Goal: Task Accomplishment & Management: Use online tool/utility

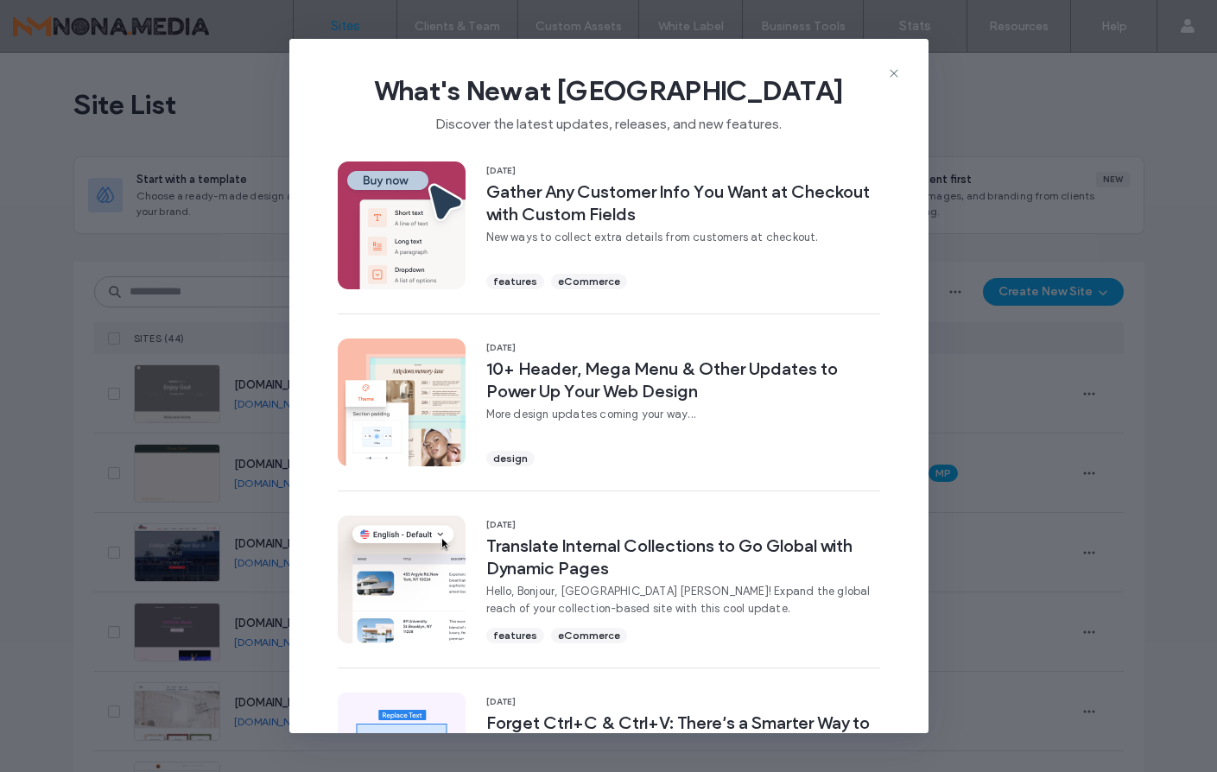
click at [890, 73] on icon at bounding box center [894, 74] width 14 height 14
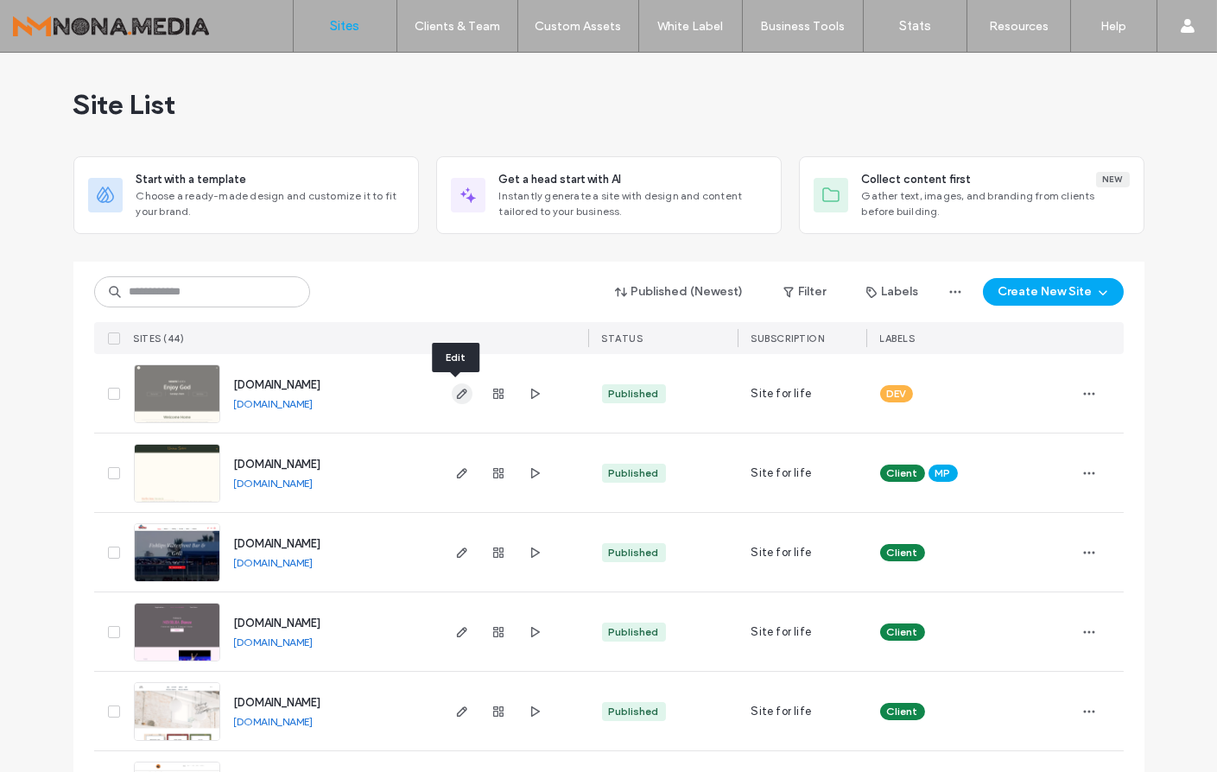
click at [452, 385] on span "button" at bounding box center [462, 394] width 21 height 21
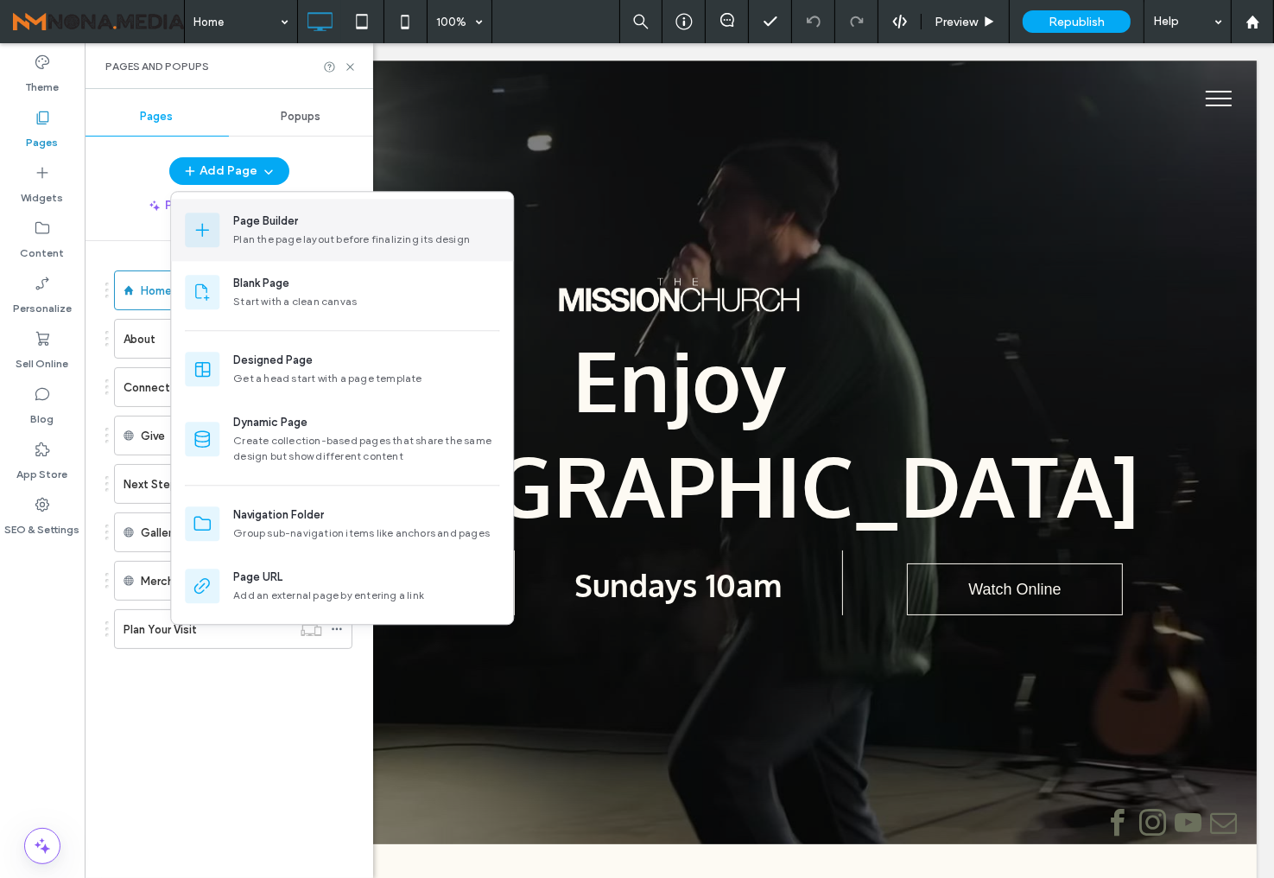
click at [283, 239] on div "Plan the page layout before finalizing its design" at bounding box center [366, 240] width 266 height 16
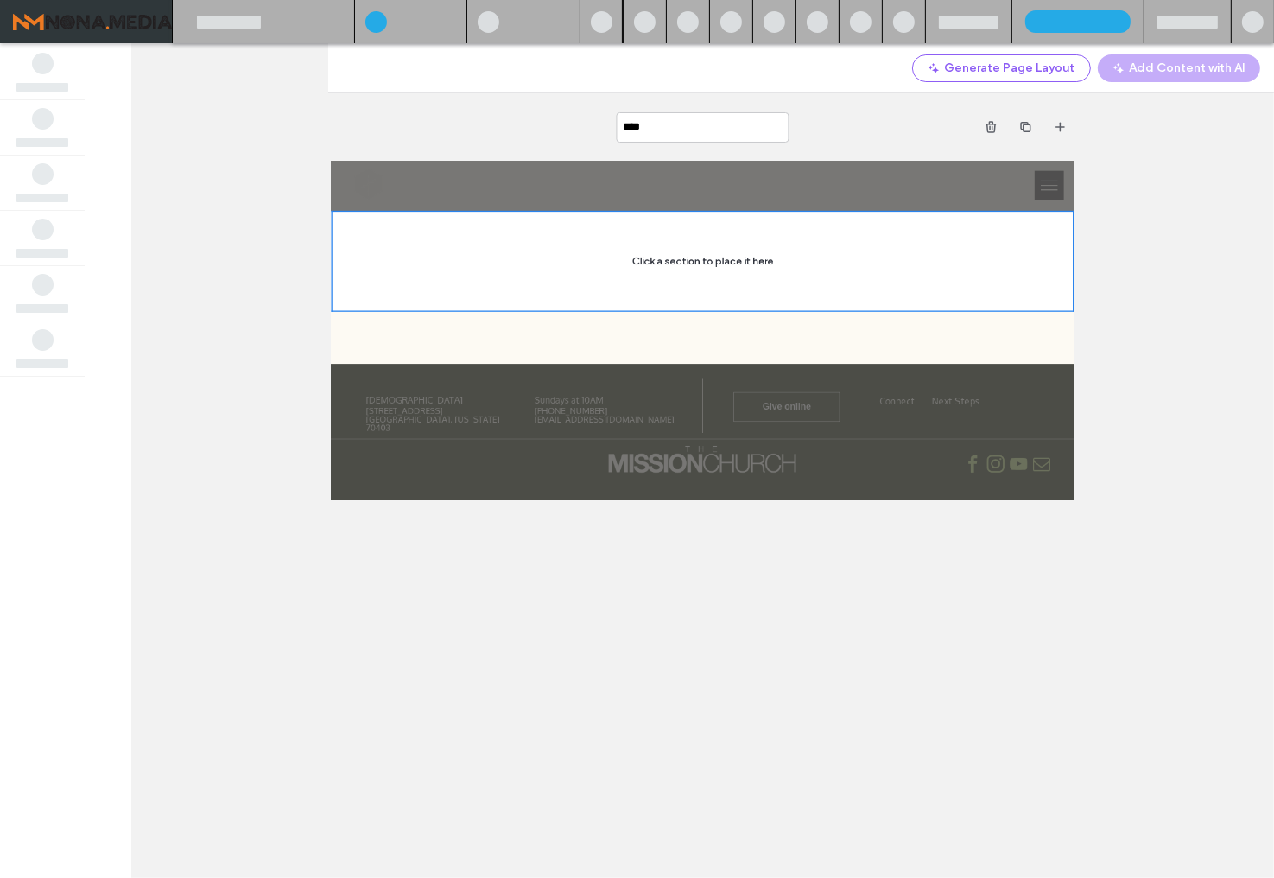
type input "*****"
click at [977, 313] on div at bounding box center [902, 315] width 1143 height 156
click at [898, 303] on div at bounding box center [902, 315] width 1143 height 156
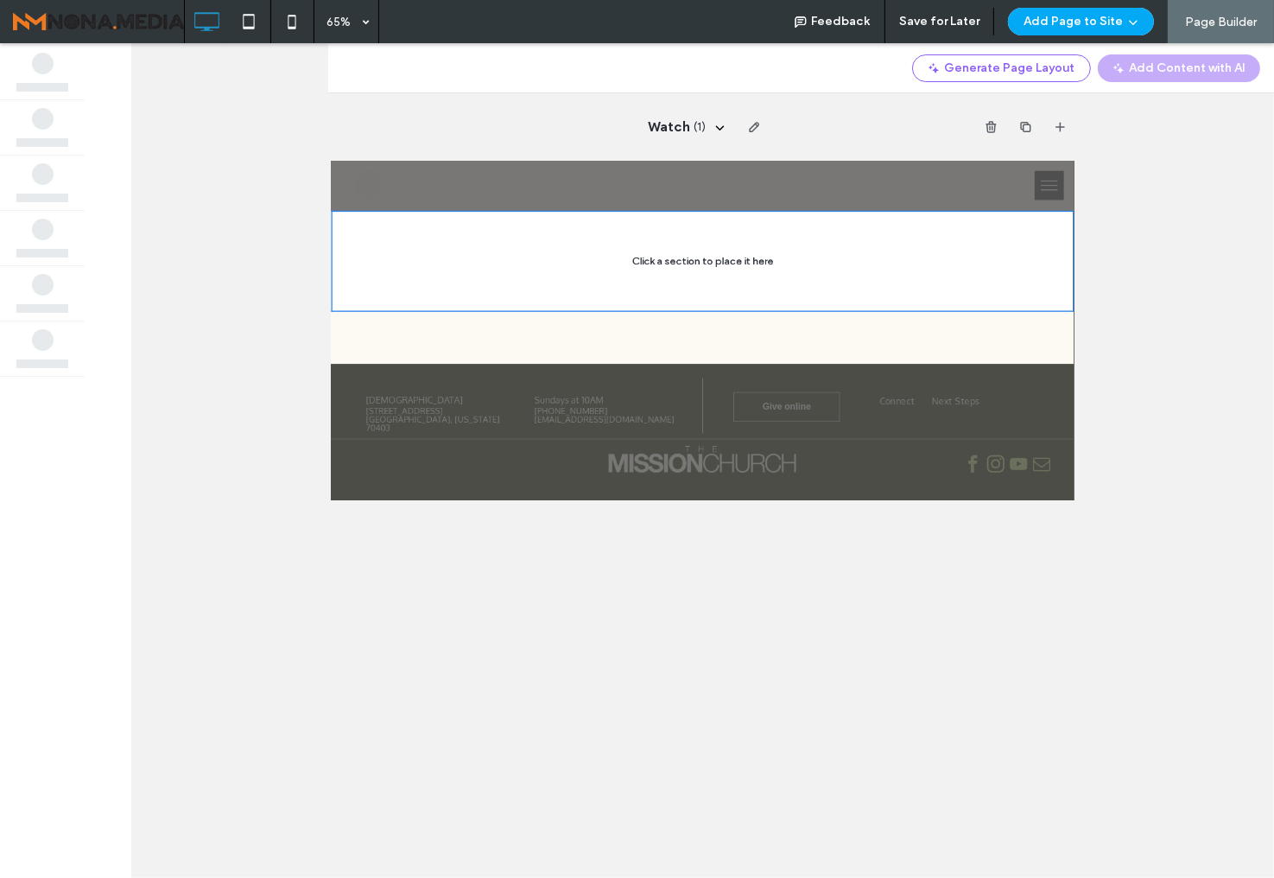
click at [1108, 277] on div at bounding box center [902, 315] width 1143 height 156
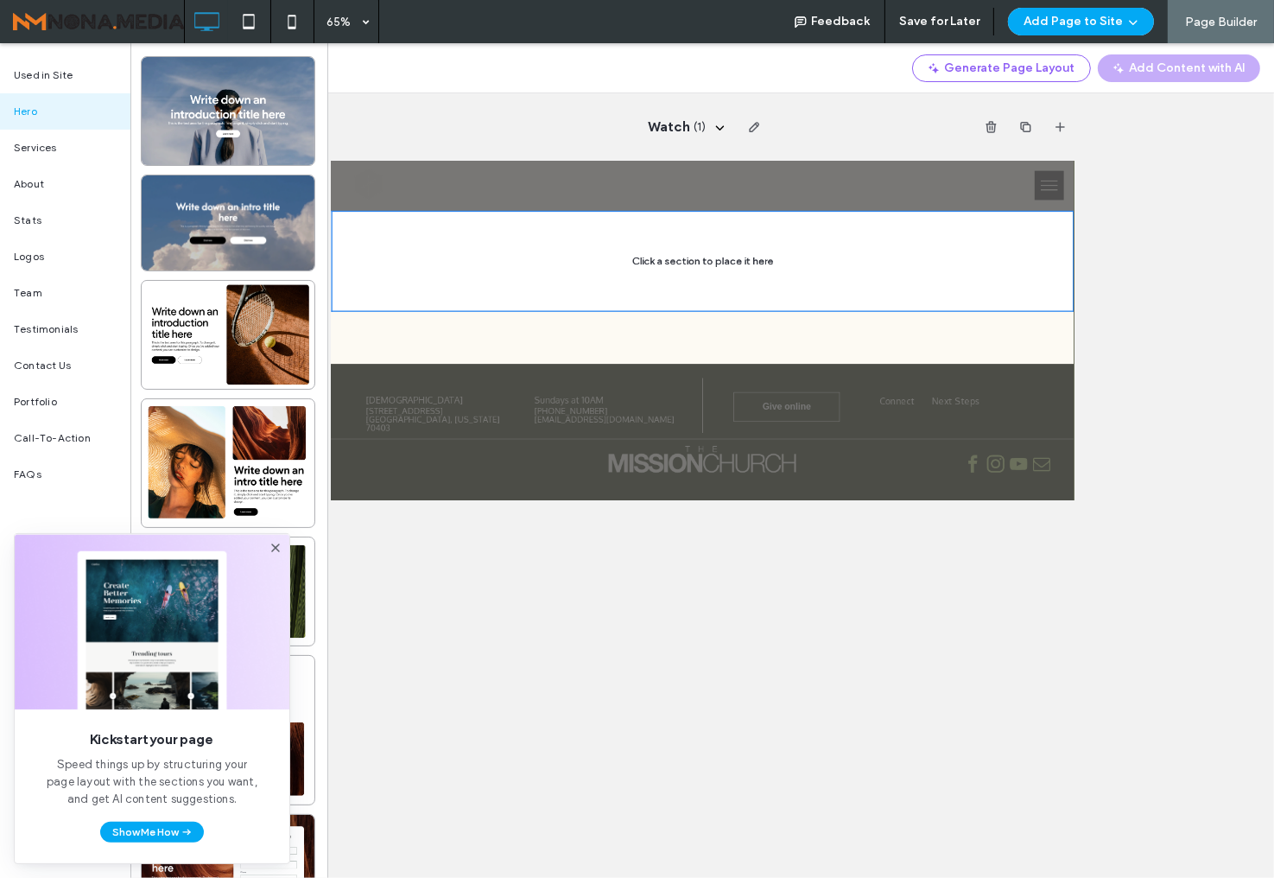
click at [276, 549] on icon at bounding box center [276, 548] width 14 height 14
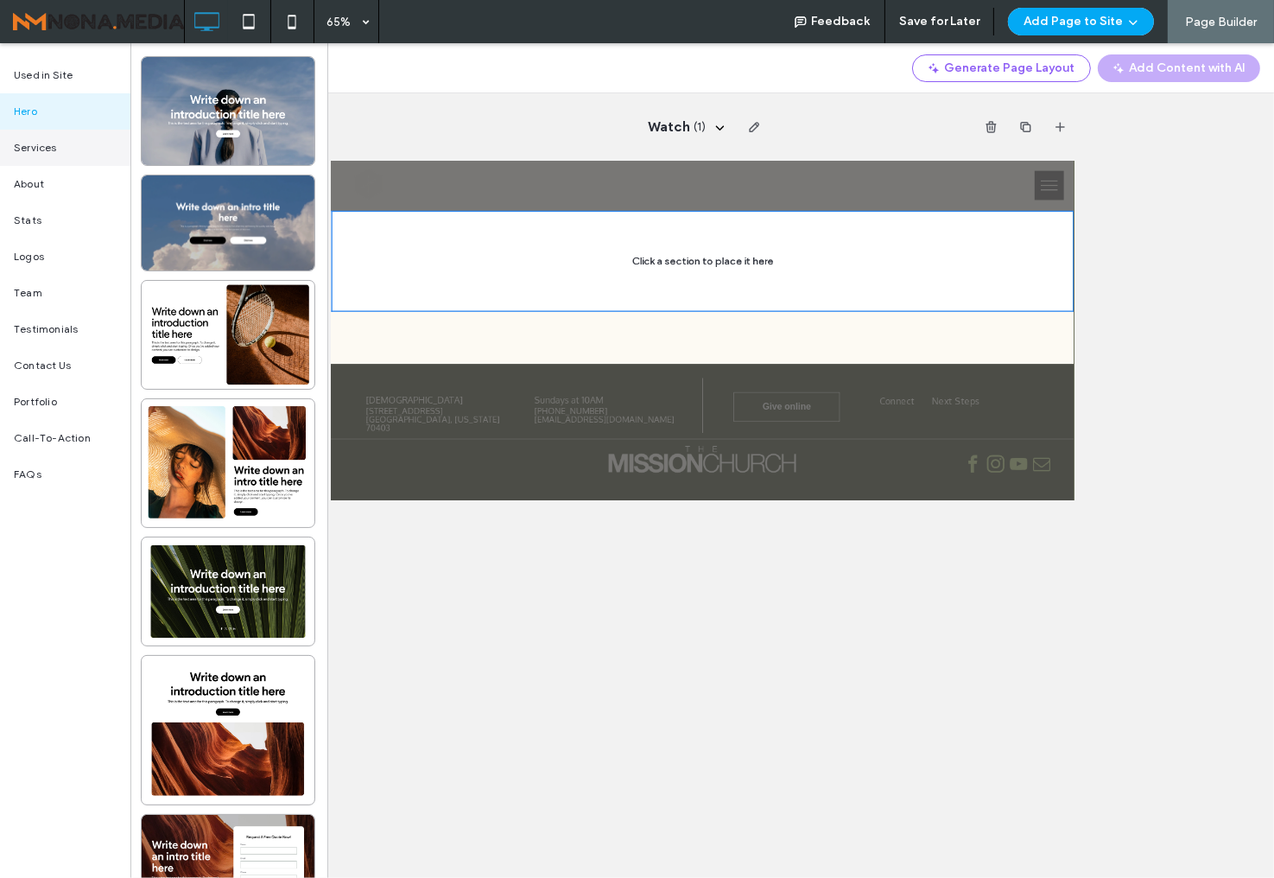
click at [54, 153] on span "Services" at bounding box center [35, 148] width 43 height 16
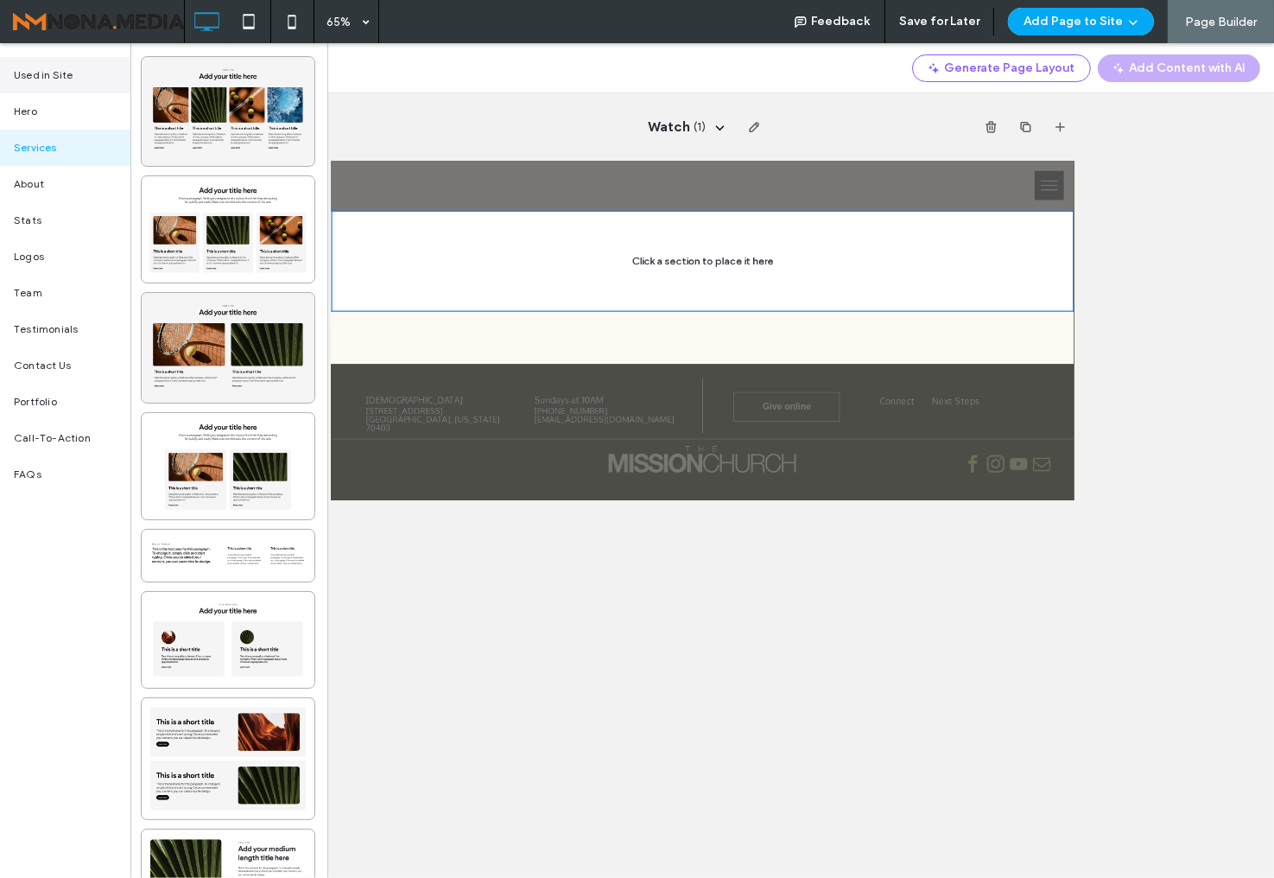
click at [44, 67] on div "Used in Site" at bounding box center [65, 75] width 130 height 36
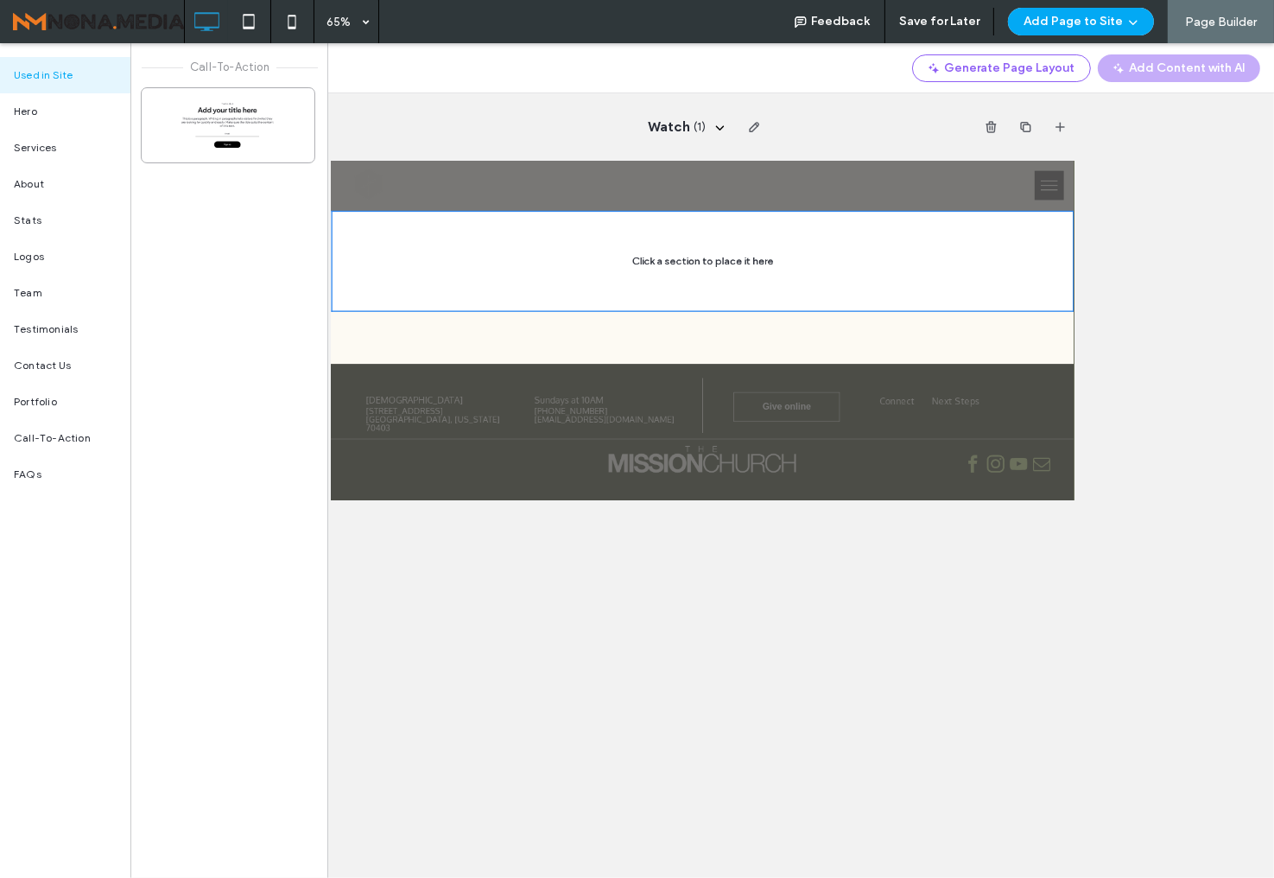
click at [1210, 198] on div "Watch ( 1 )" at bounding box center [702, 460] width 1143 height 835
click at [48, 113] on div "Hero" at bounding box center [65, 111] width 130 height 36
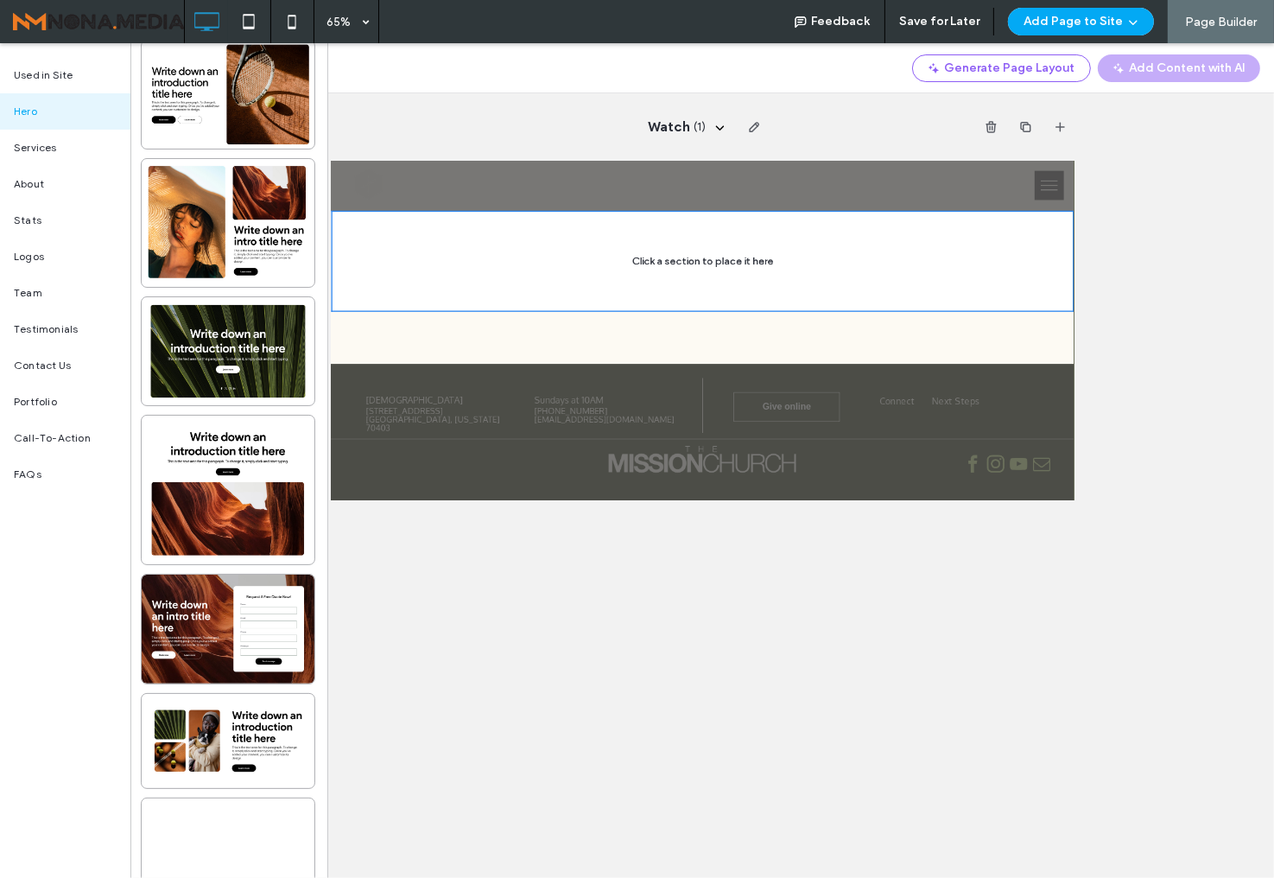
scroll to position [258, 0]
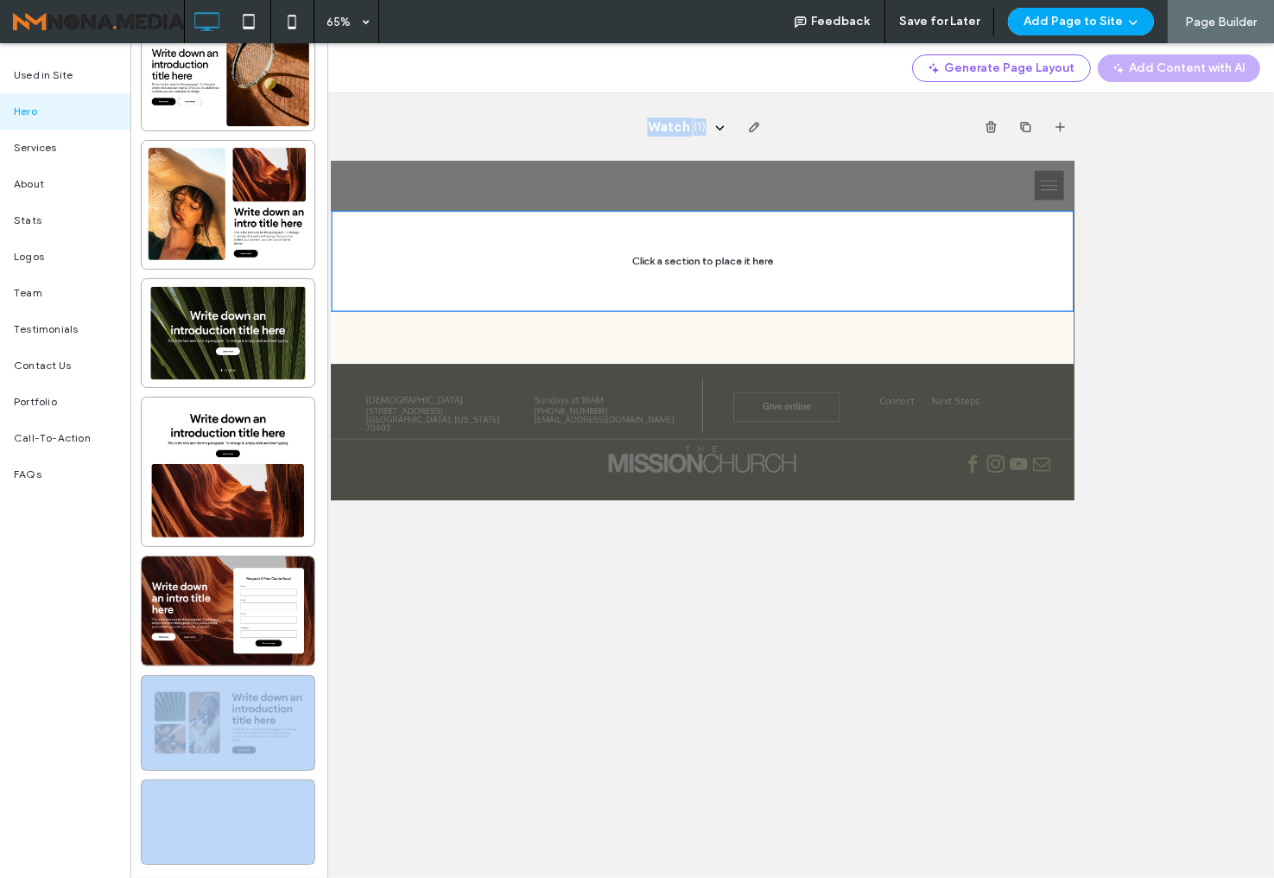
drag, startPoint x: 579, startPoint y: 879, endPoint x: 854, endPoint y: 383, distance: 567.4
click at [257, 741] on div at bounding box center [228, 723] width 173 height 95
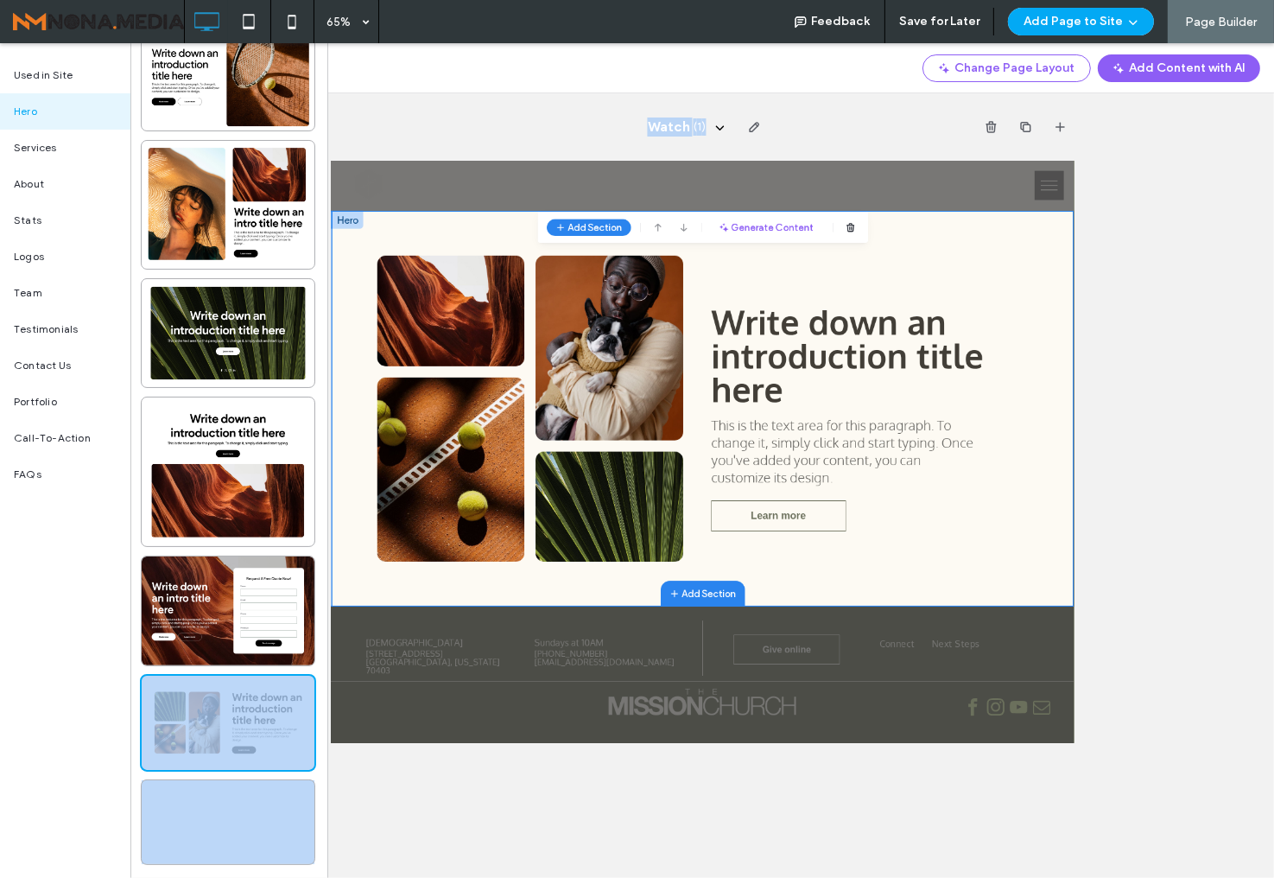
drag, startPoint x: 573, startPoint y: 891, endPoint x: 877, endPoint y: 421, distance: 559.8
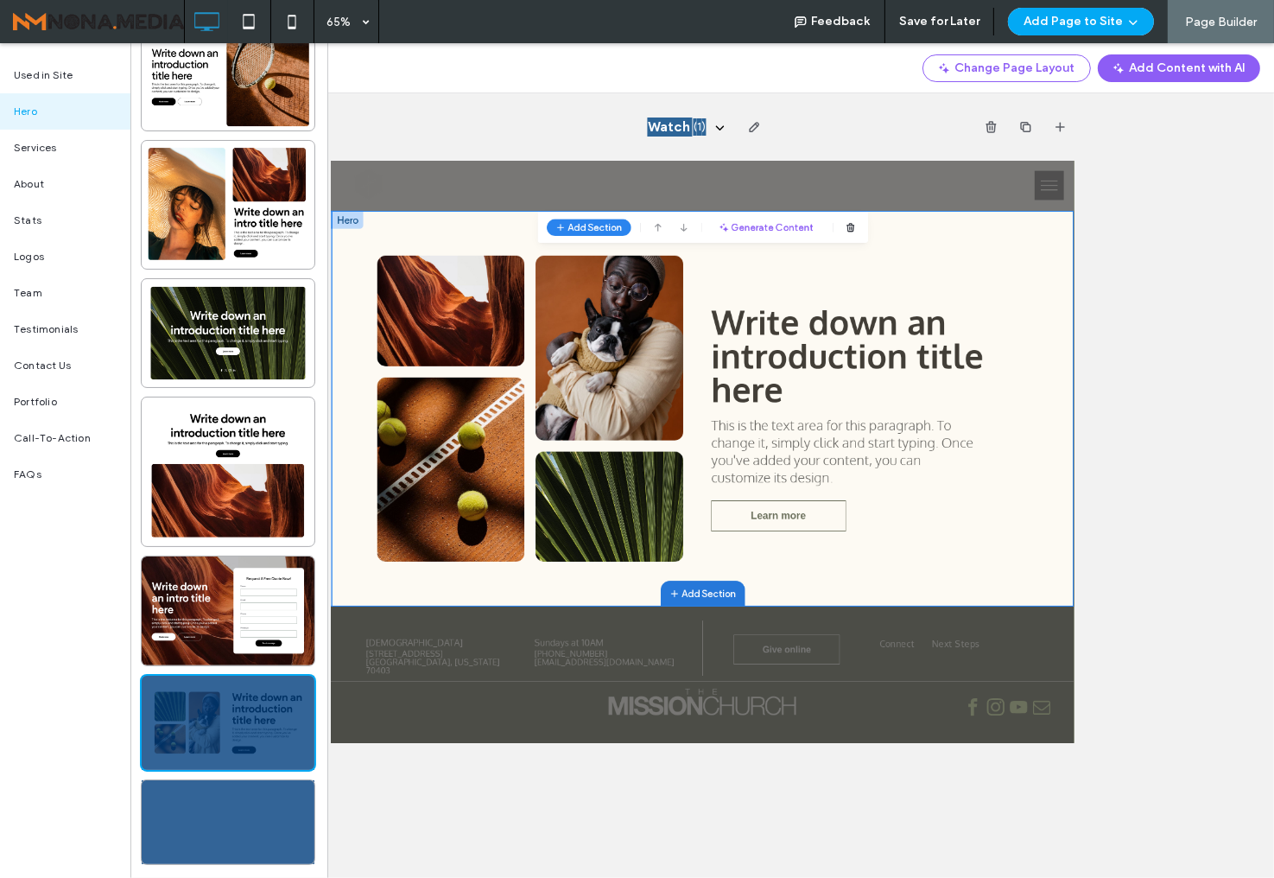
click at [918, 826] on span "Add Section" at bounding box center [912, 825] width 84 height 17
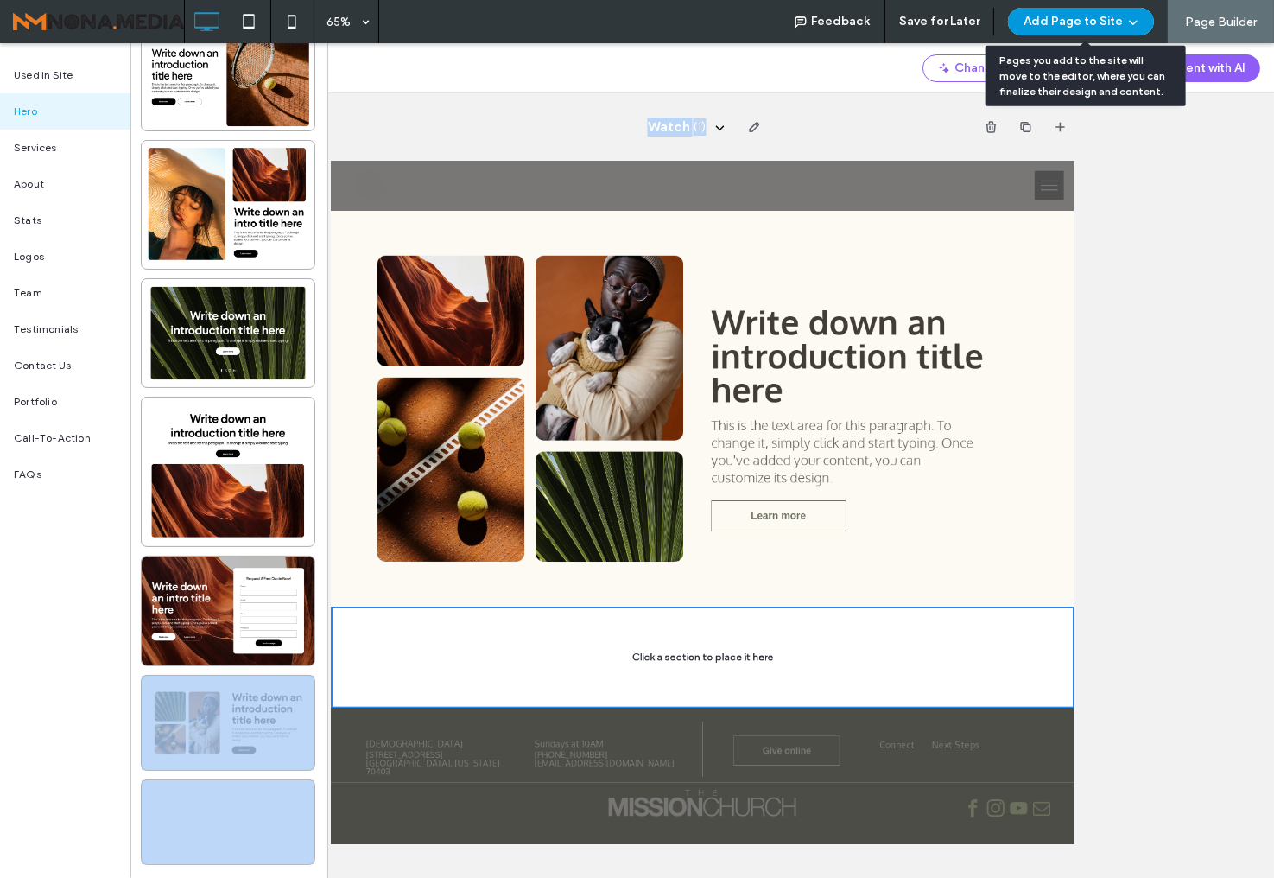
click at [1058, 24] on button "Add Page to Site" at bounding box center [1081, 22] width 146 height 28
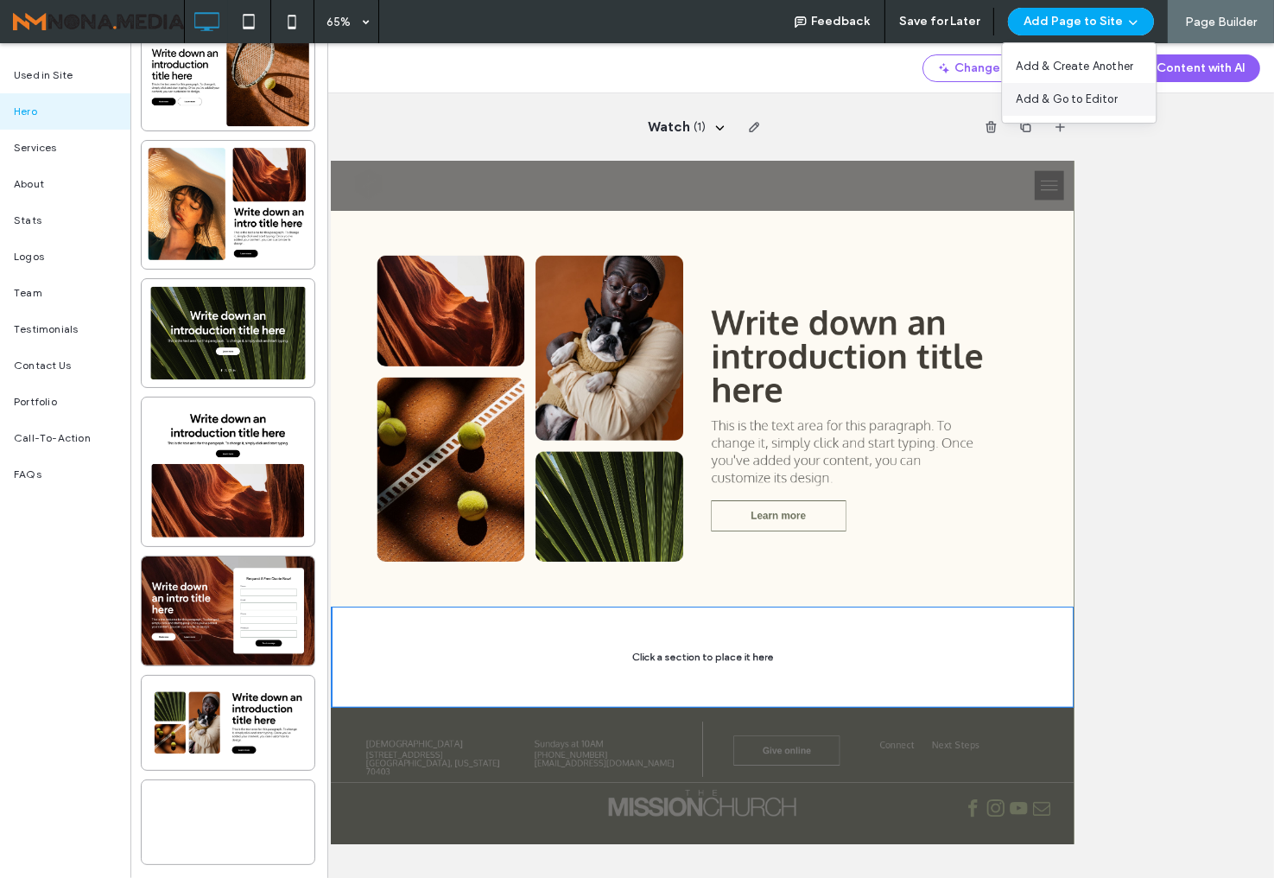
click at [1039, 98] on span "Add & Go to Editor" at bounding box center [1067, 99] width 102 height 17
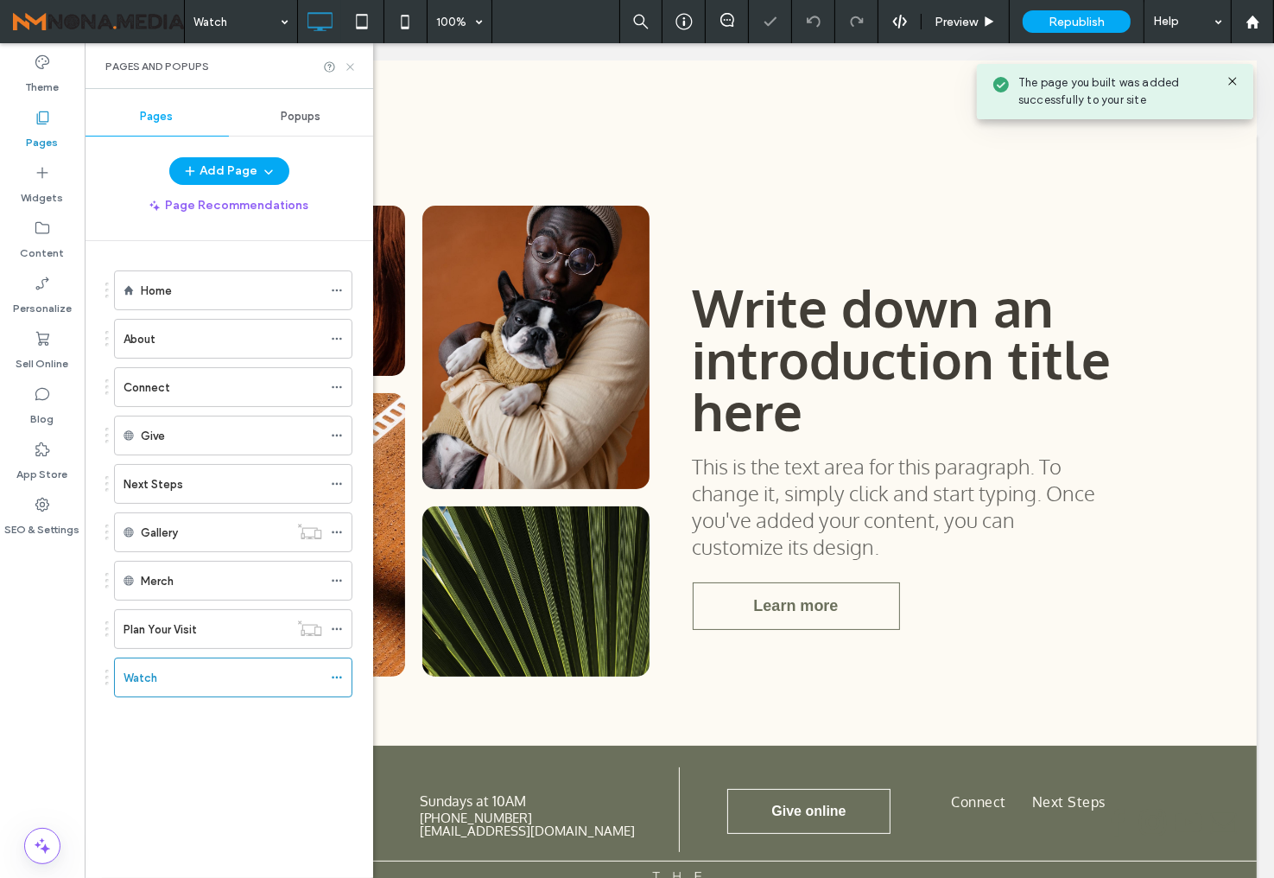
click at [345, 67] on icon at bounding box center [350, 66] width 13 height 13
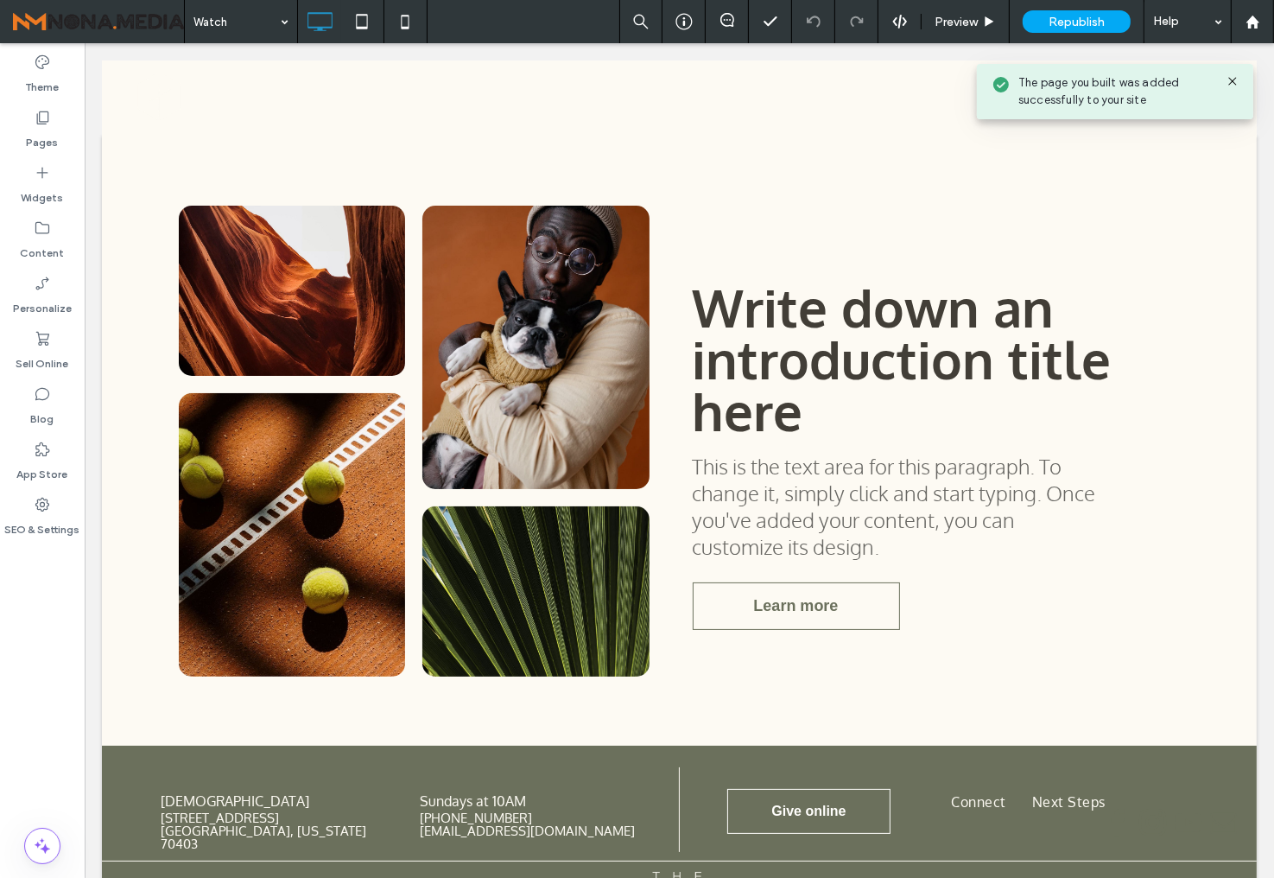
click at [1233, 82] on icon at bounding box center [1233, 81] width 14 height 14
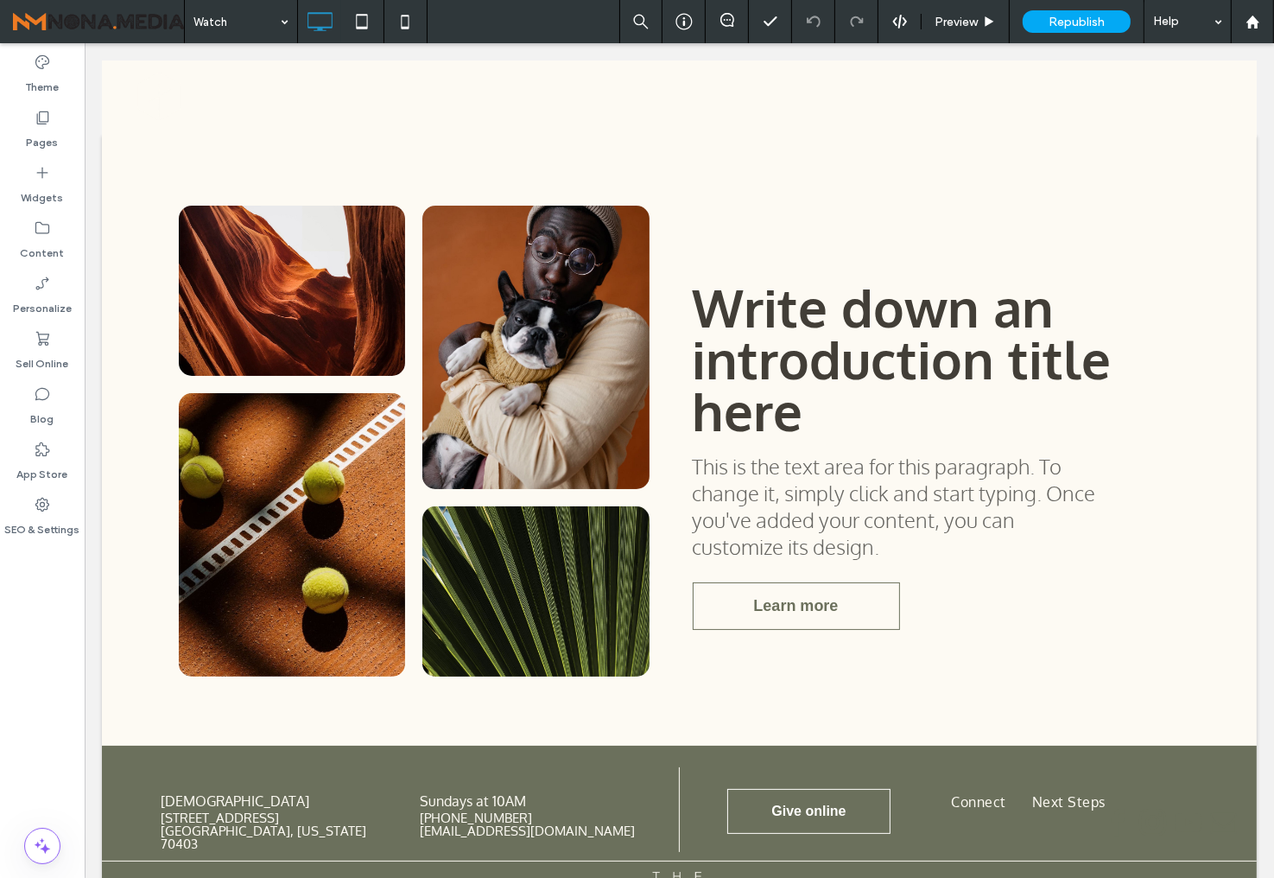
click at [982, 33] on div "Preview" at bounding box center [966, 21] width 88 height 43
click at [978, 27] on span "Preview" at bounding box center [956, 22] width 43 height 15
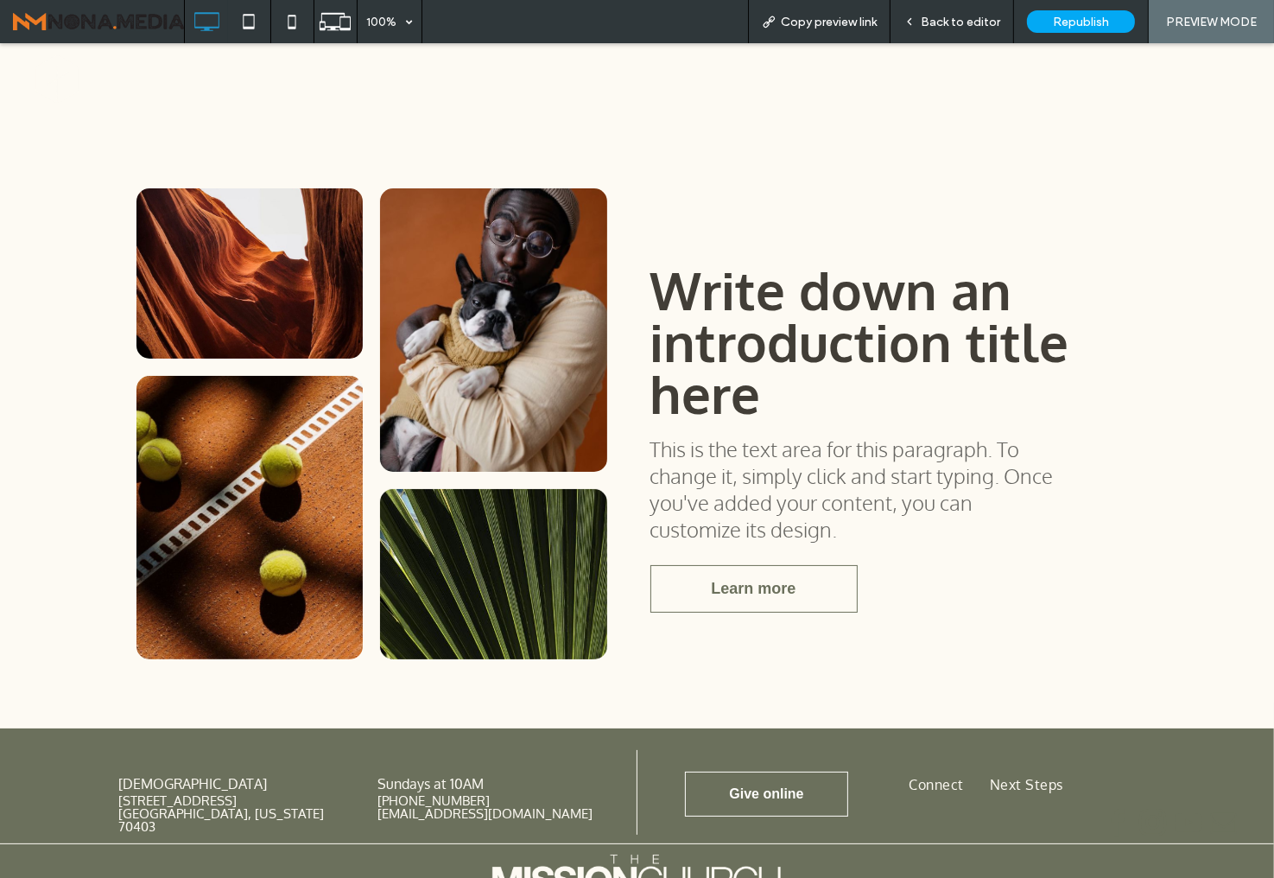
click at [1234, 69] on button "menu" at bounding box center [1236, 81] width 45 height 45
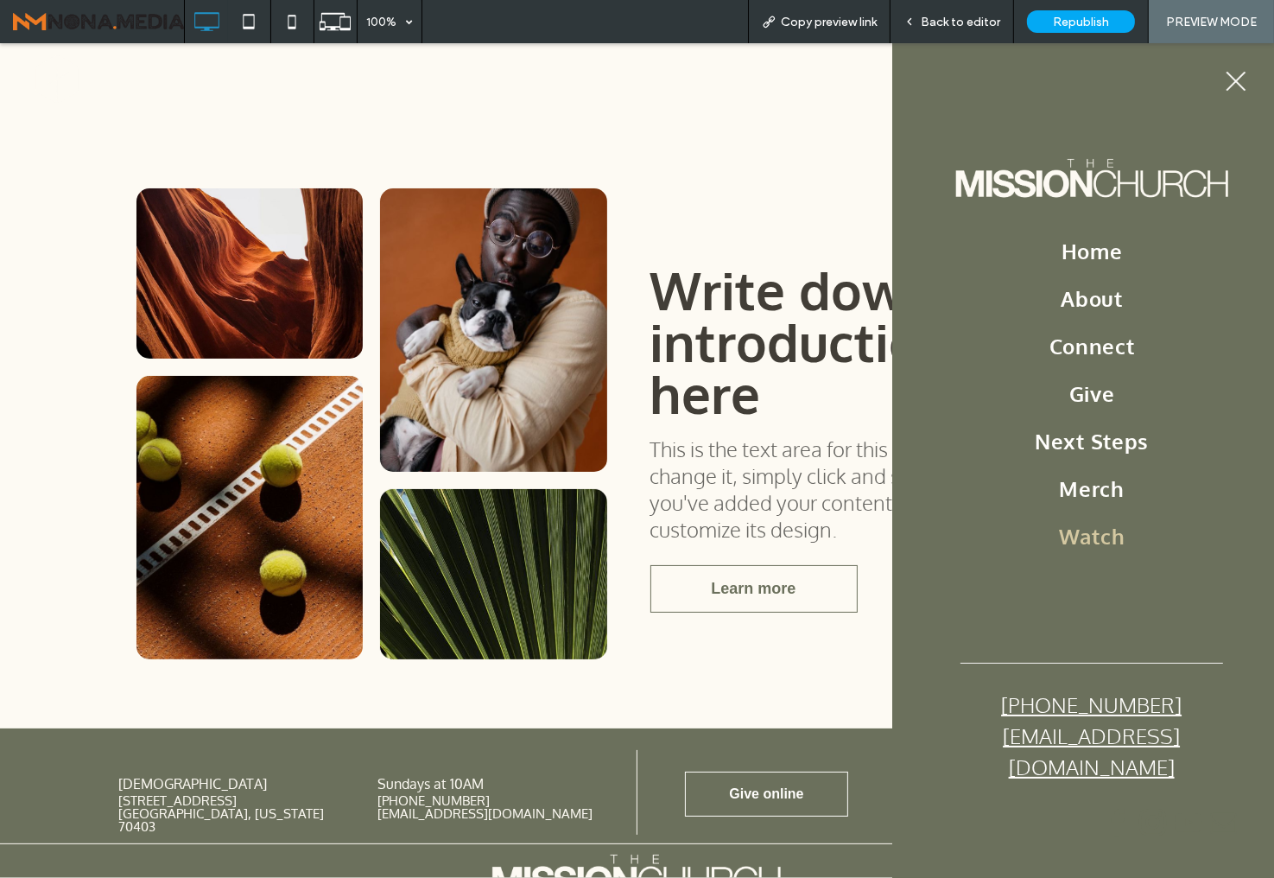
click at [1241, 76] on span "menu" at bounding box center [1237, 82] width 20 height 20
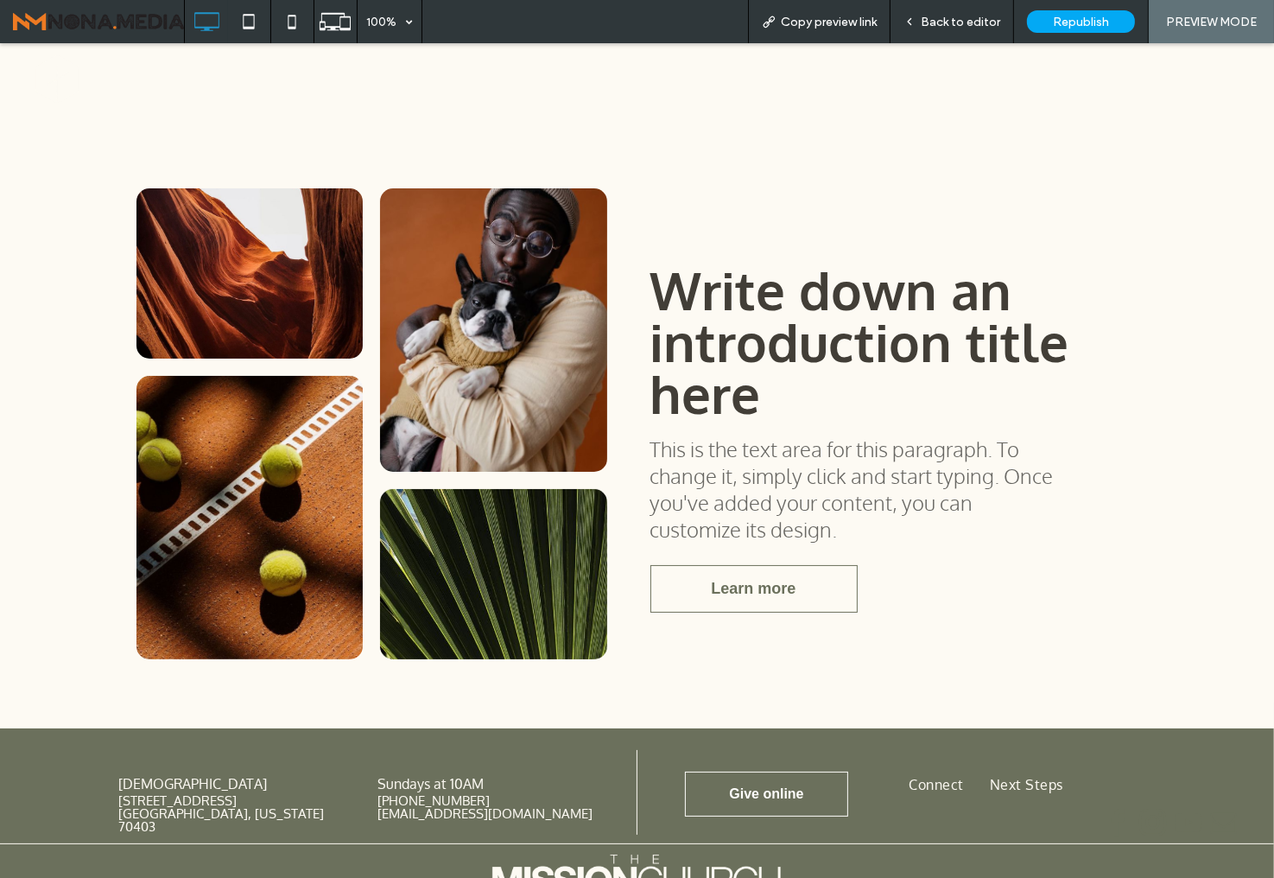
click at [956, 18] on span "Back to editor" at bounding box center [960, 22] width 79 height 15
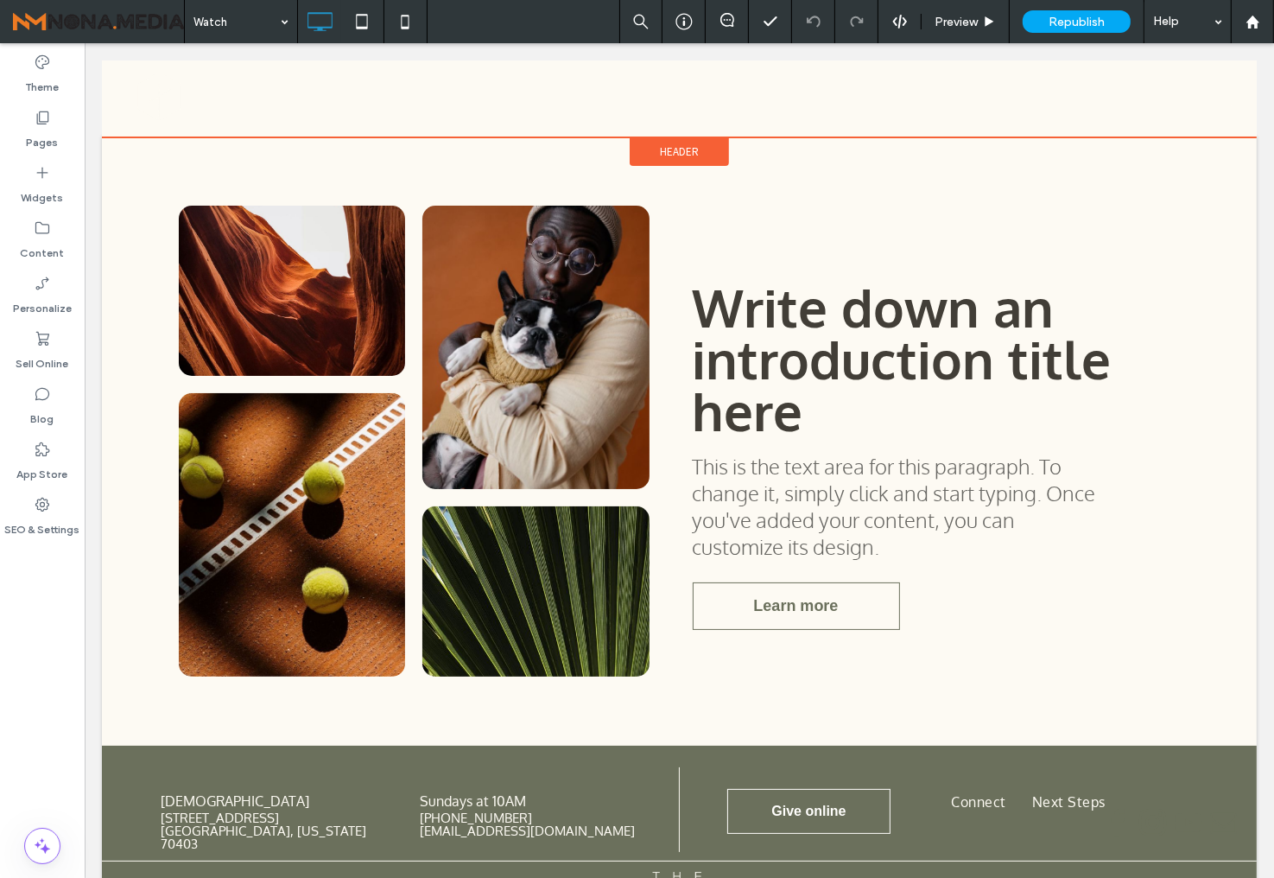
click at [672, 149] on span "Header" at bounding box center [678, 151] width 39 height 15
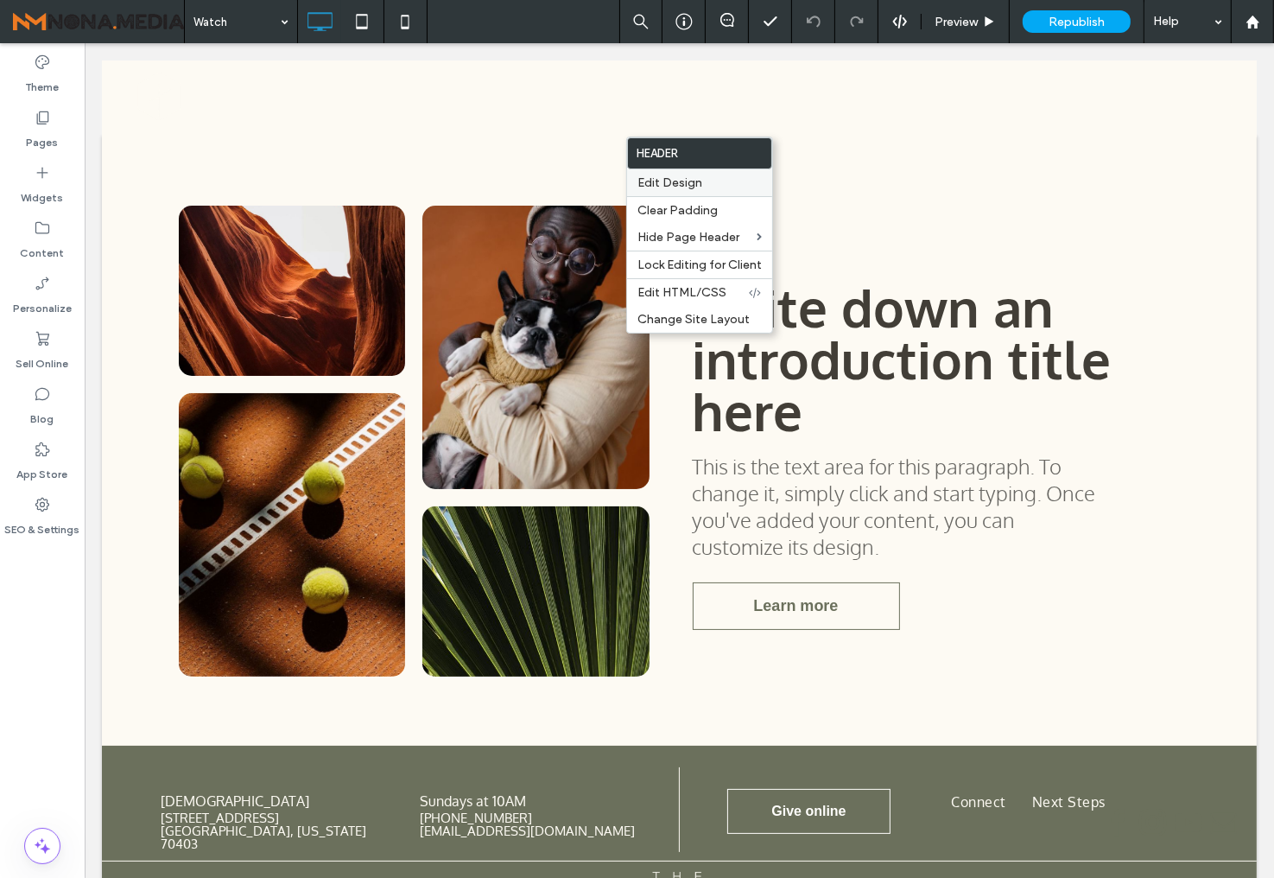
click at [693, 178] on span "Edit Design" at bounding box center [670, 182] width 65 height 15
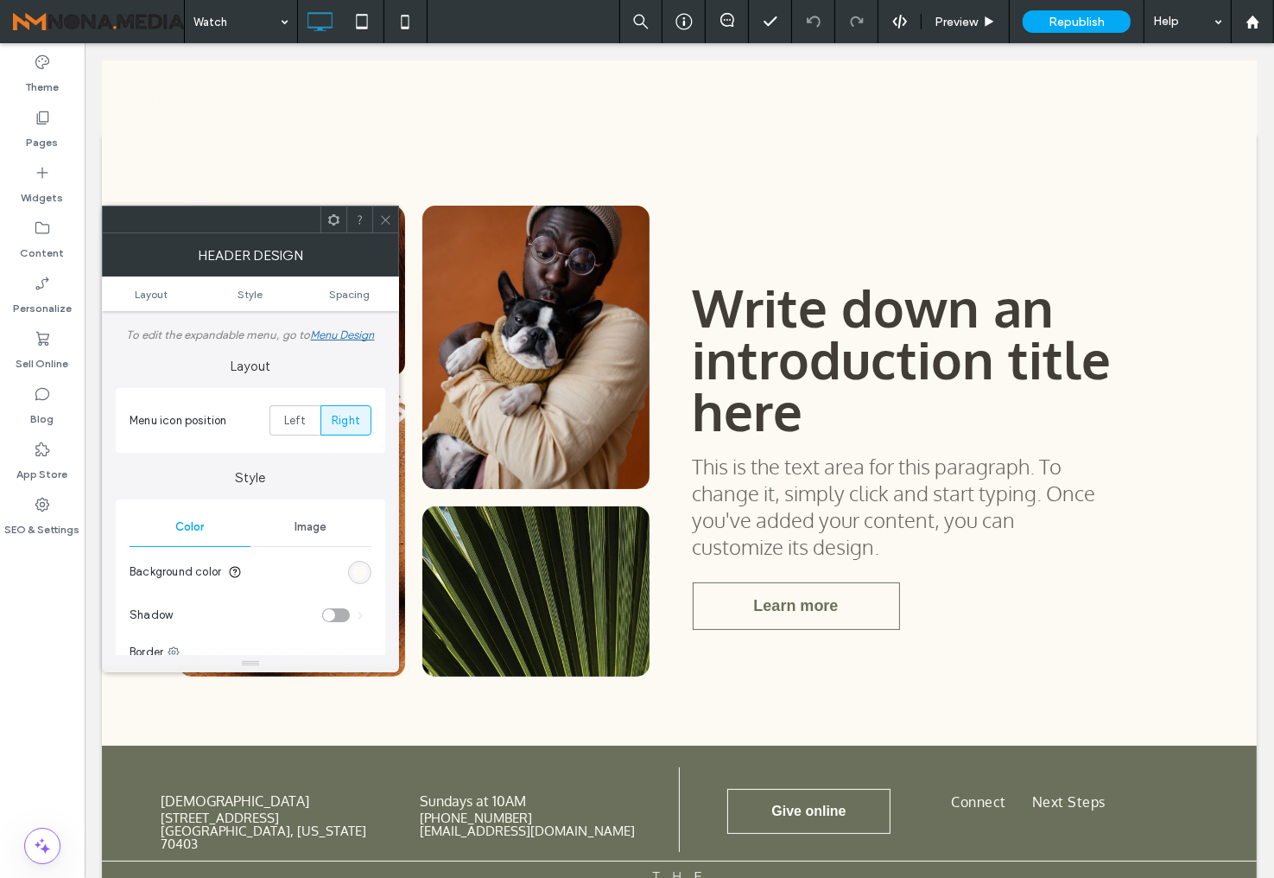
click at [361, 575] on div "rgb(253, 250, 243)" at bounding box center [360, 572] width 15 height 15
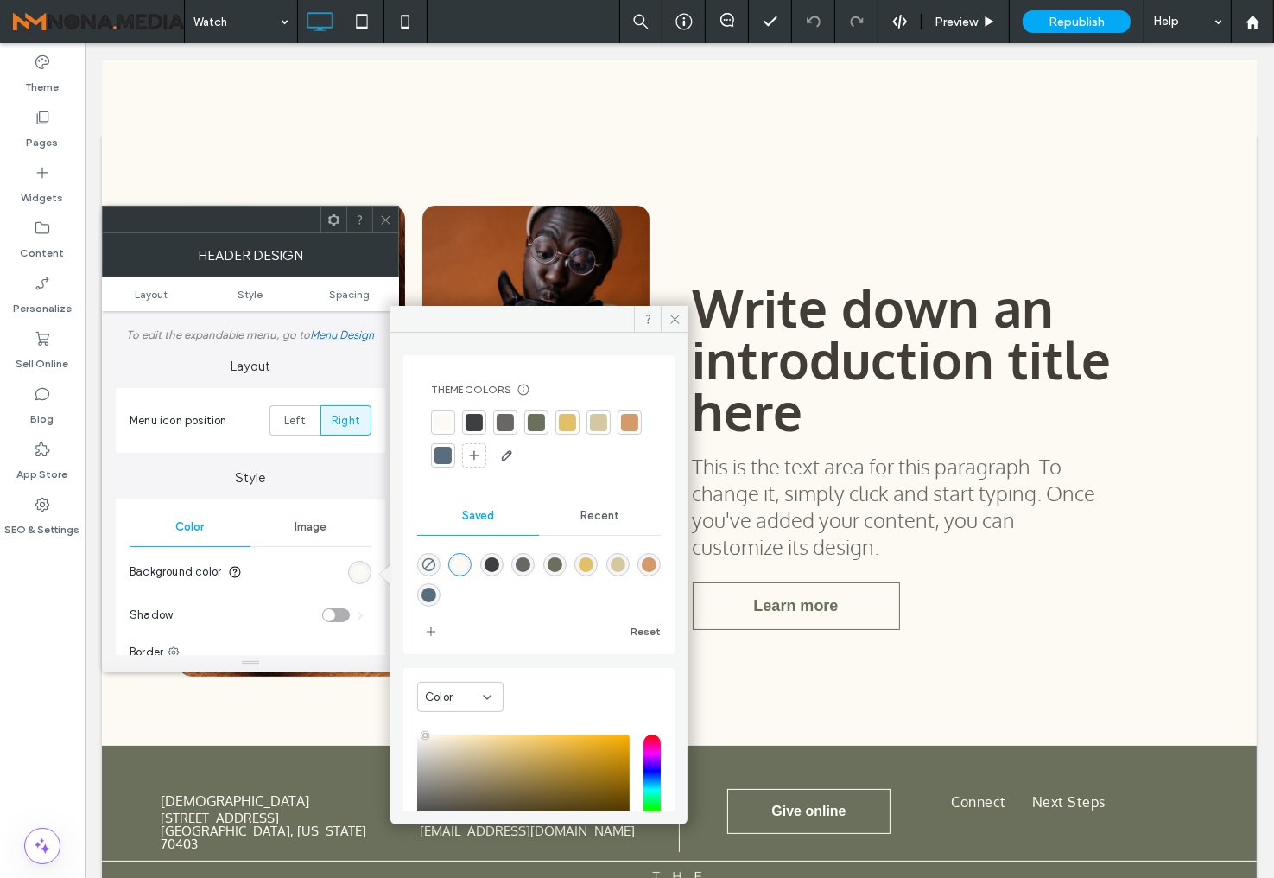
click at [562, 561] on div "rgba(107,112,92,1)" at bounding box center [555, 564] width 15 height 15
type input "*******"
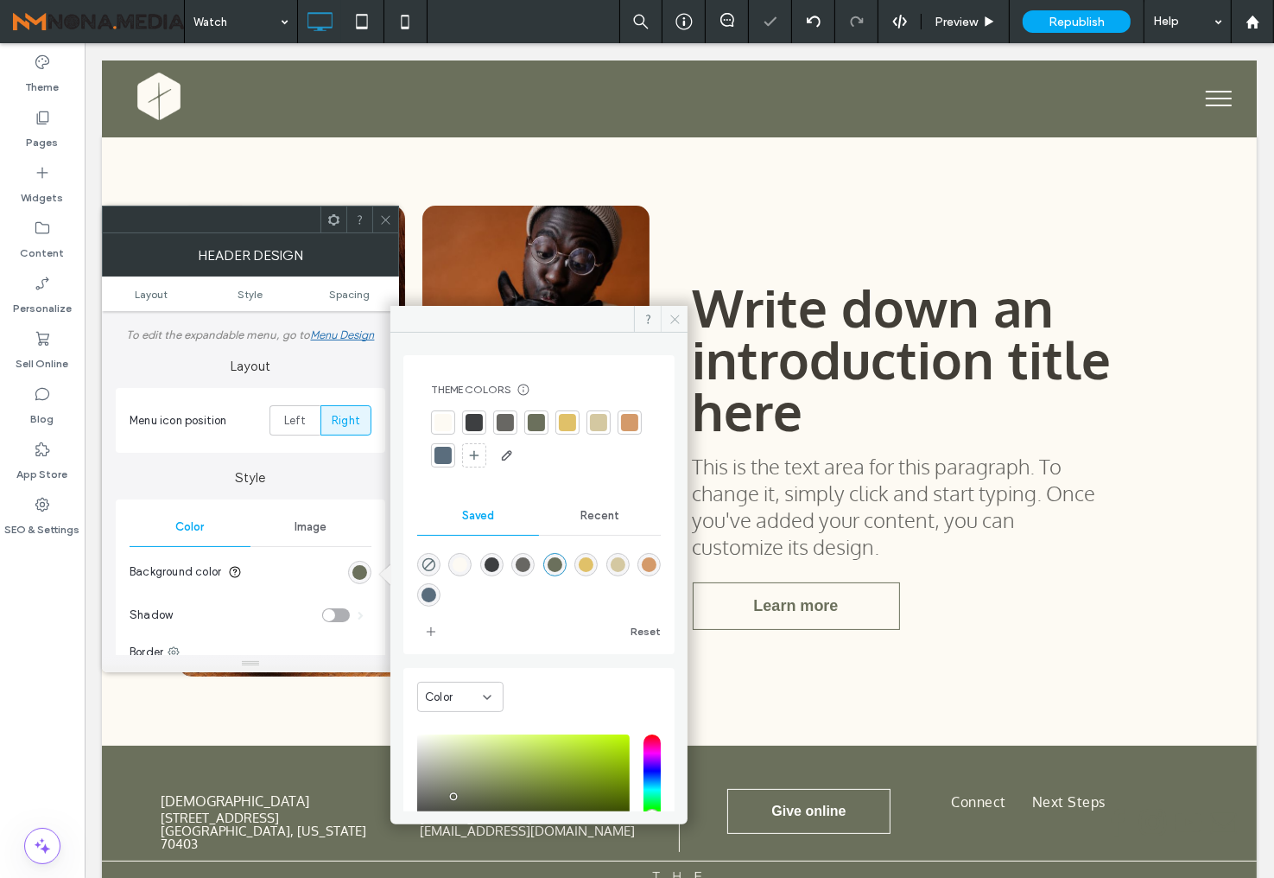
click at [677, 313] on icon at bounding box center [675, 319] width 13 height 13
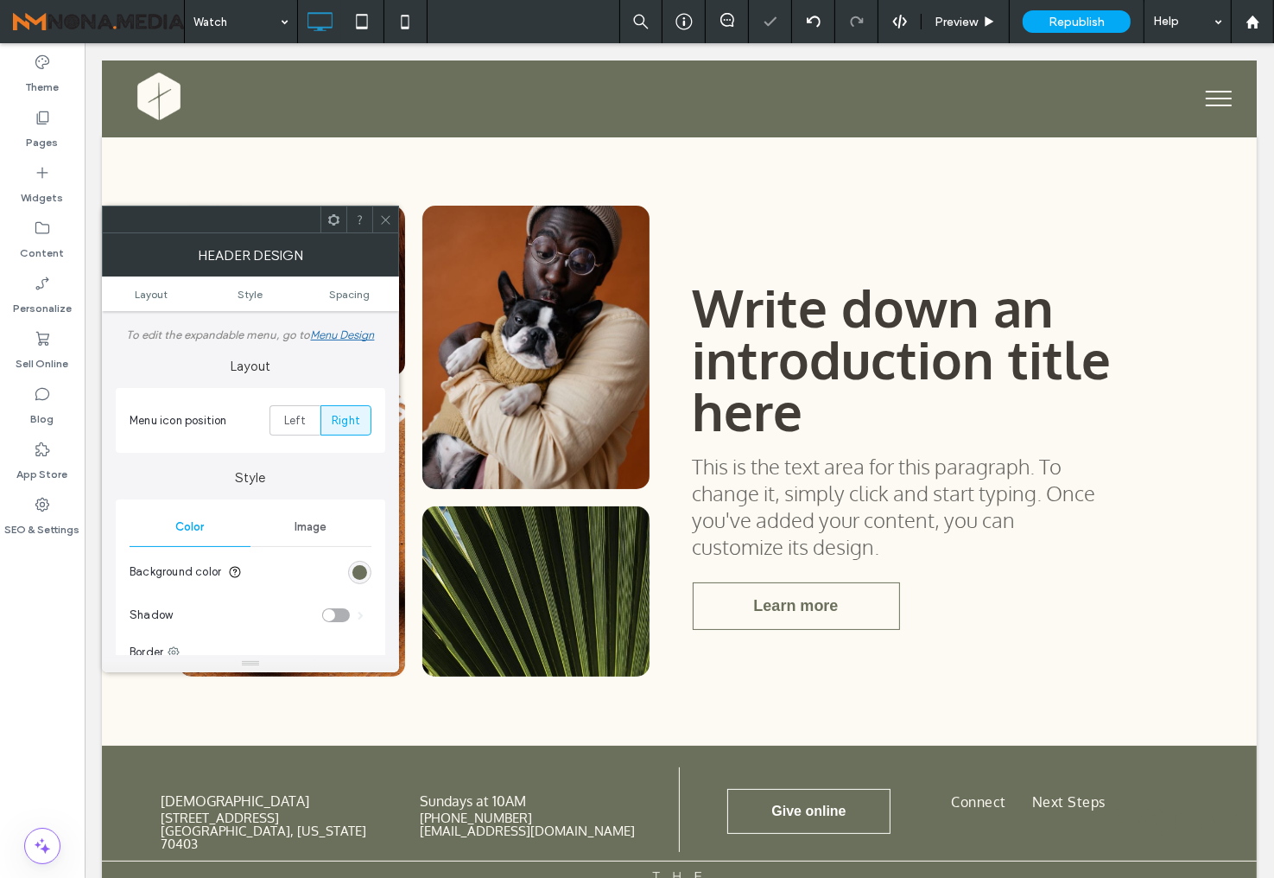
click at [385, 215] on icon at bounding box center [385, 219] width 13 height 13
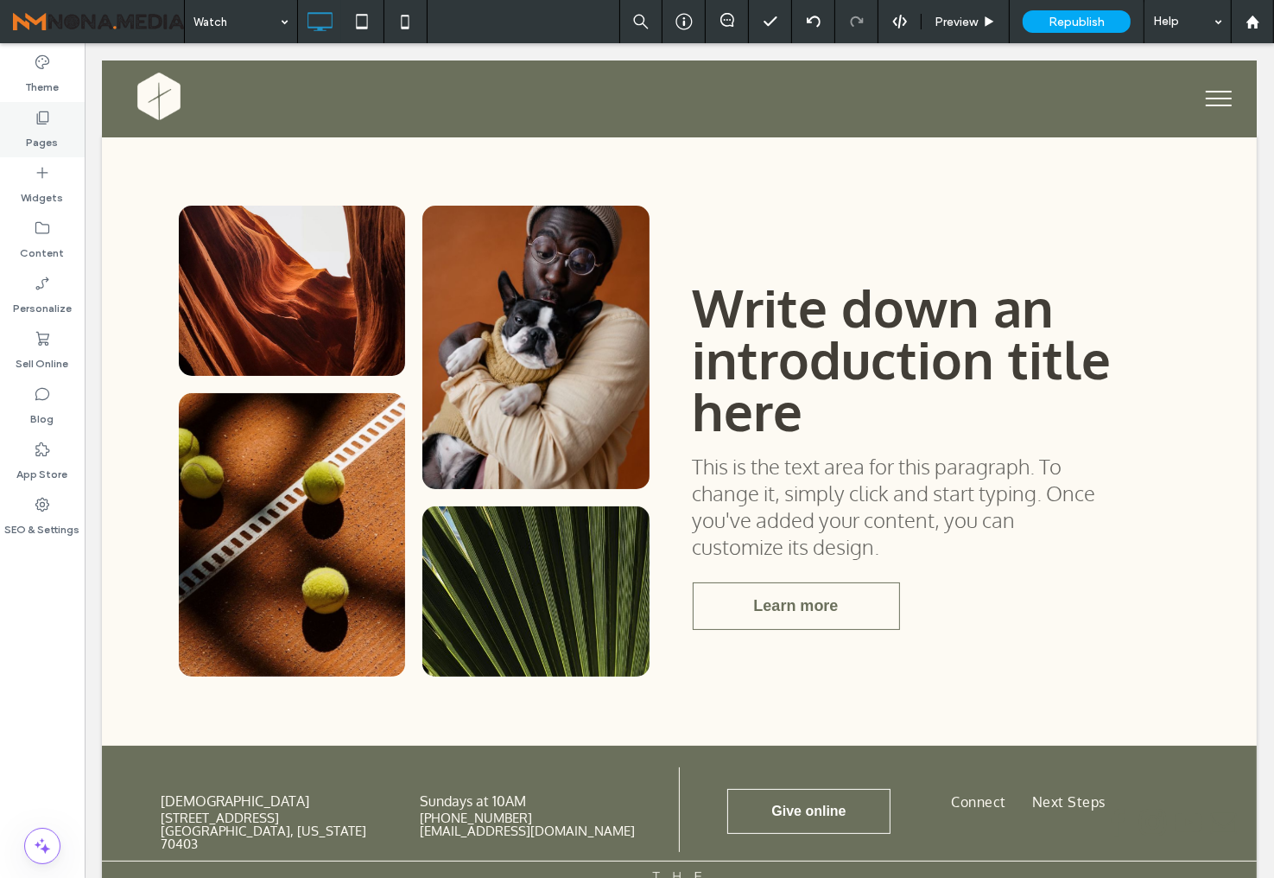
click at [41, 120] on icon at bounding box center [42, 117] width 17 height 17
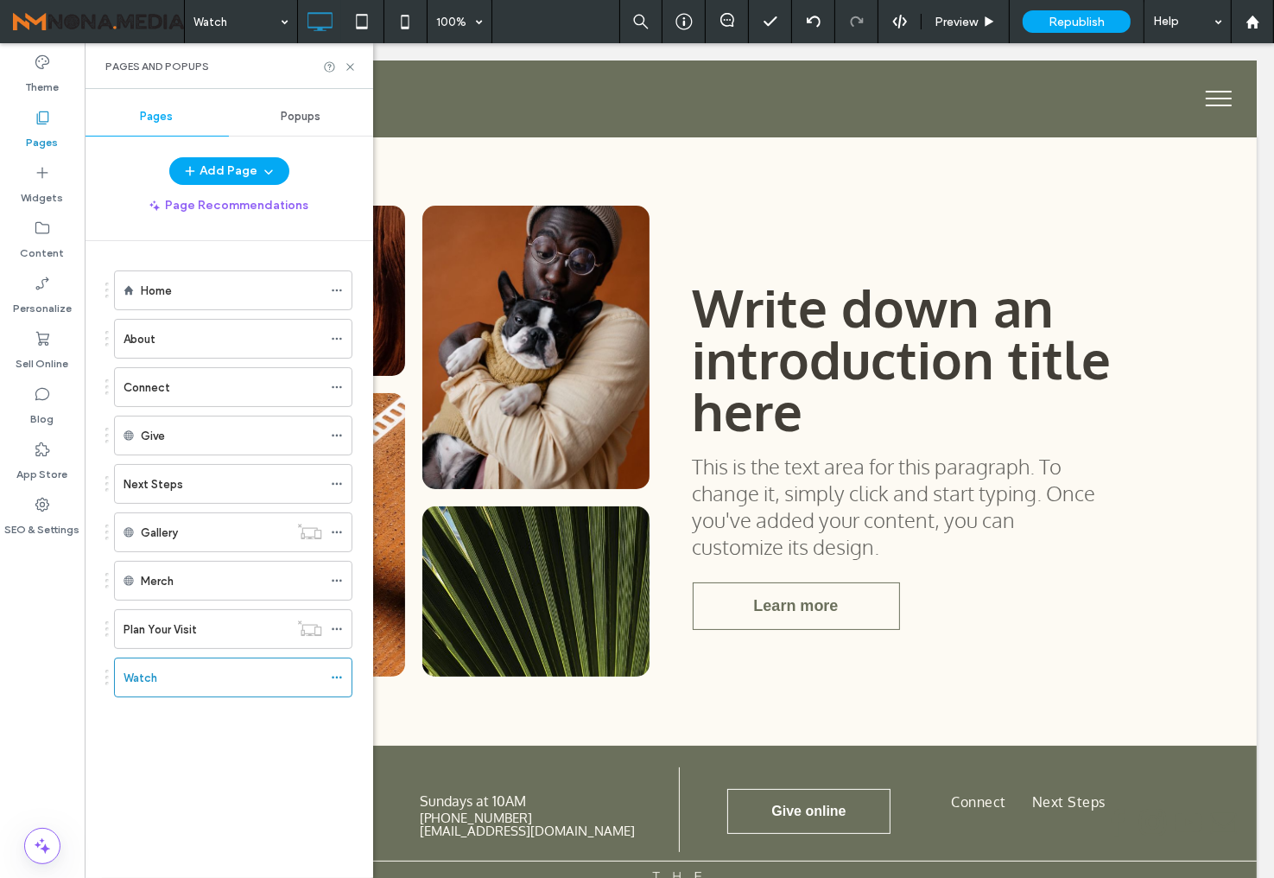
click at [219, 286] on div "Home" at bounding box center [231, 291] width 181 height 18
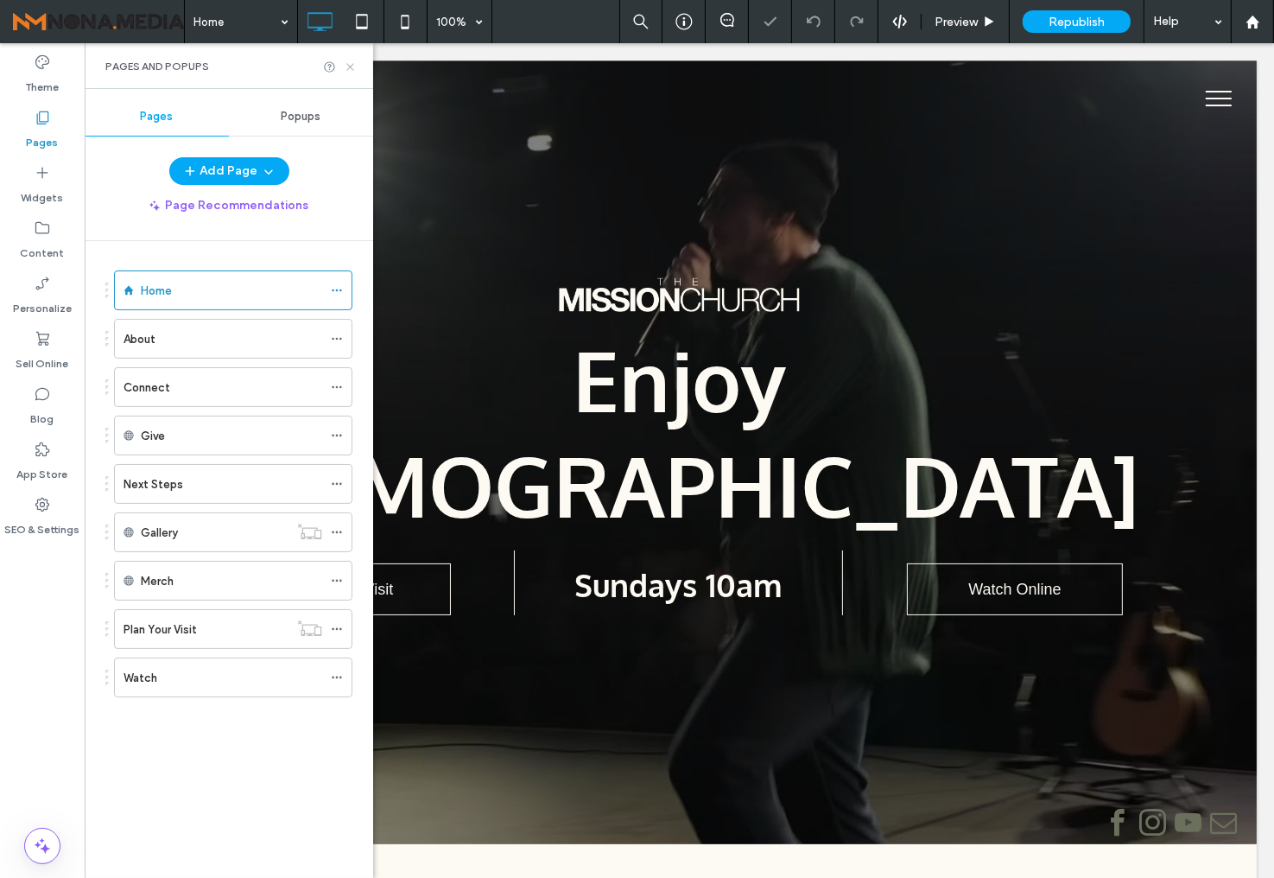
click at [350, 60] on icon at bounding box center [350, 66] width 13 height 13
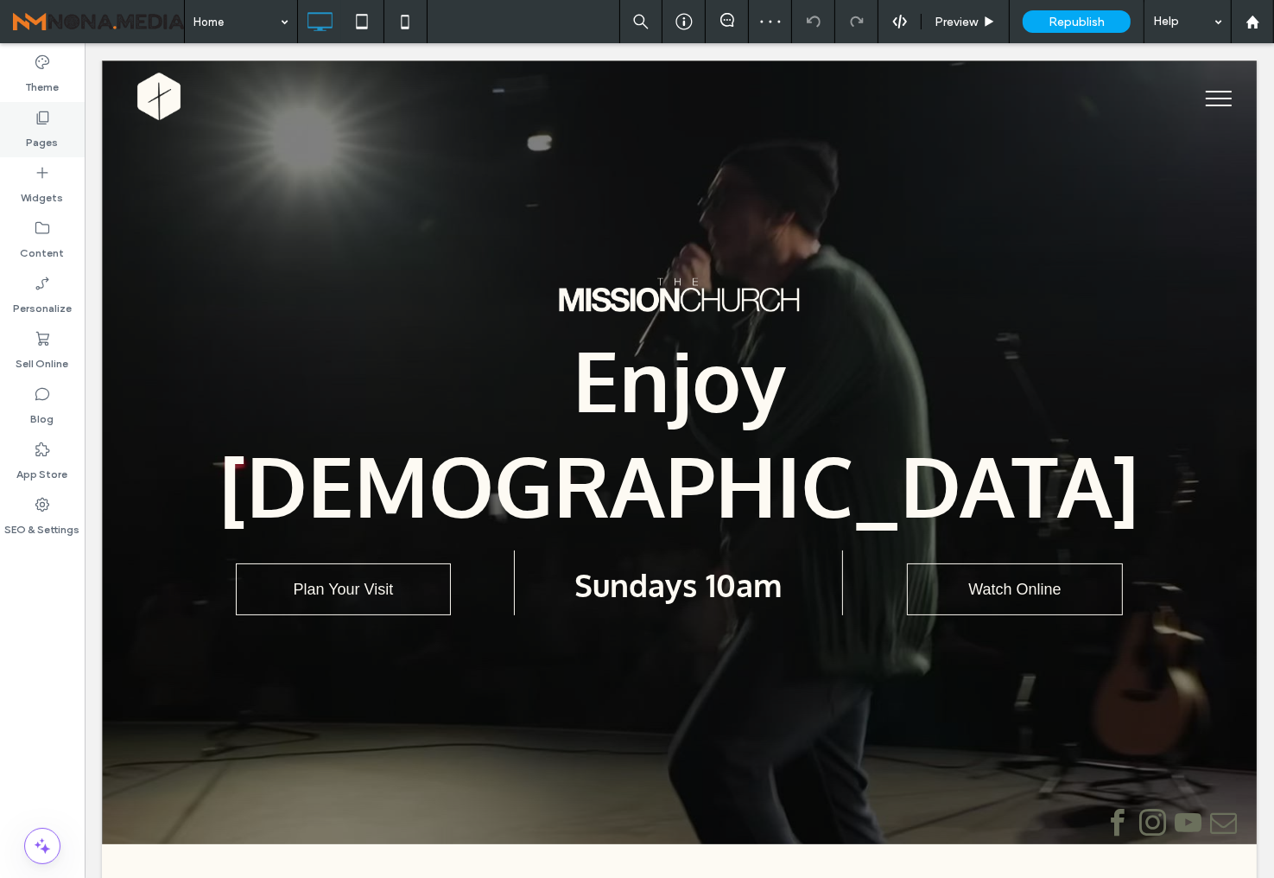
click at [32, 111] on div "Pages" at bounding box center [42, 129] width 85 height 55
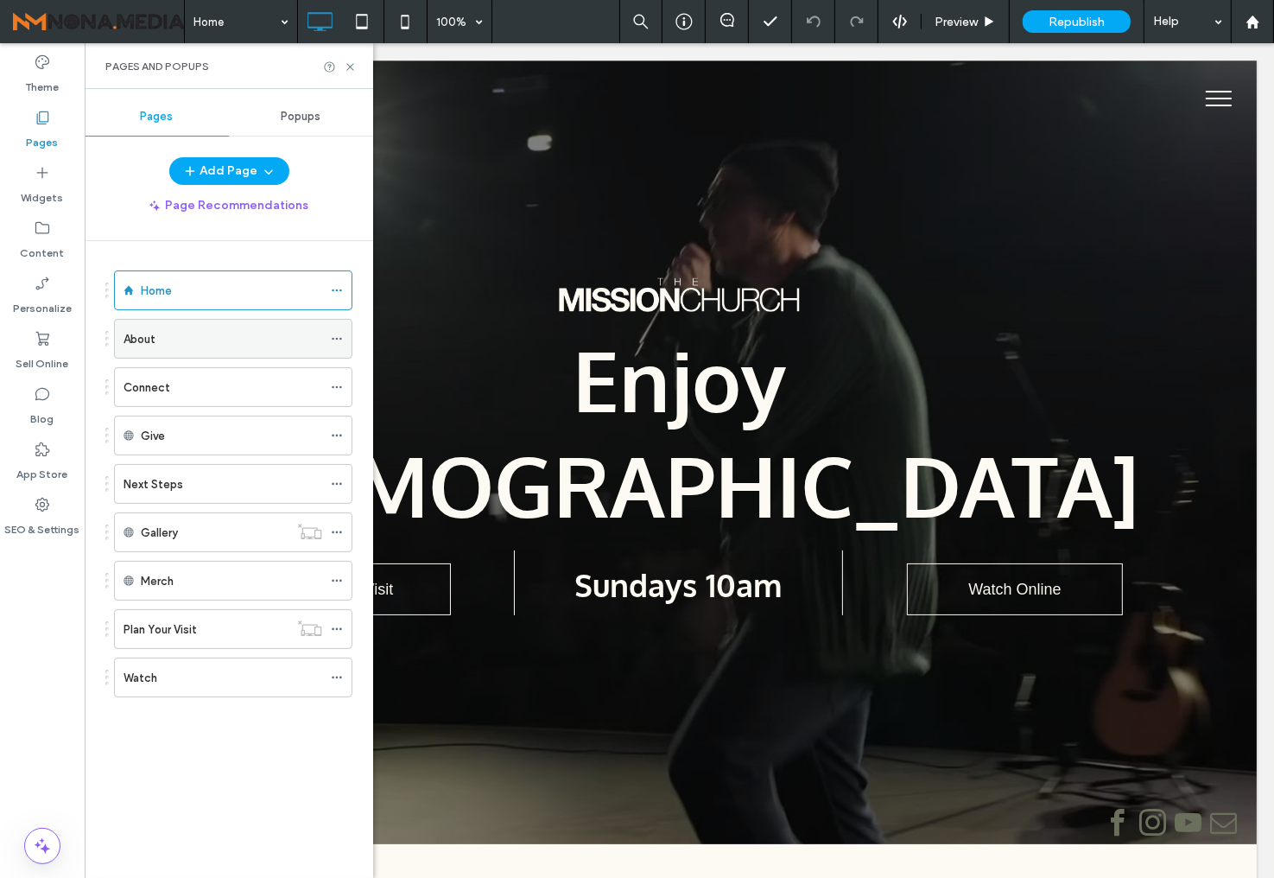
click at [186, 349] on div "About" at bounding box center [223, 339] width 199 height 38
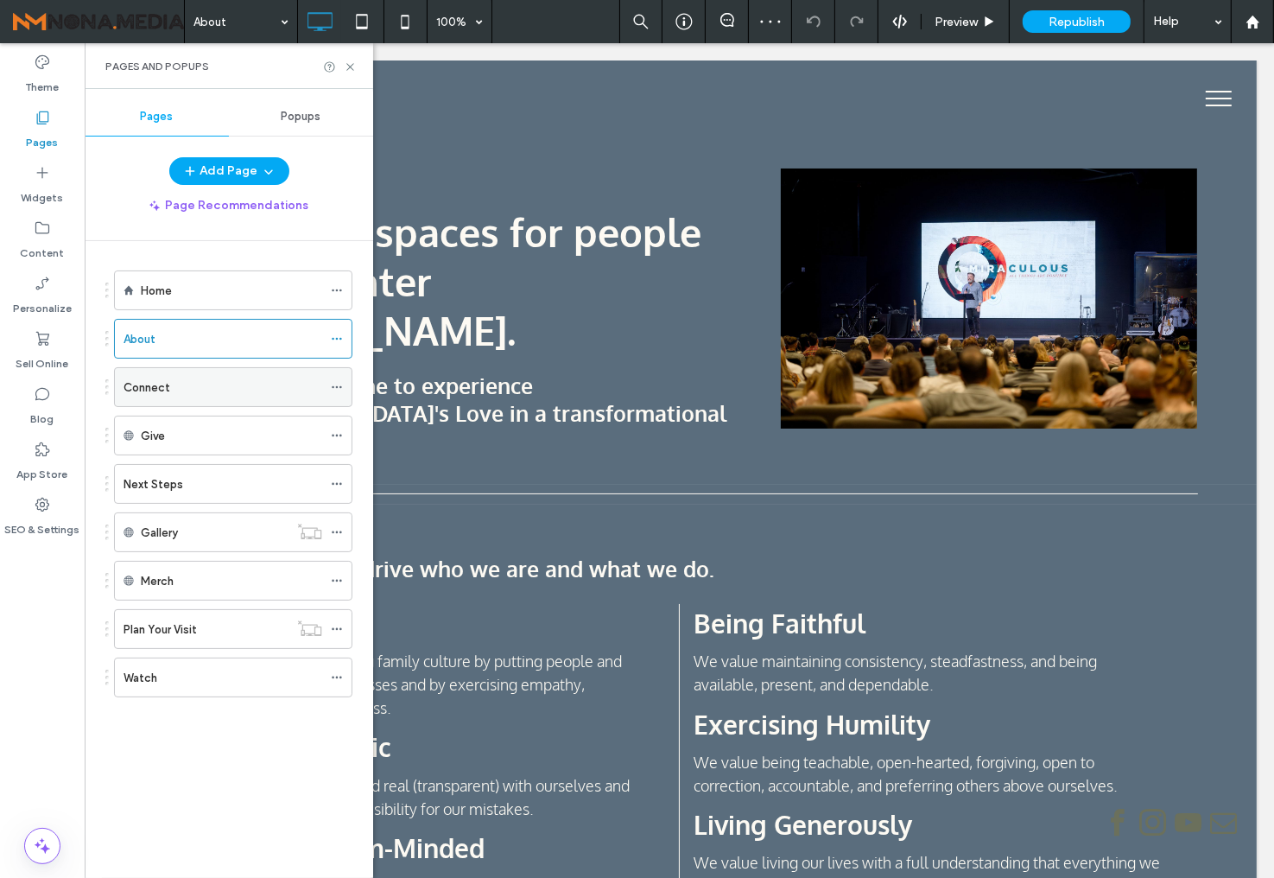
click at [184, 378] on div "Connect" at bounding box center [223, 387] width 199 height 18
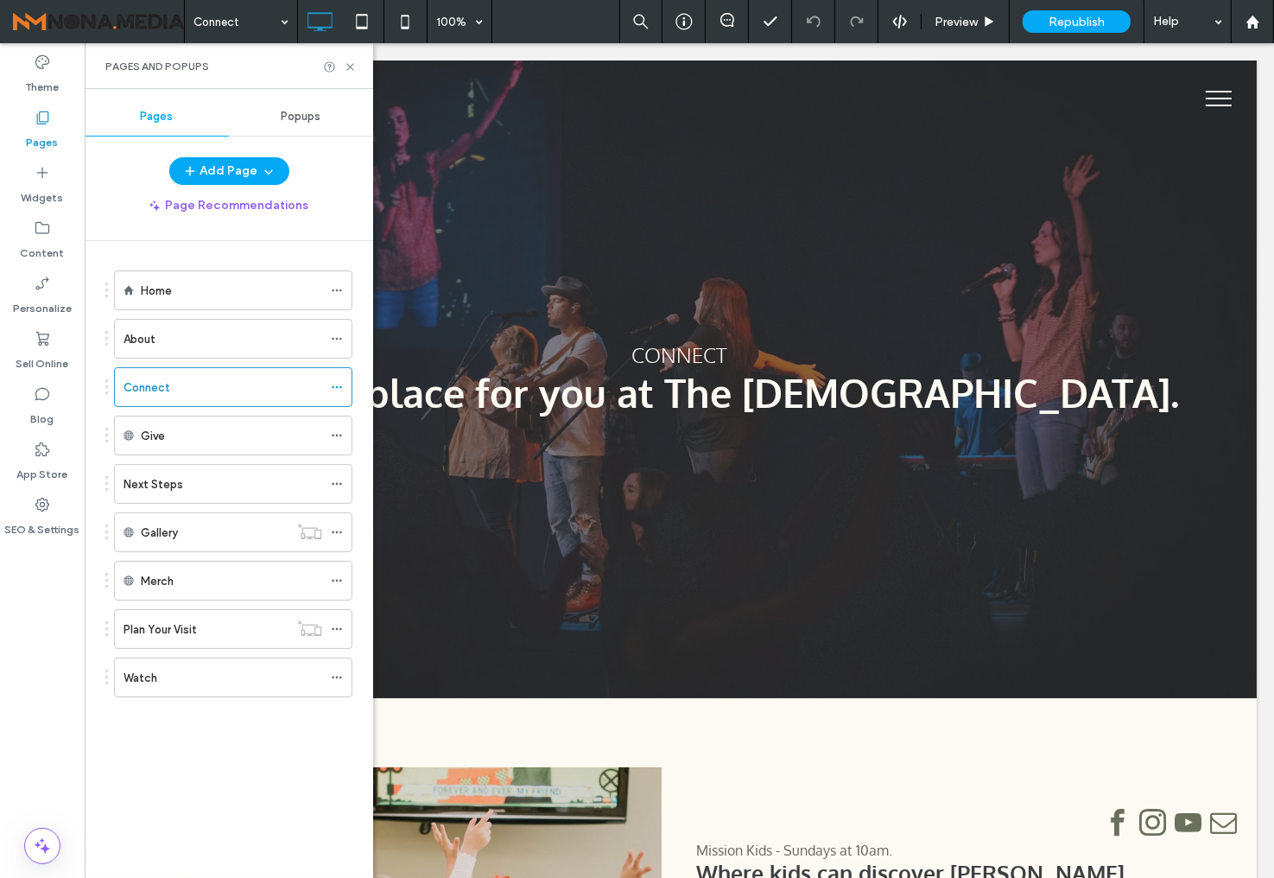
click at [200, 499] on ol "Home About Connect Give Next Steps Gallery Merch Plan Your Visit Watch" at bounding box center [222, 483] width 260 height 427
click at [200, 483] on div "Next Steps" at bounding box center [223, 484] width 199 height 18
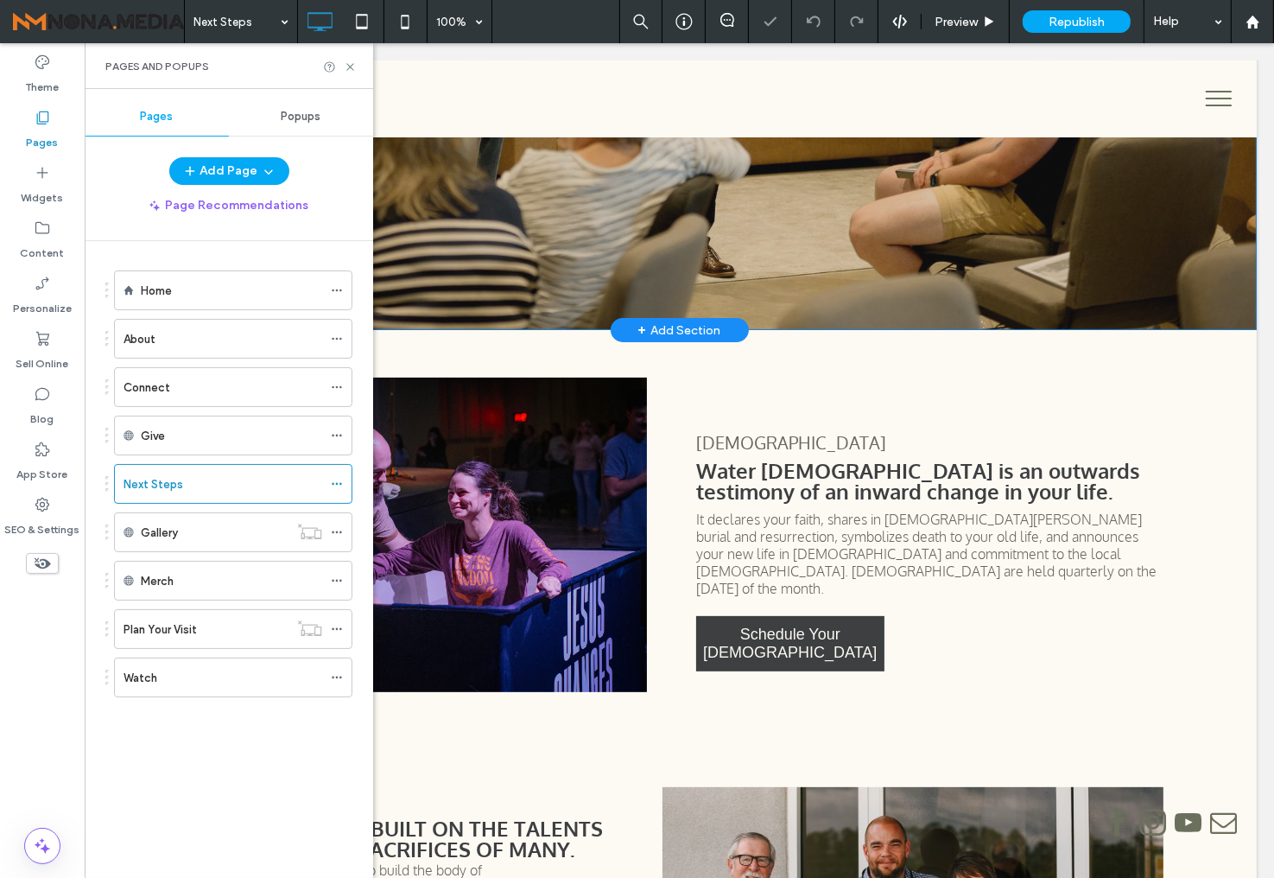
scroll to position [184, 0]
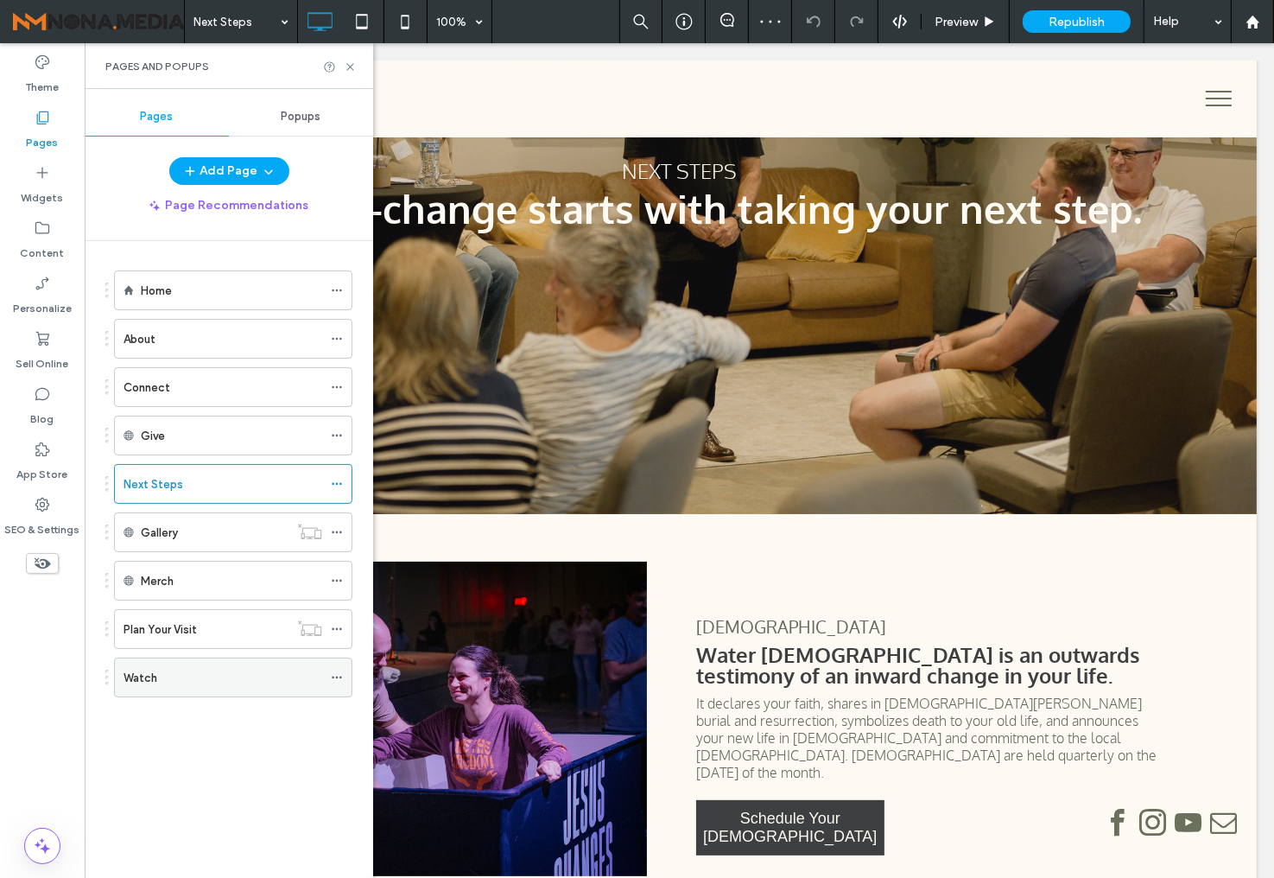
click at [174, 669] on div "Watch" at bounding box center [223, 678] width 199 height 18
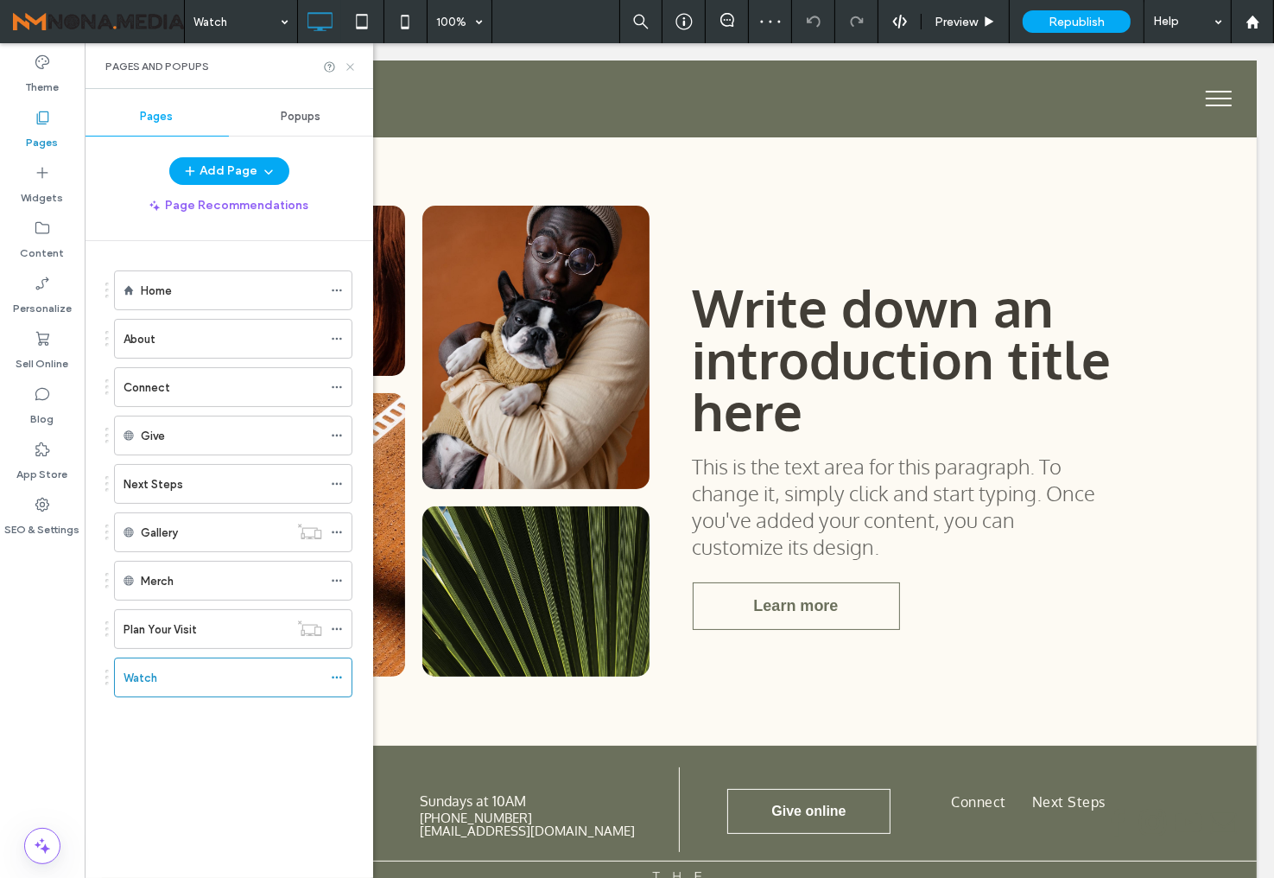
click at [353, 63] on icon at bounding box center [350, 66] width 13 height 13
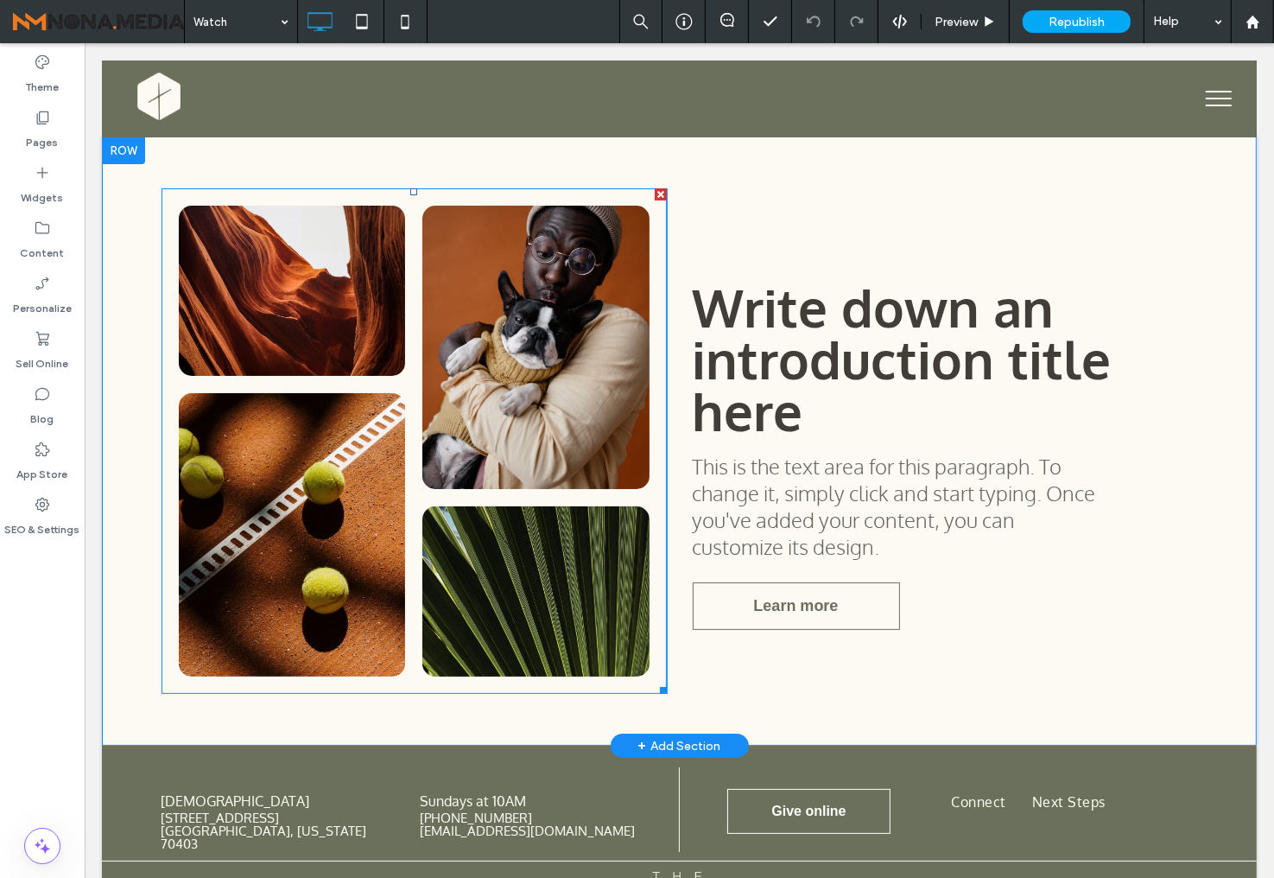
click at [416, 199] on li "Button" at bounding box center [535, 347] width 245 height 301
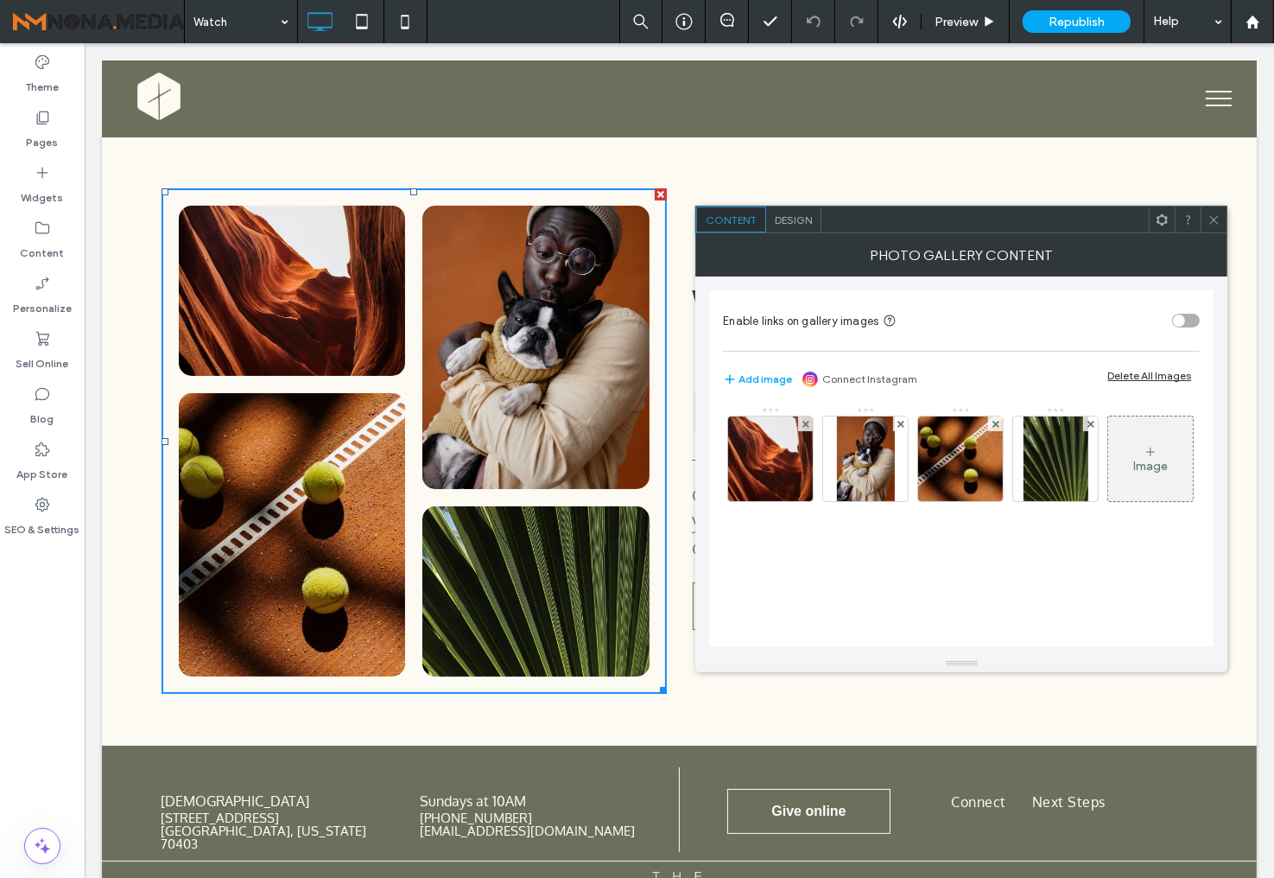
click at [1219, 217] on icon at bounding box center [1214, 219] width 13 height 13
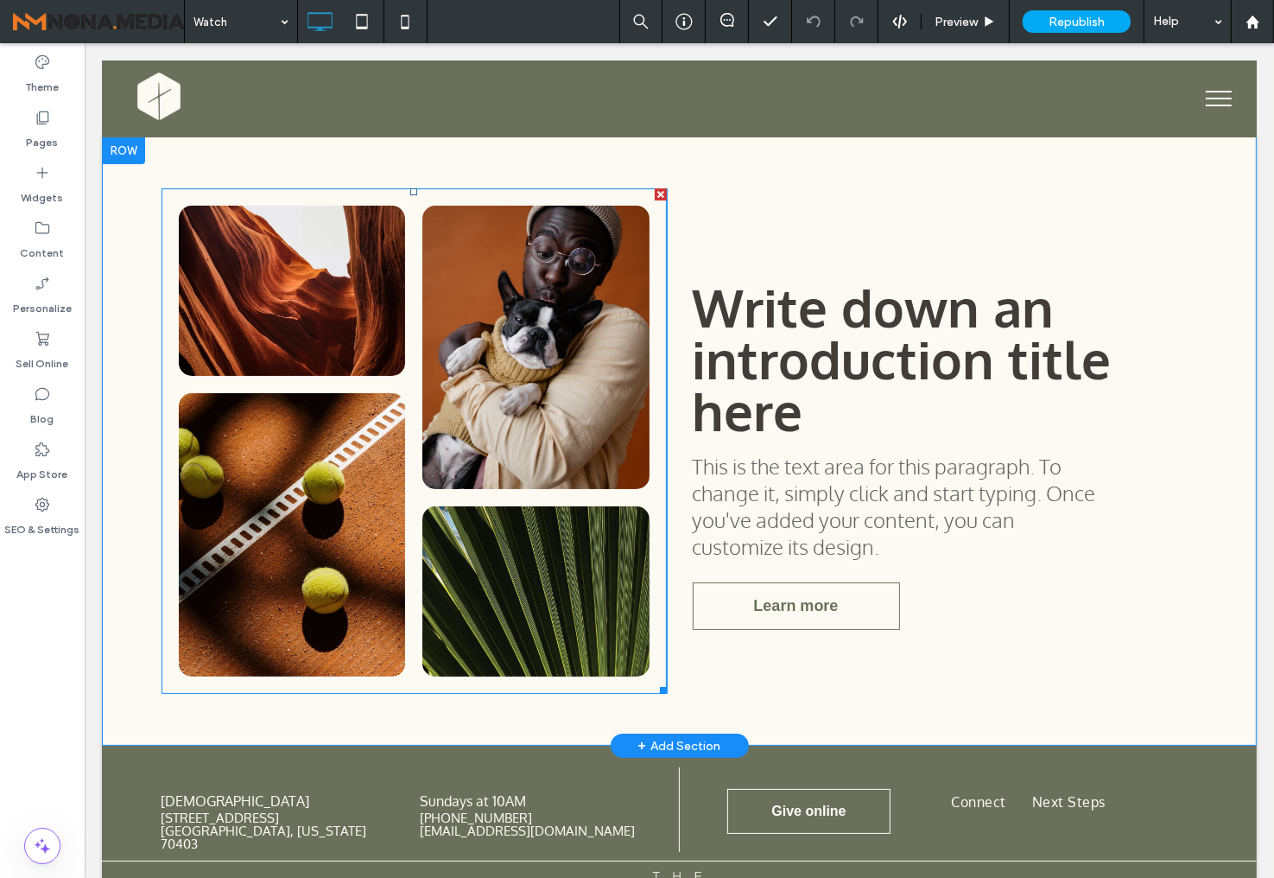
click at [654, 194] on div at bounding box center [660, 194] width 12 height 12
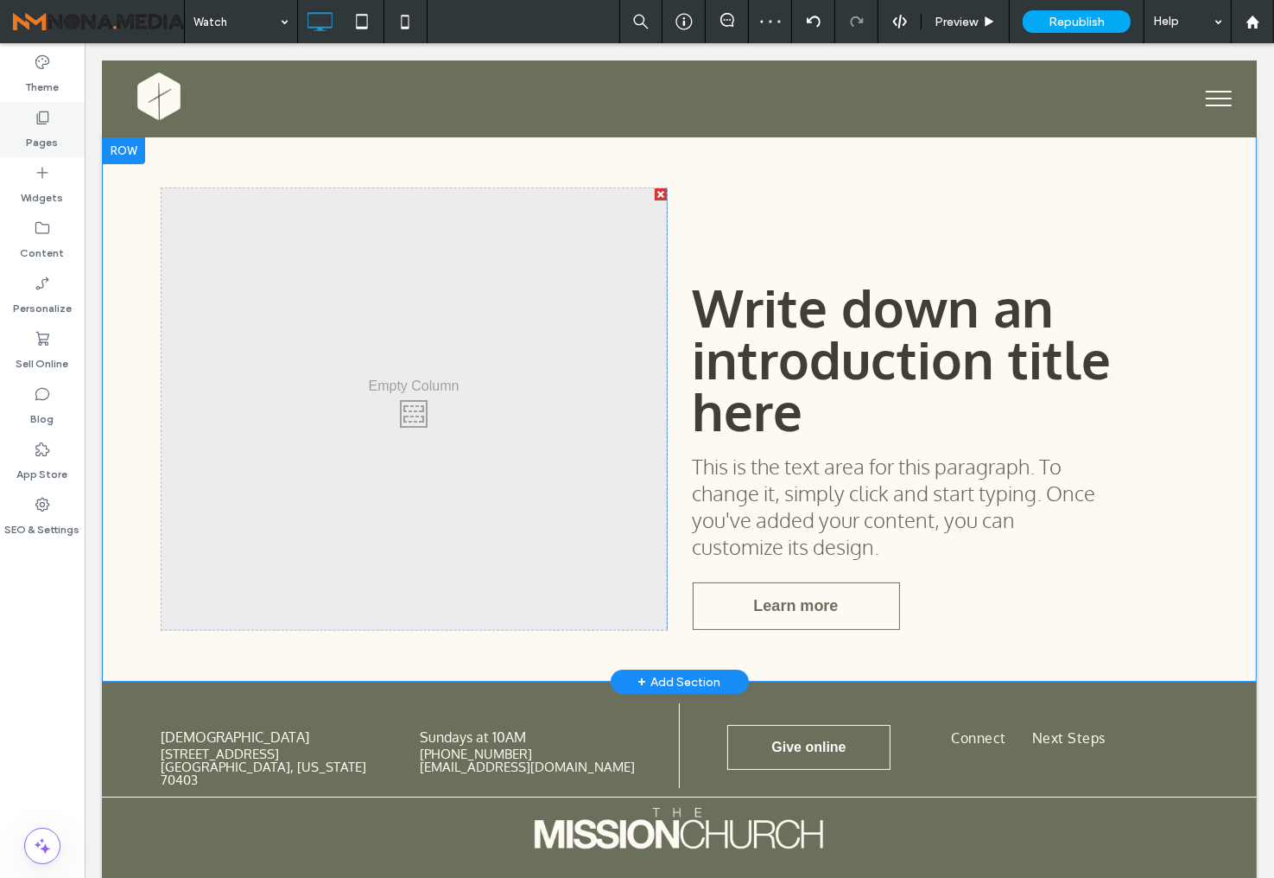
click at [42, 124] on icon at bounding box center [42, 117] width 17 height 17
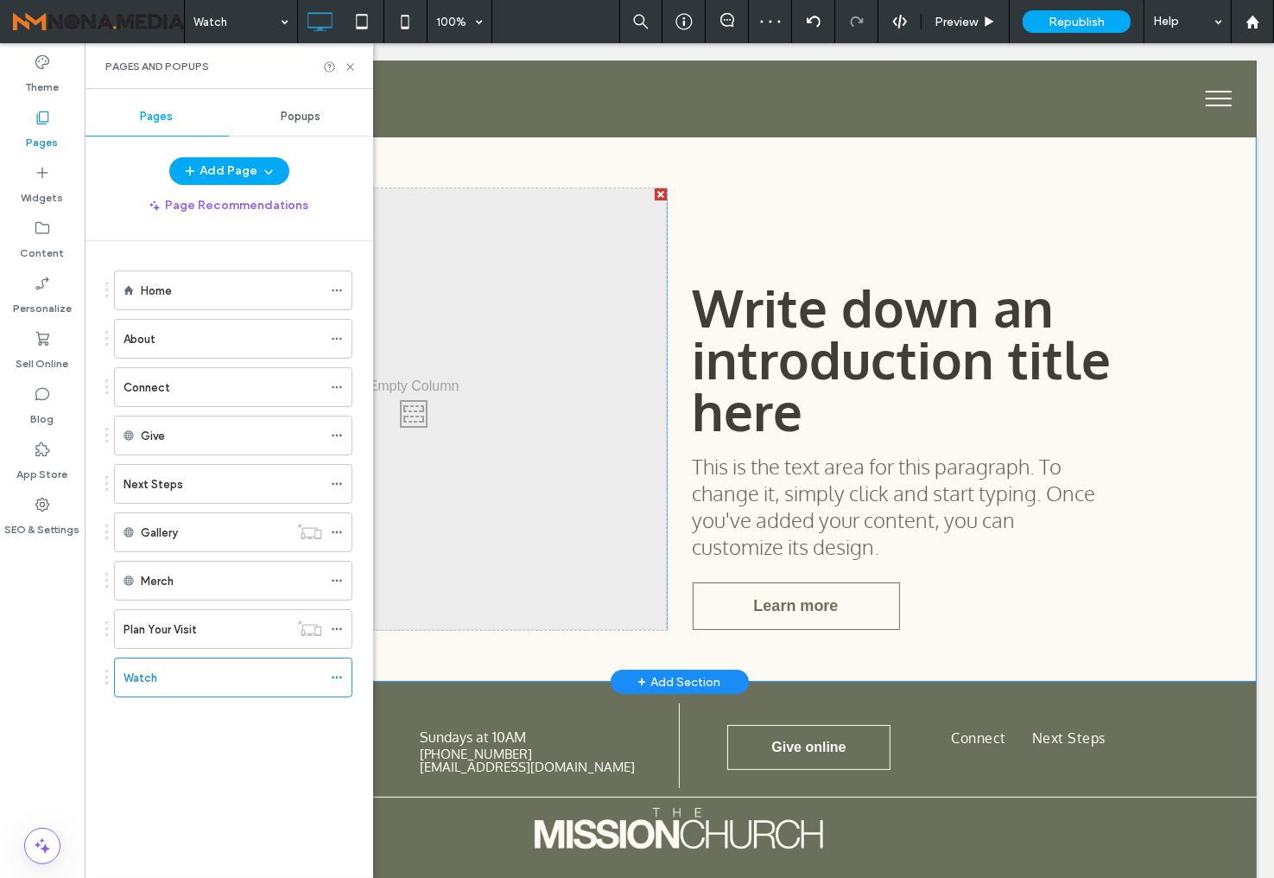
click at [178, 290] on div "Home" at bounding box center [231, 291] width 181 height 18
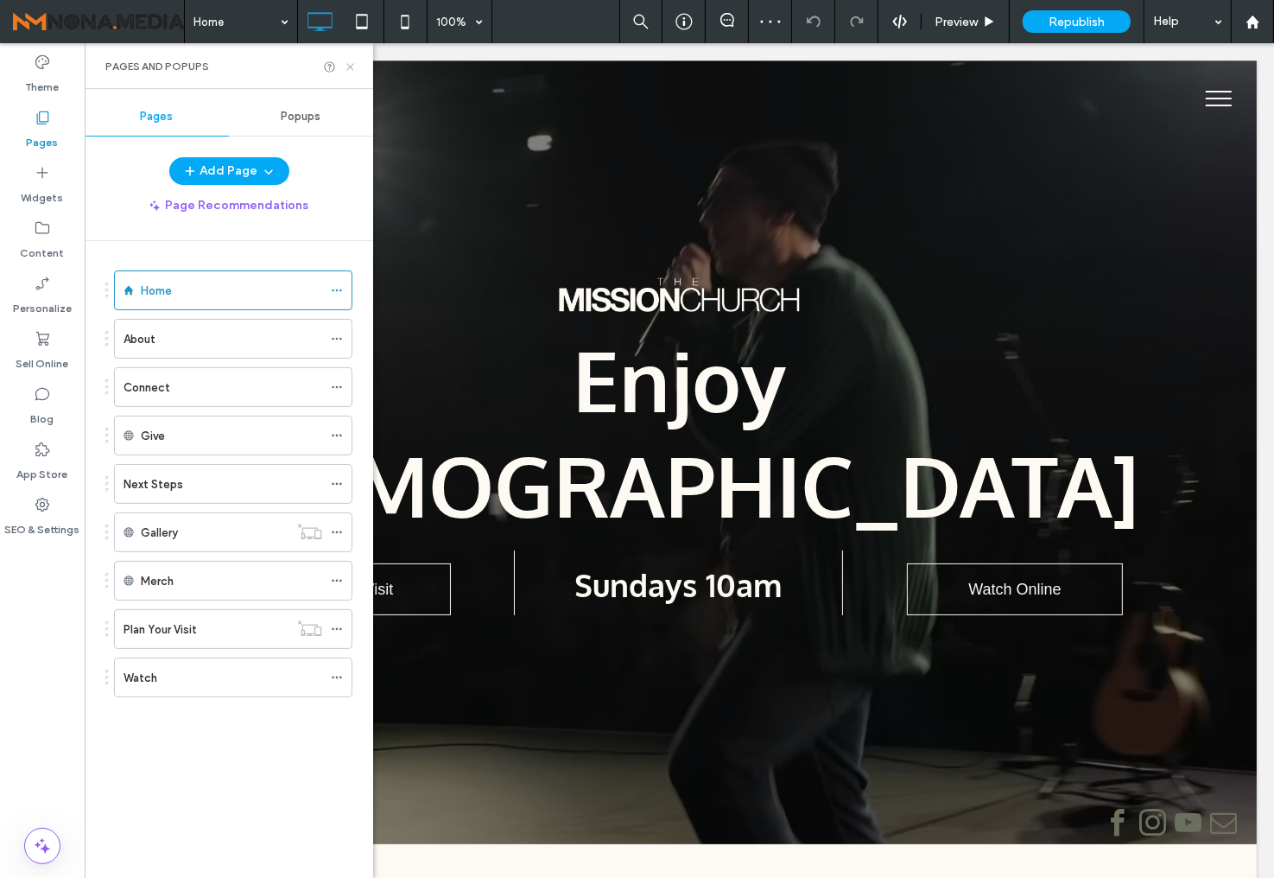
click at [355, 68] on icon at bounding box center [350, 66] width 13 height 13
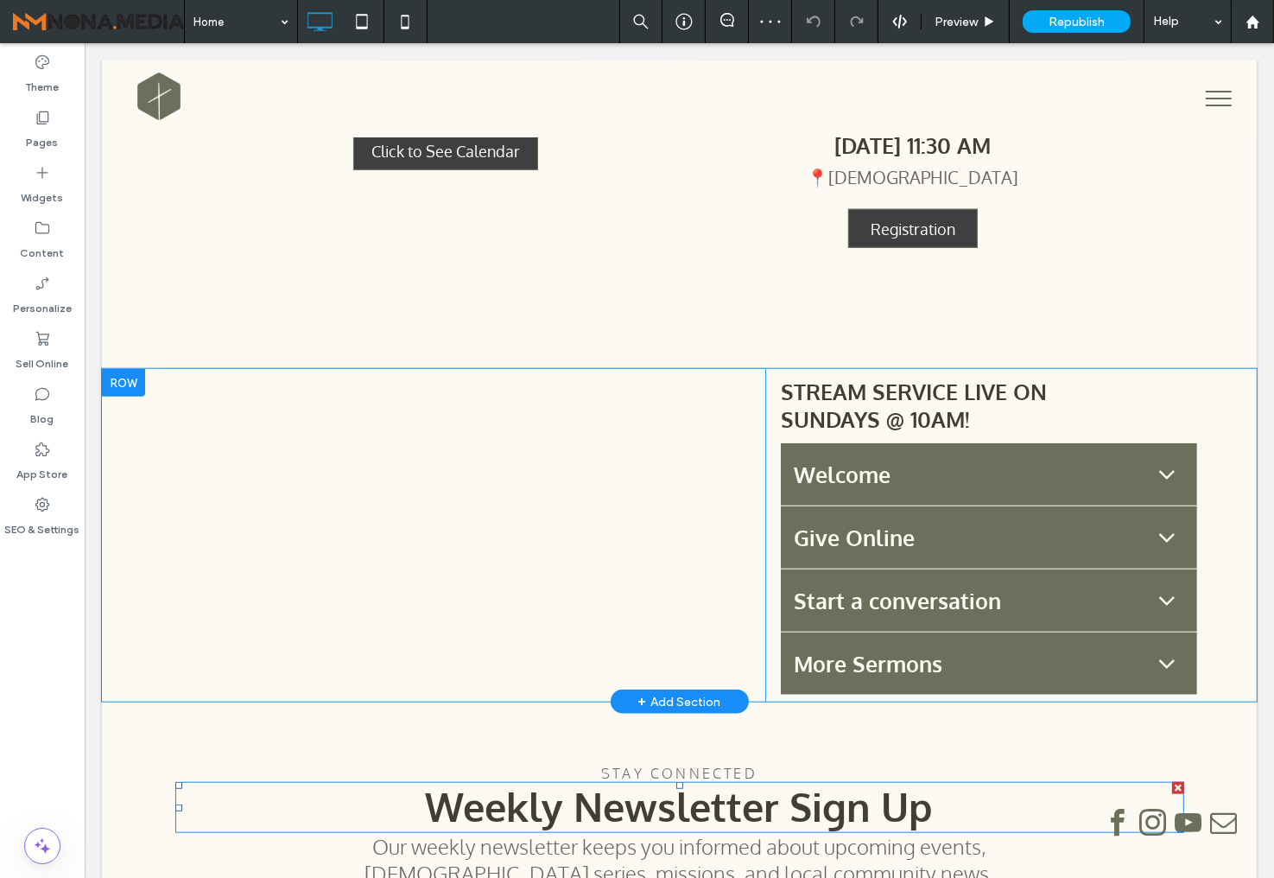
scroll to position [1474, 0]
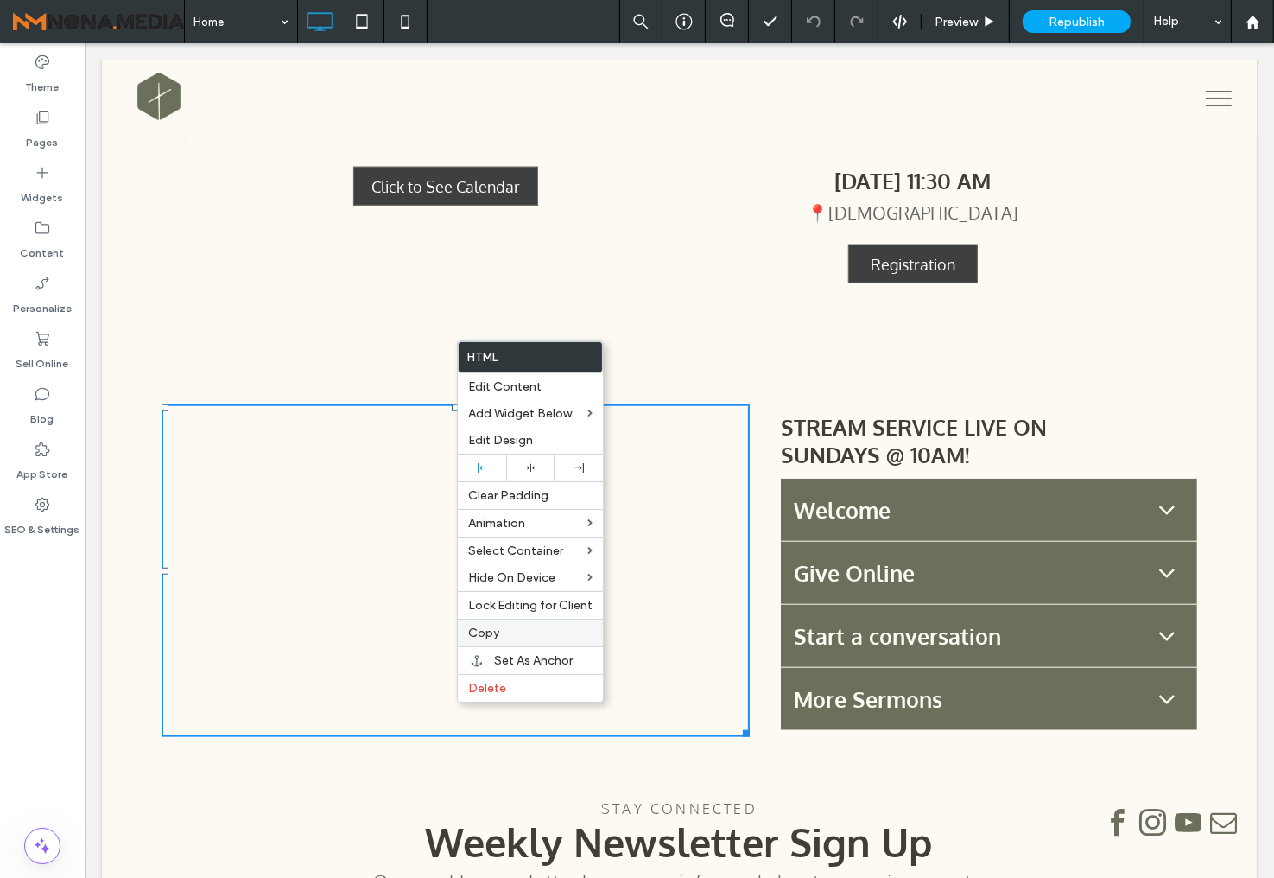
click at [492, 626] on span "Copy" at bounding box center [483, 633] width 31 height 15
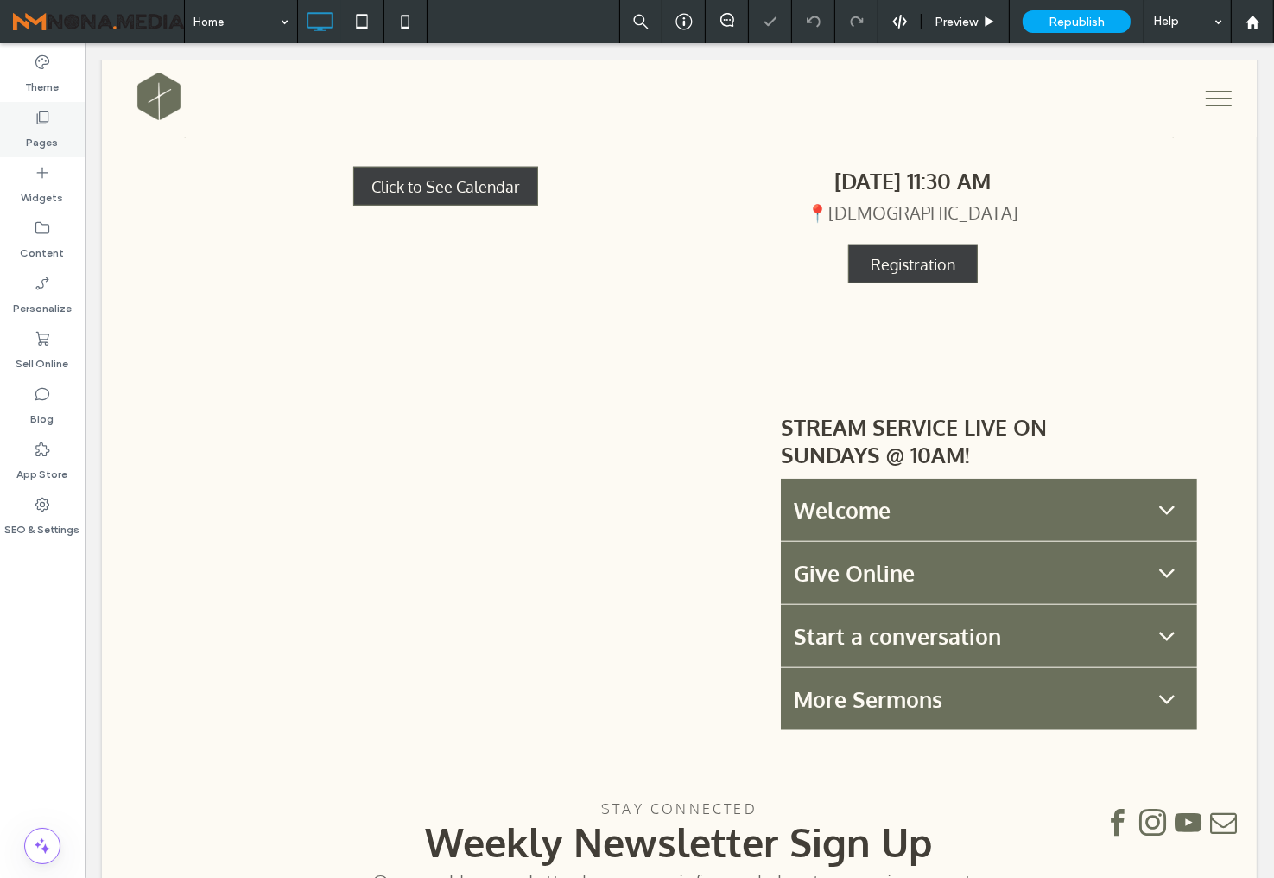
click at [29, 114] on div "Pages" at bounding box center [42, 129] width 85 height 55
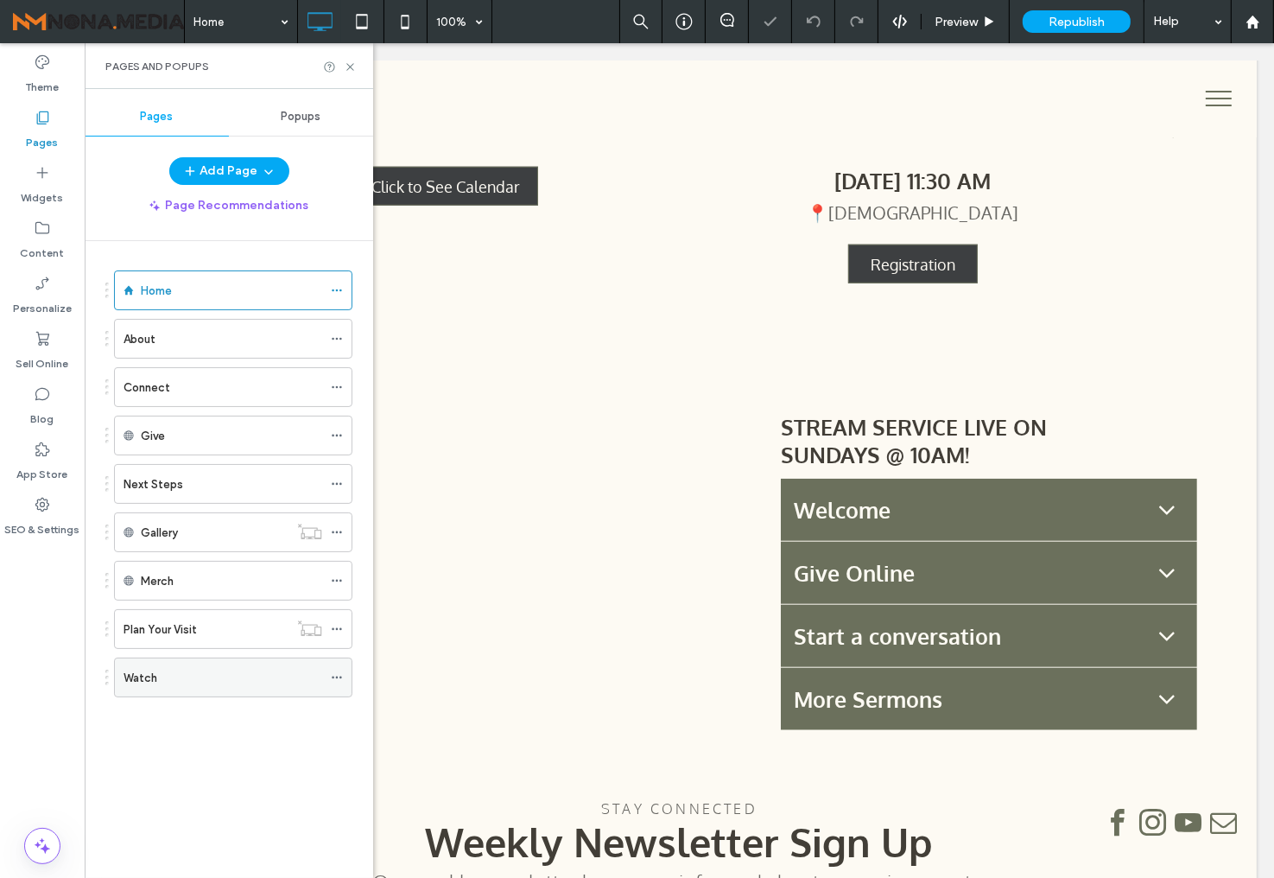
click at [219, 678] on div "Watch" at bounding box center [223, 677] width 199 height 38
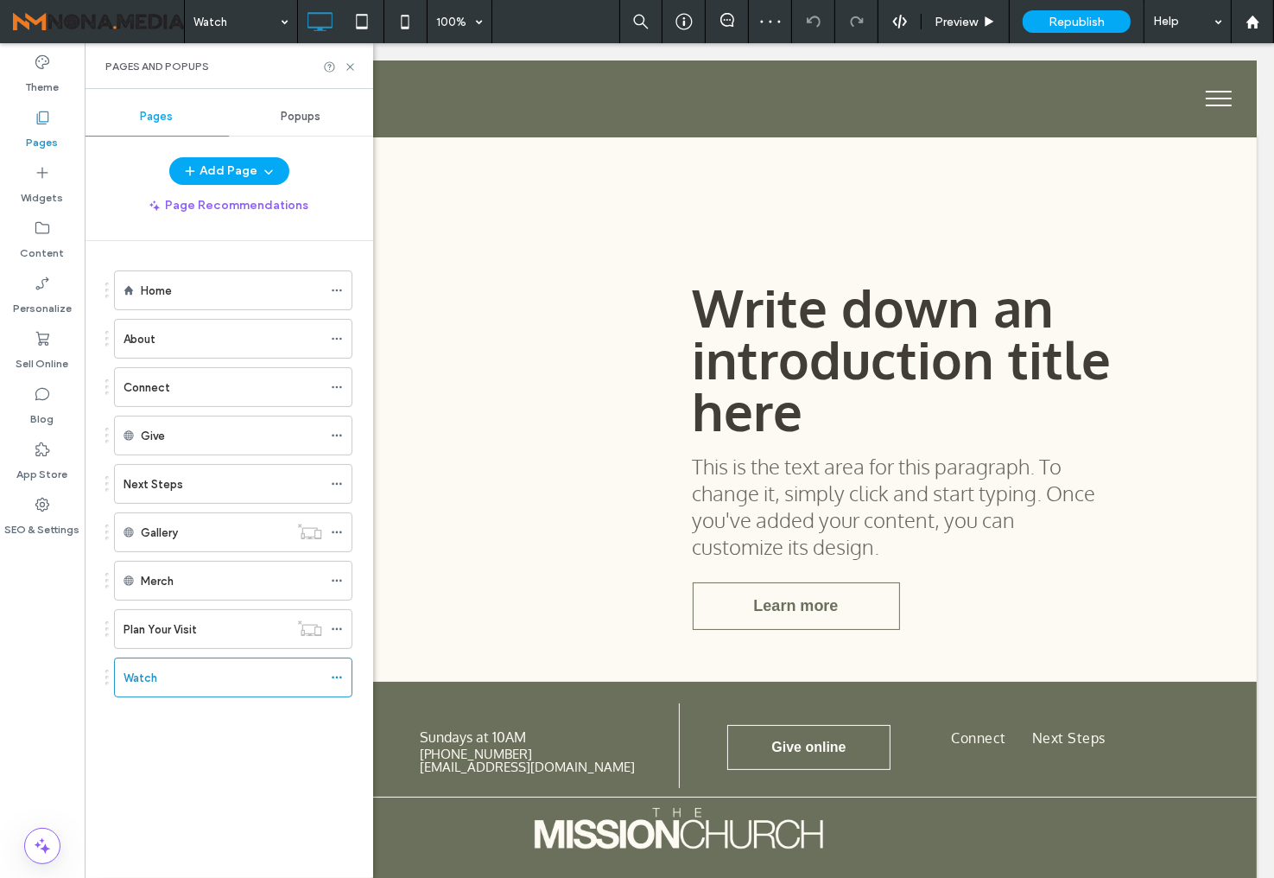
click at [351, 60] on div "Pages and Popups" at bounding box center [228, 67] width 247 height 14
drag, startPoint x: 352, startPoint y: 60, endPoint x: 268, endPoint y: 16, distance: 94.7
click at [352, 60] on icon at bounding box center [350, 66] width 13 height 13
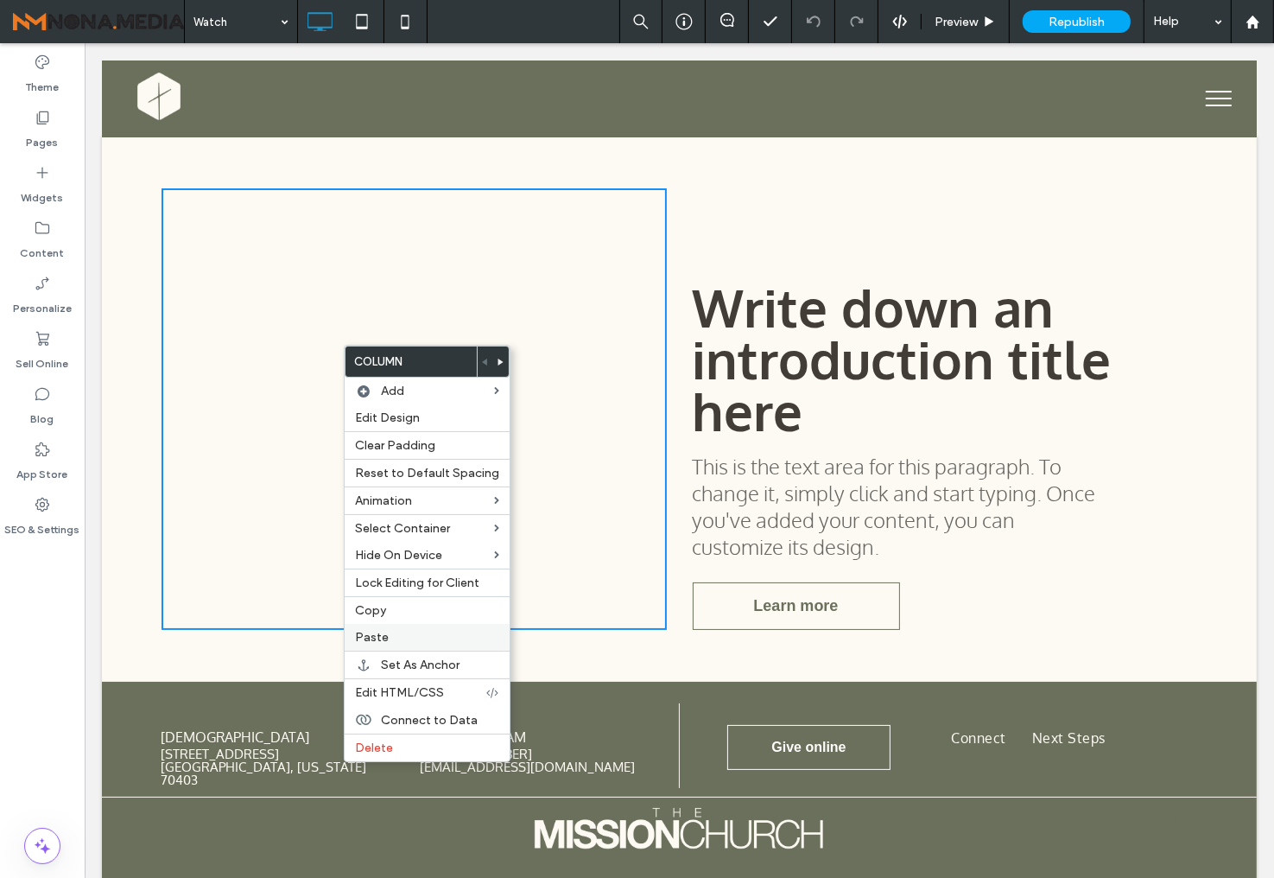
click at [401, 632] on label "Paste" at bounding box center [427, 637] width 144 height 15
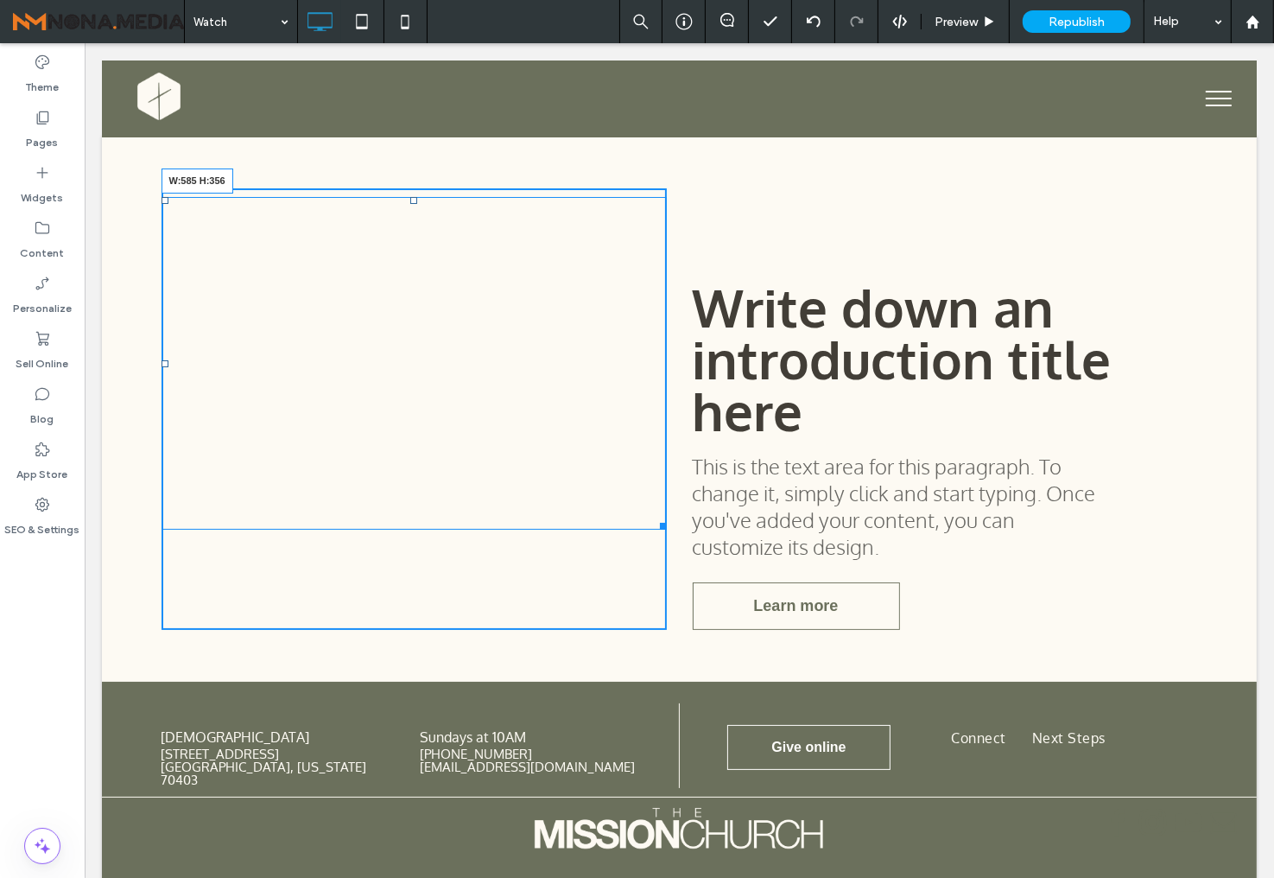
drag, startPoint x: 651, startPoint y: 522, endPoint x: 754, endPoint y: 540, distance: 104.4
click at [670, 497] on div "Click To Paste W:585 H:356 Write down an introduction title here This is the te…" at bounding box center [679, 408] width 1037 height 441
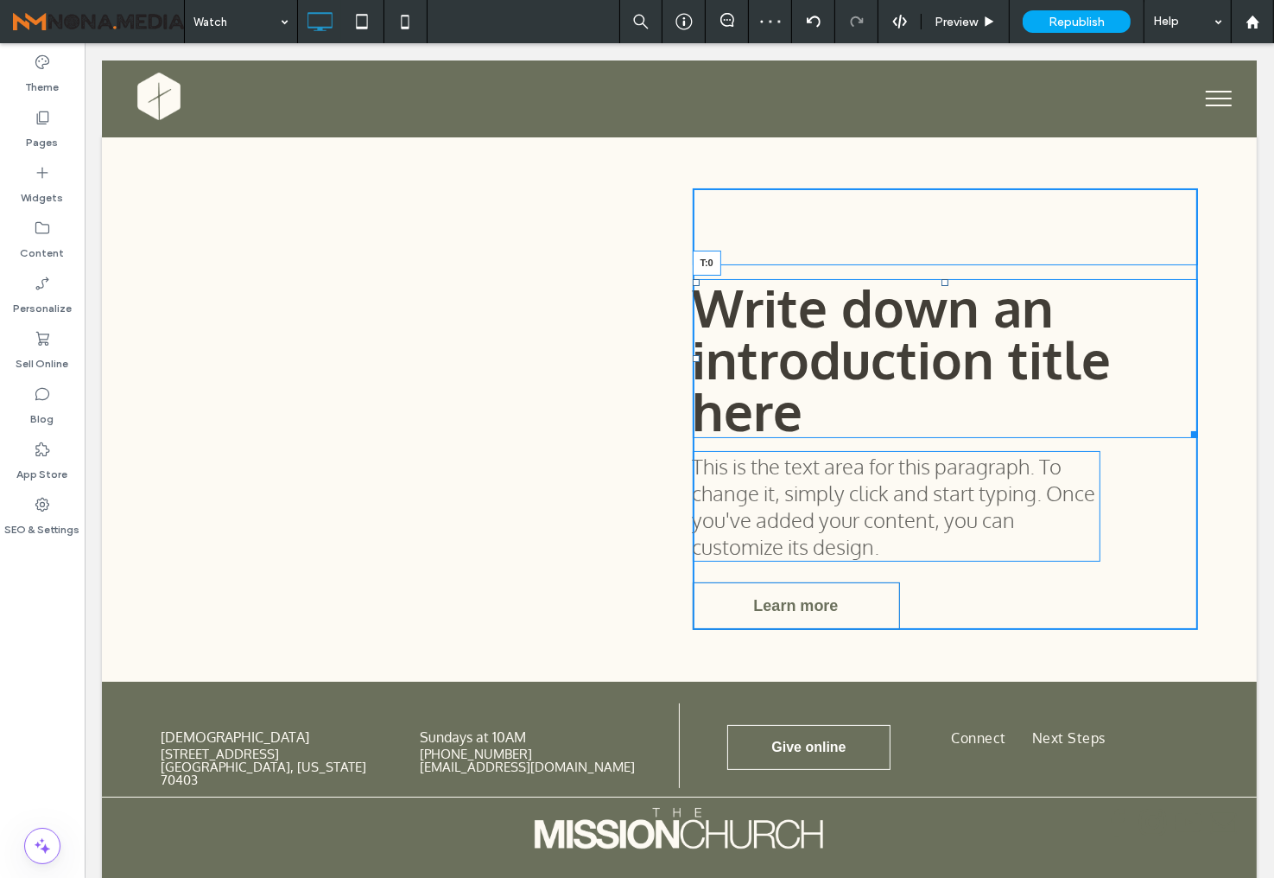
drag, startPoint x: 942, startPoint y: 282, endPoint x: 943, endPoint y: 198, distance: 83.8
click at [943, 198] on div "Write down an introduction title here T:0 This is the text area for this paragr…" at bounding box center [944, 408] width 505 height 441
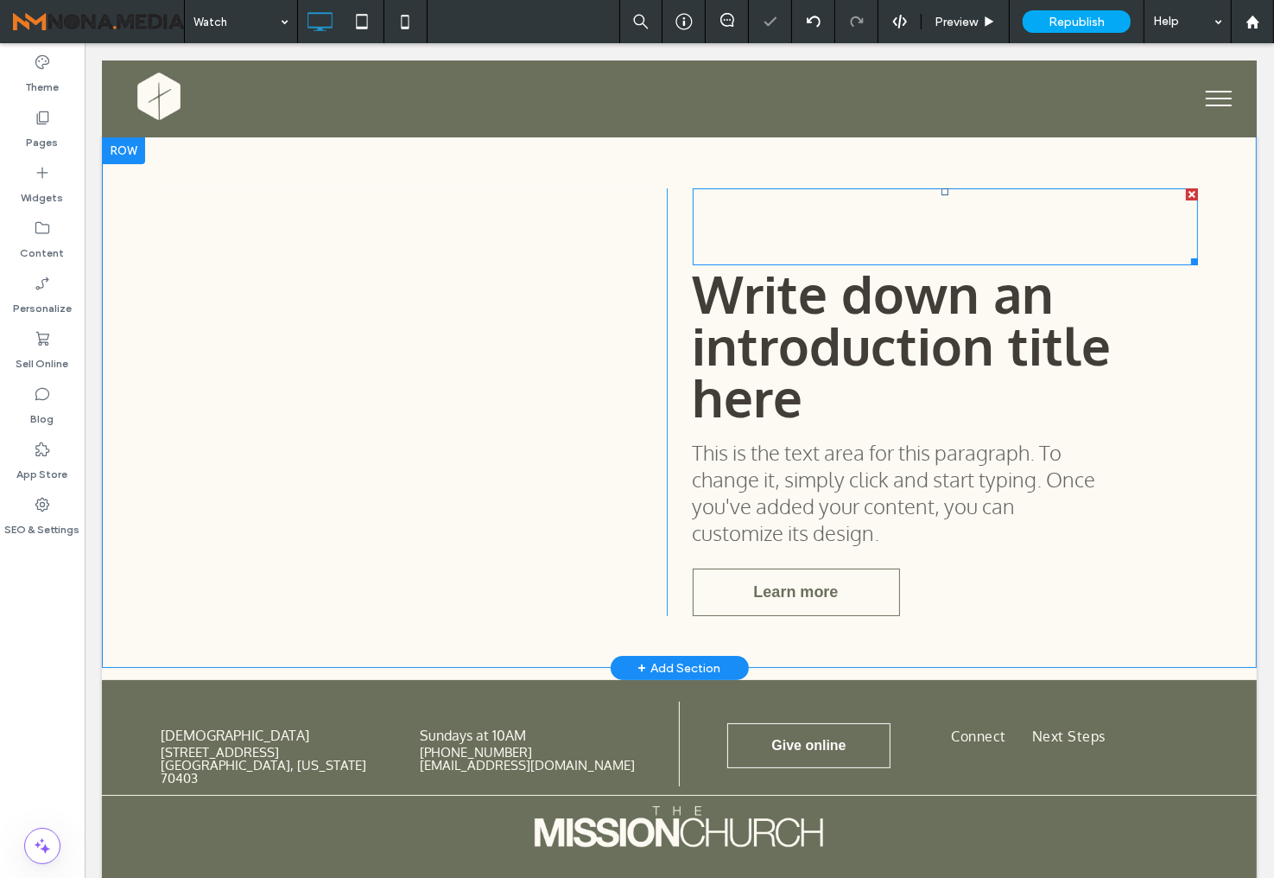
click at [894, 222] on div at bounding box center [944, 226] width 505 height 77
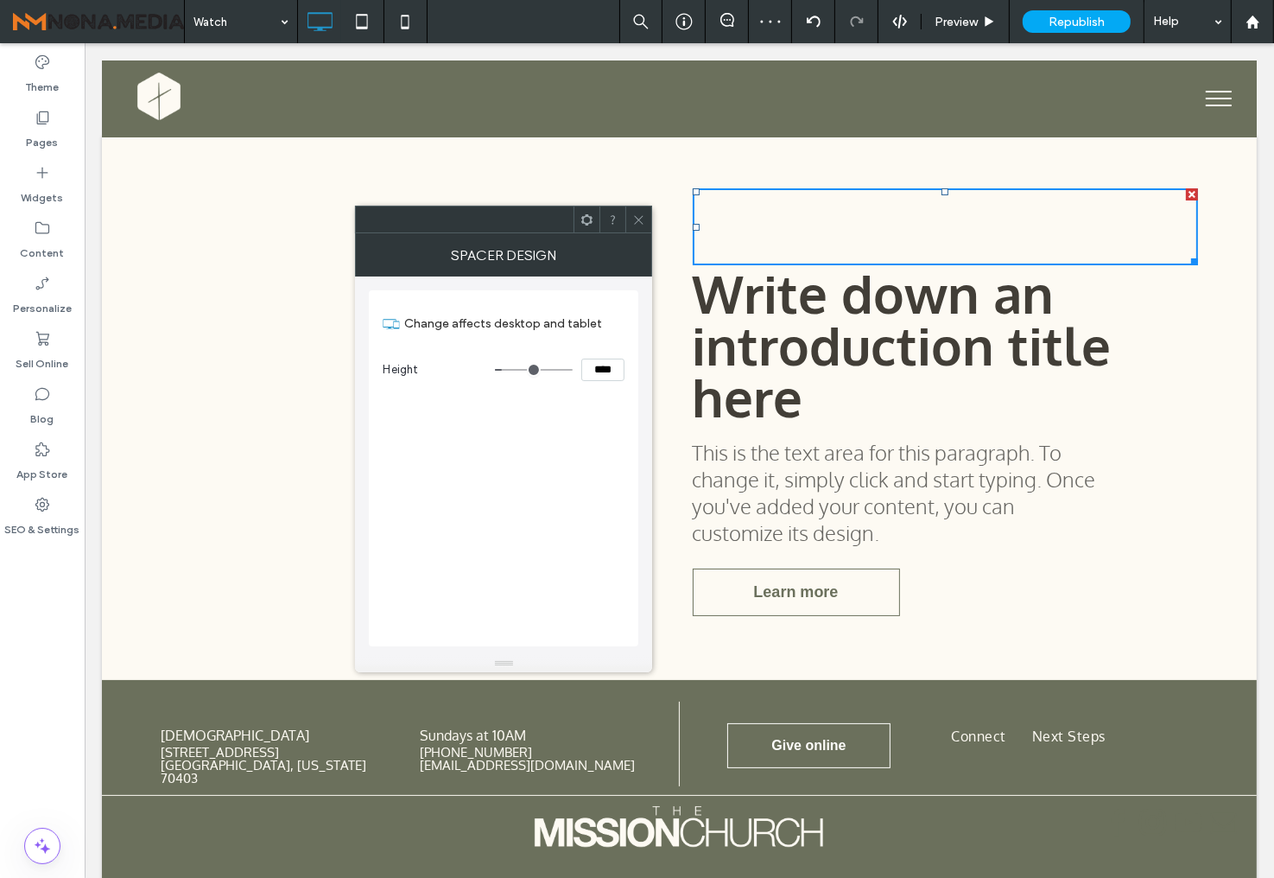
type input "*"
type input "***"
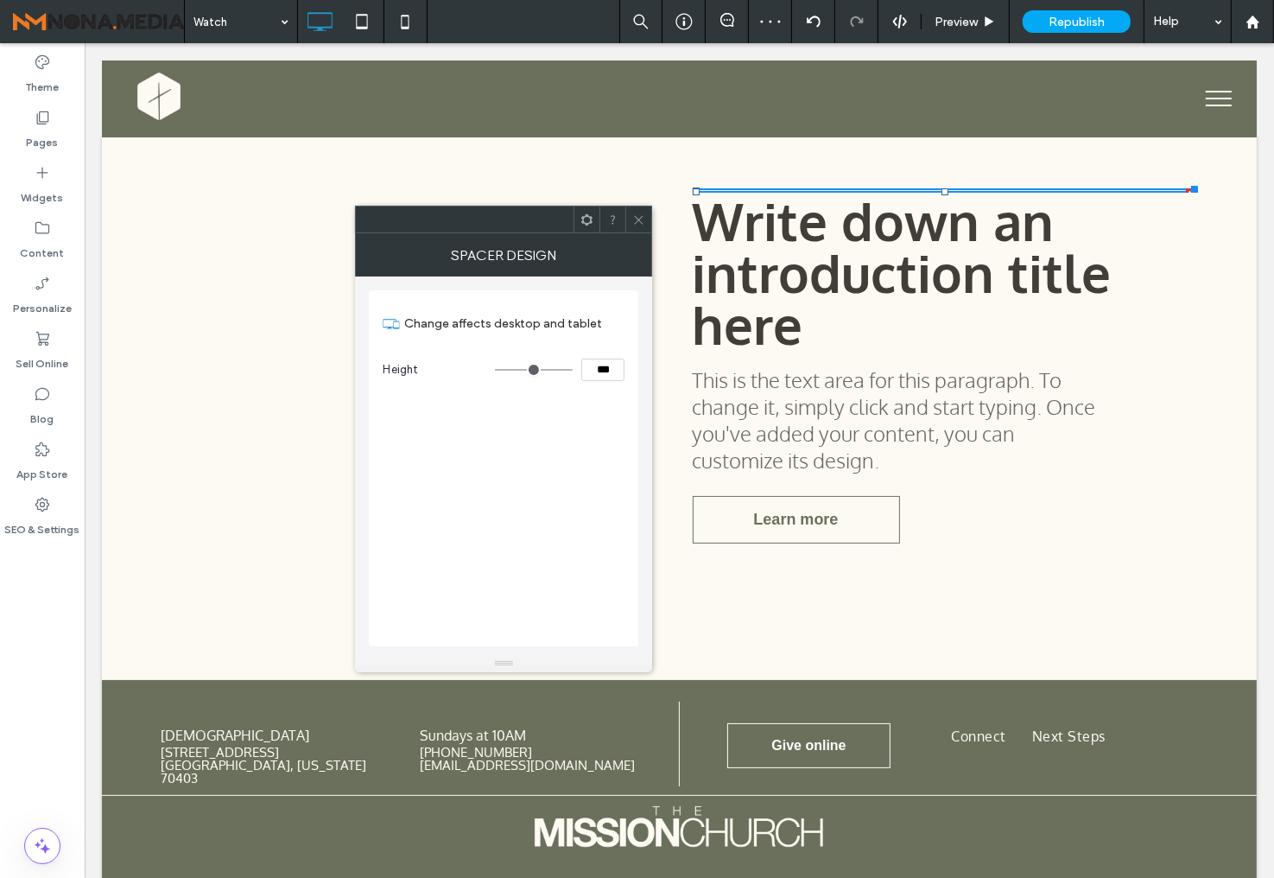
drag, startPoint x: 510, startPoint y: 365, endPoint x: 417, endPoint y: 356, distance: 92.9
type input "*"
click at [495, 369] on input "range" at bounding box center [534, 370] width 78 height 2
drag, startPoint x: 645, startPoint y: 213, endPoint x: 650, endPoint y: 159, distance: 53.8
click at [645, 213] on icon at bounding box center [638, 219] width 13 height 13
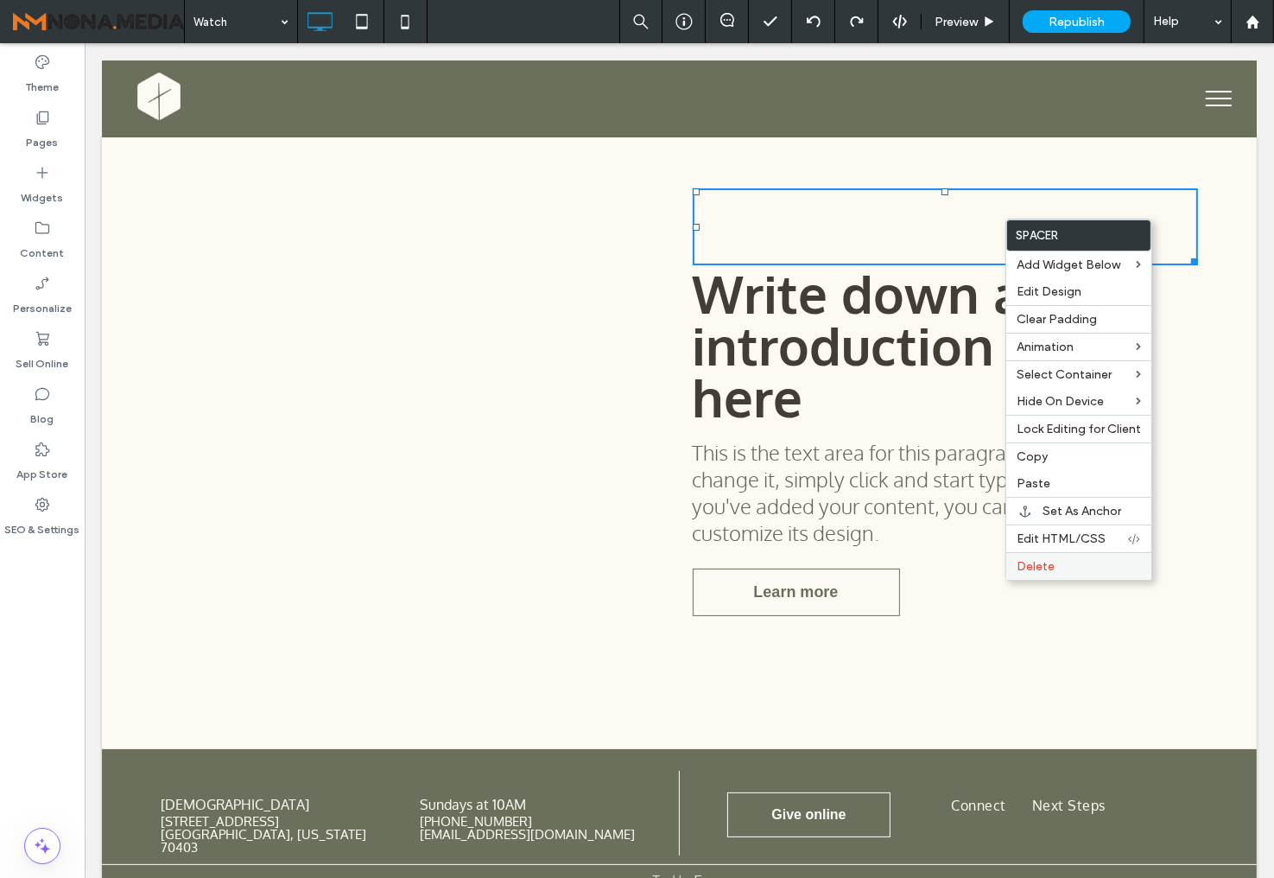
click at [1051, 568] on span "Delete" at bounding box center [1036, 566] width 38 height 15
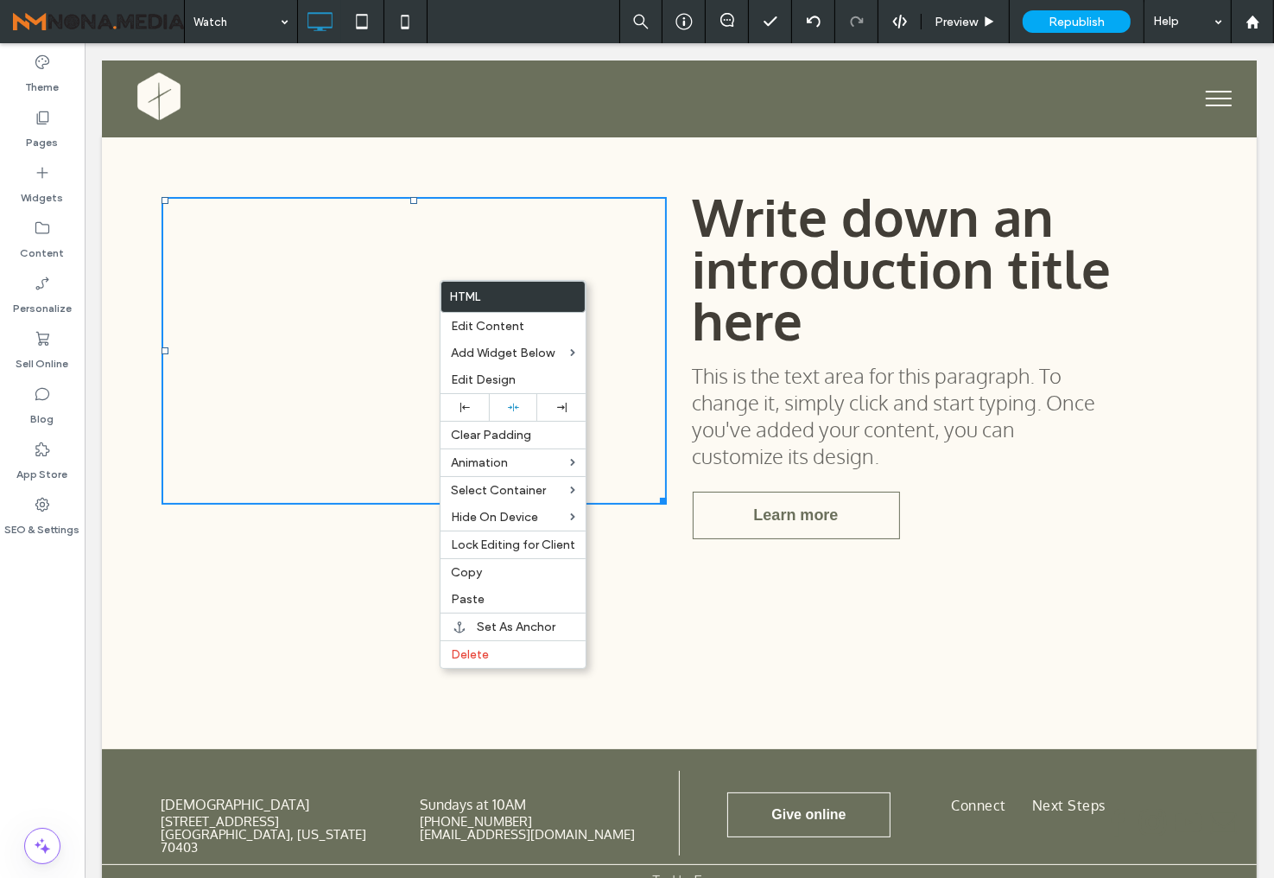
click at [838, 331] on h1 "Write down an introduction title here" at bounding box center [944, 268] width 505 height 156
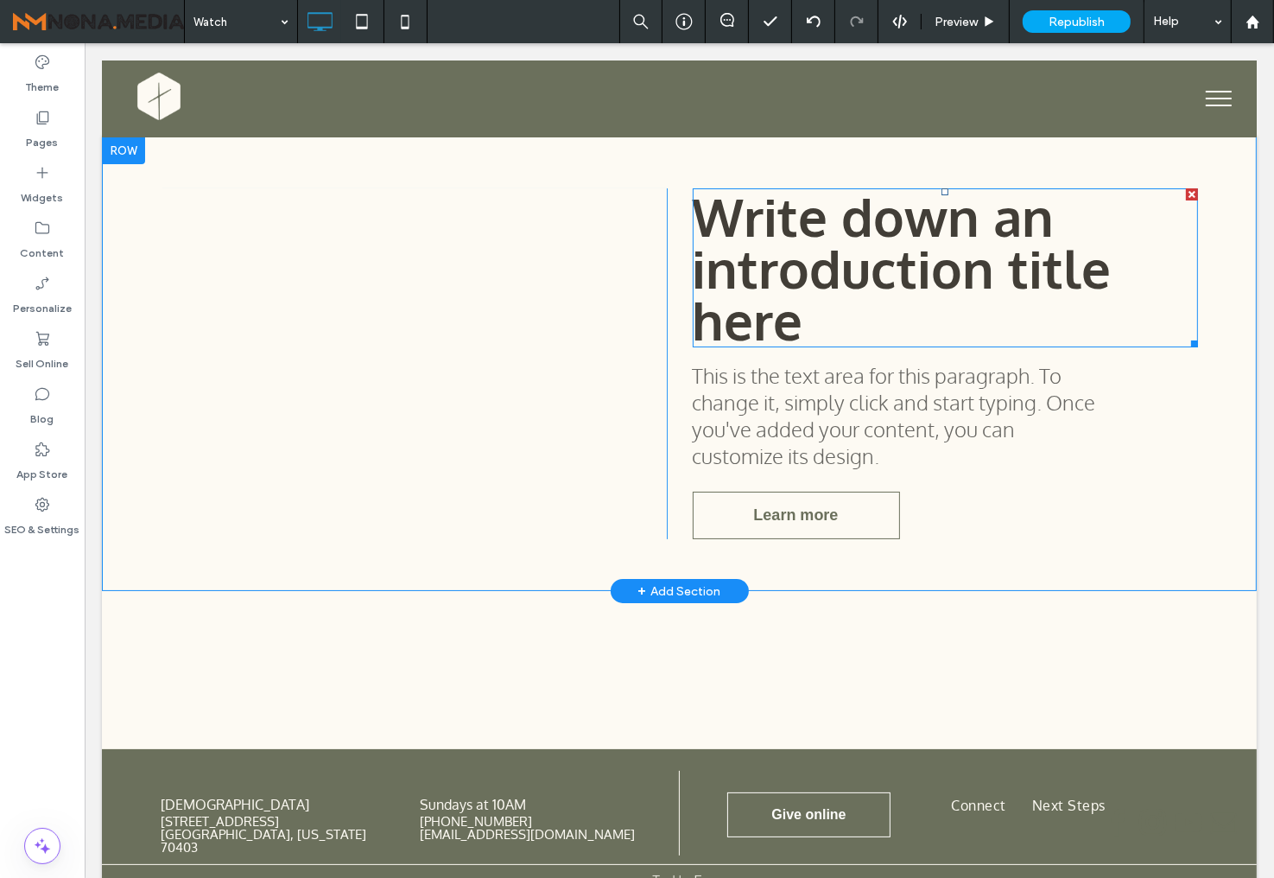
click at [896, 292] on span "Write down an introduction title here" at bounding box center [901, 267] width 419 height 169
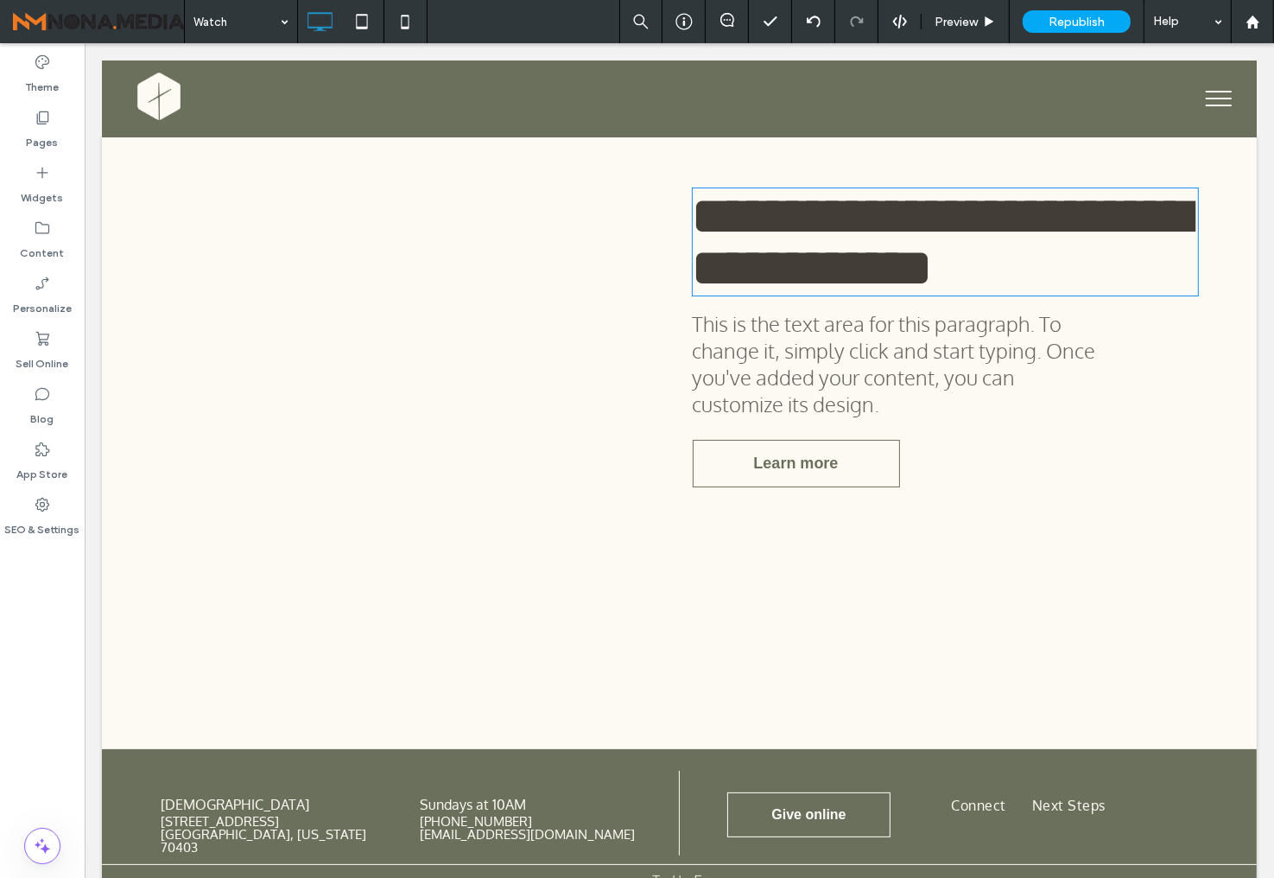
type input "******"
type input "**"
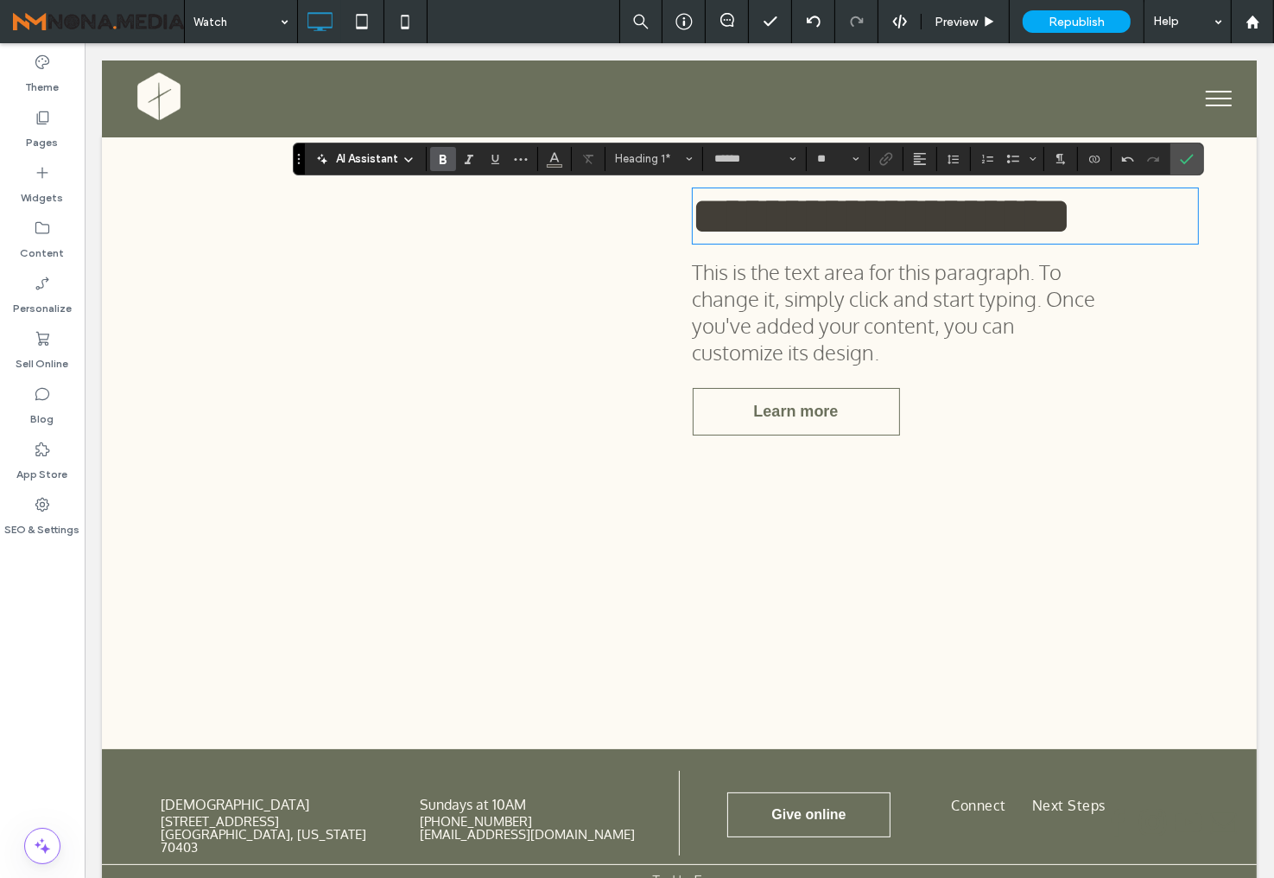
scroll to position [7, 0]
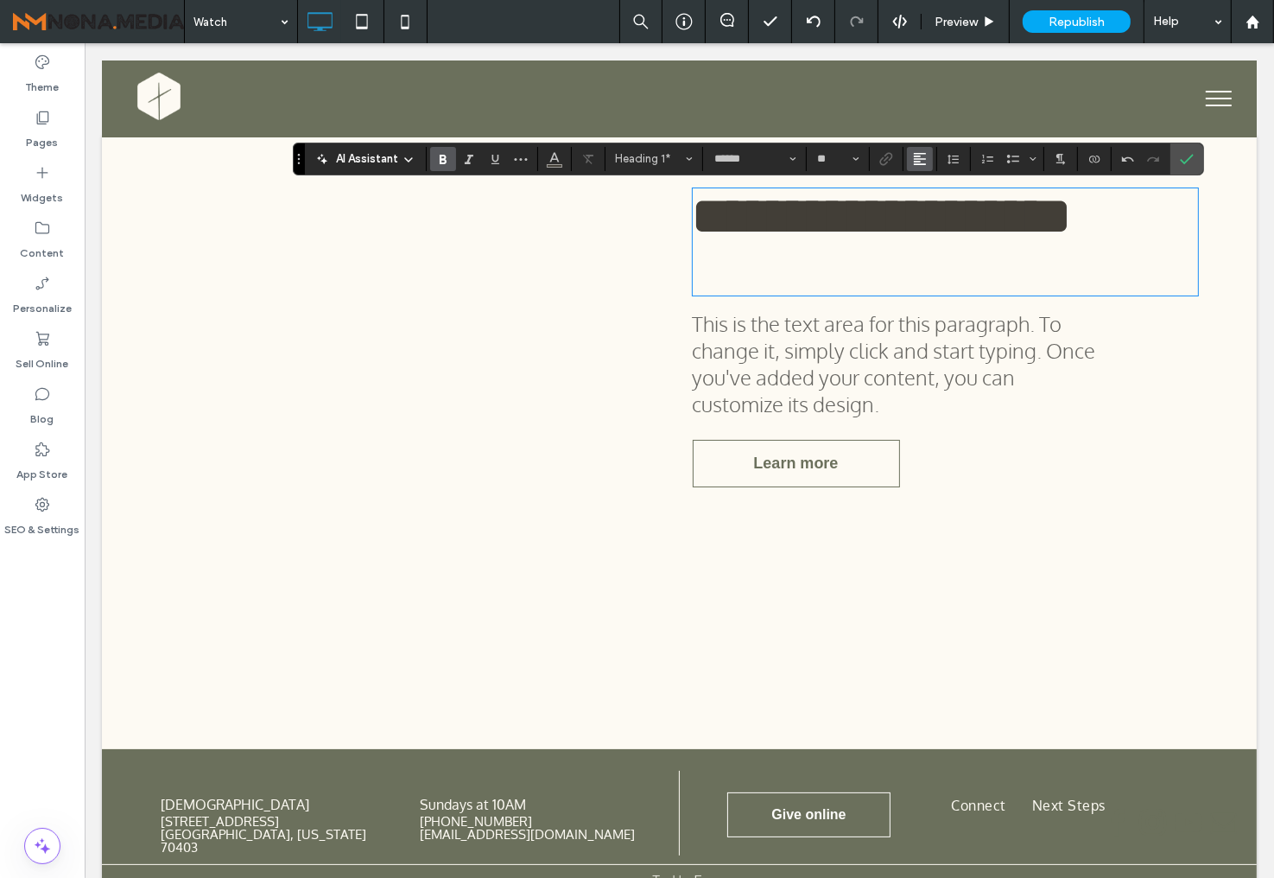
click at [924, 162] on button "Alignment" at bounding box center [920, 159] width 26 height 24
click at [931, 215] on icon "ui.textEditor.alignment.center" at bounding box center [934, 212] width 14 height 14
click at [1180, 160] on icon "Confirm" at bounding box center [1187, 159] width 14 height 14
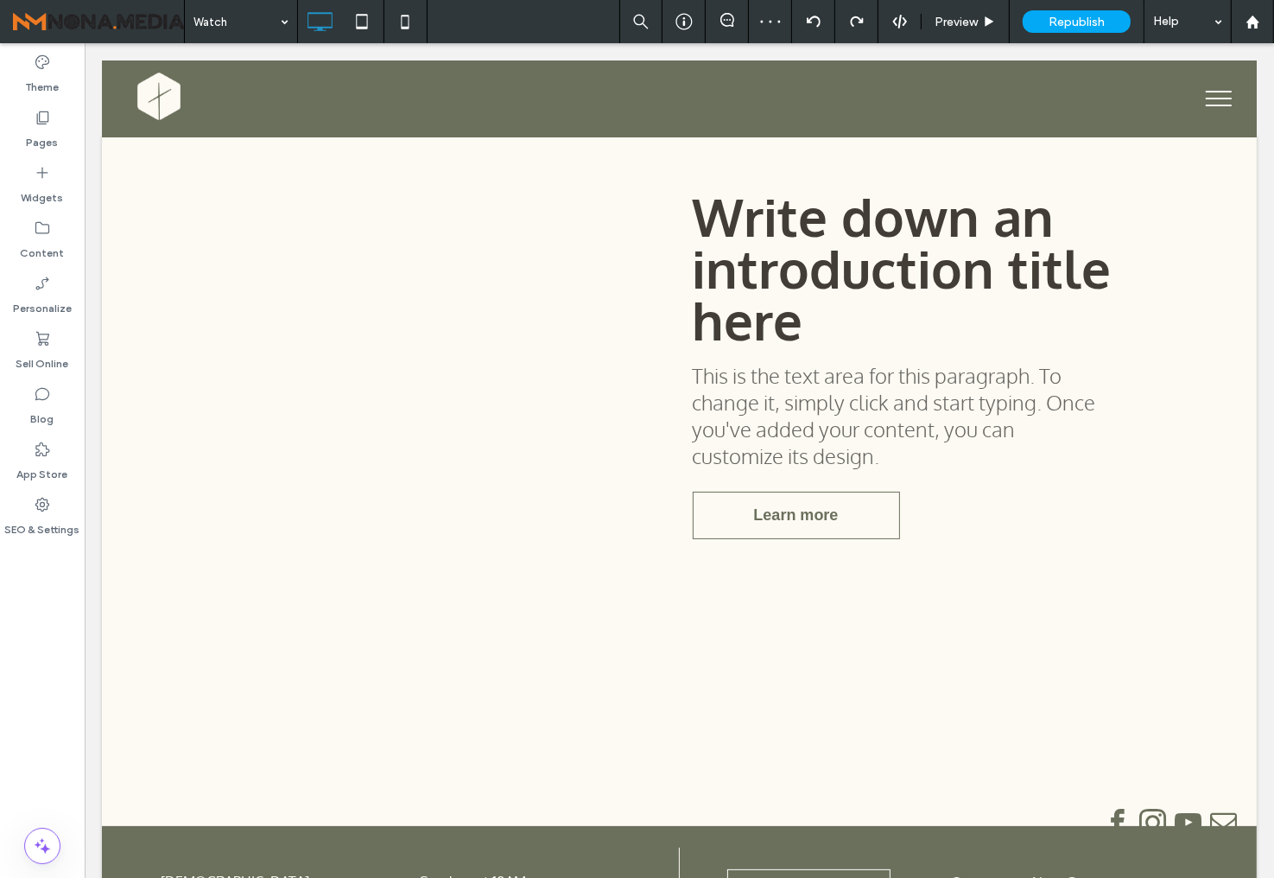
scroll to position [0, 0]
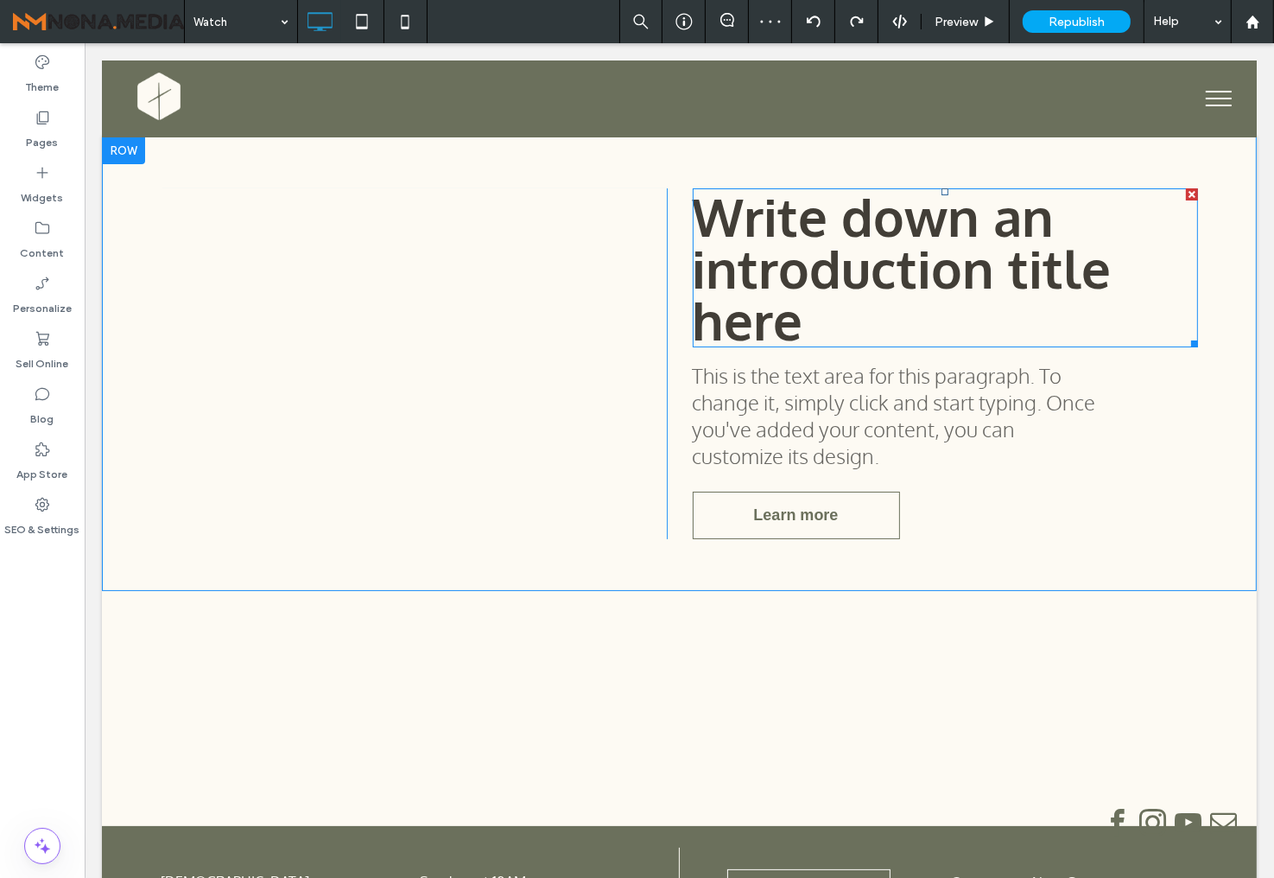
click at [801, 317] on h1 "Write down an introduction title here" at bounding box center [944, 268] width 505 height 156
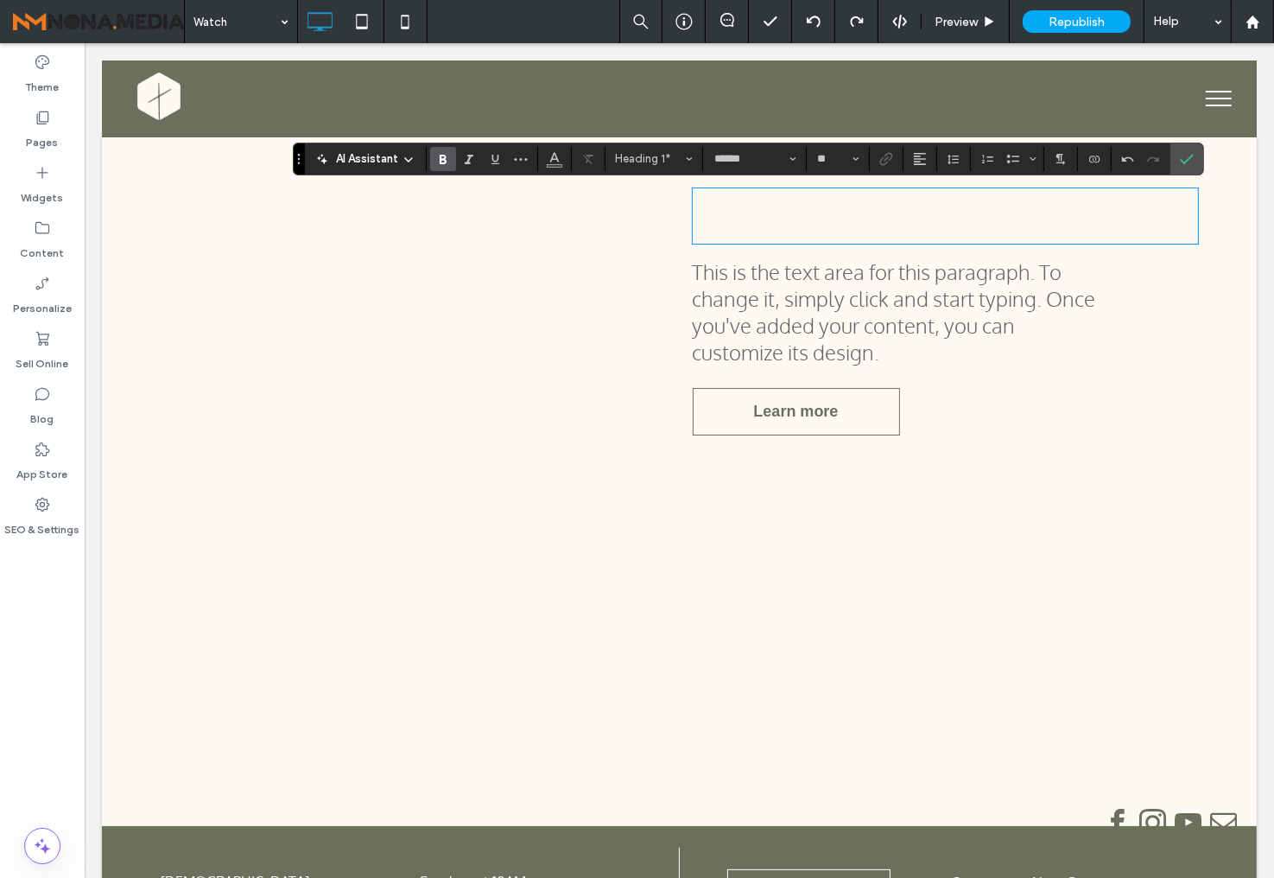
click at [1026, 212] on h1 "﻿" at bounding box center [944, 216] width 505 height 52
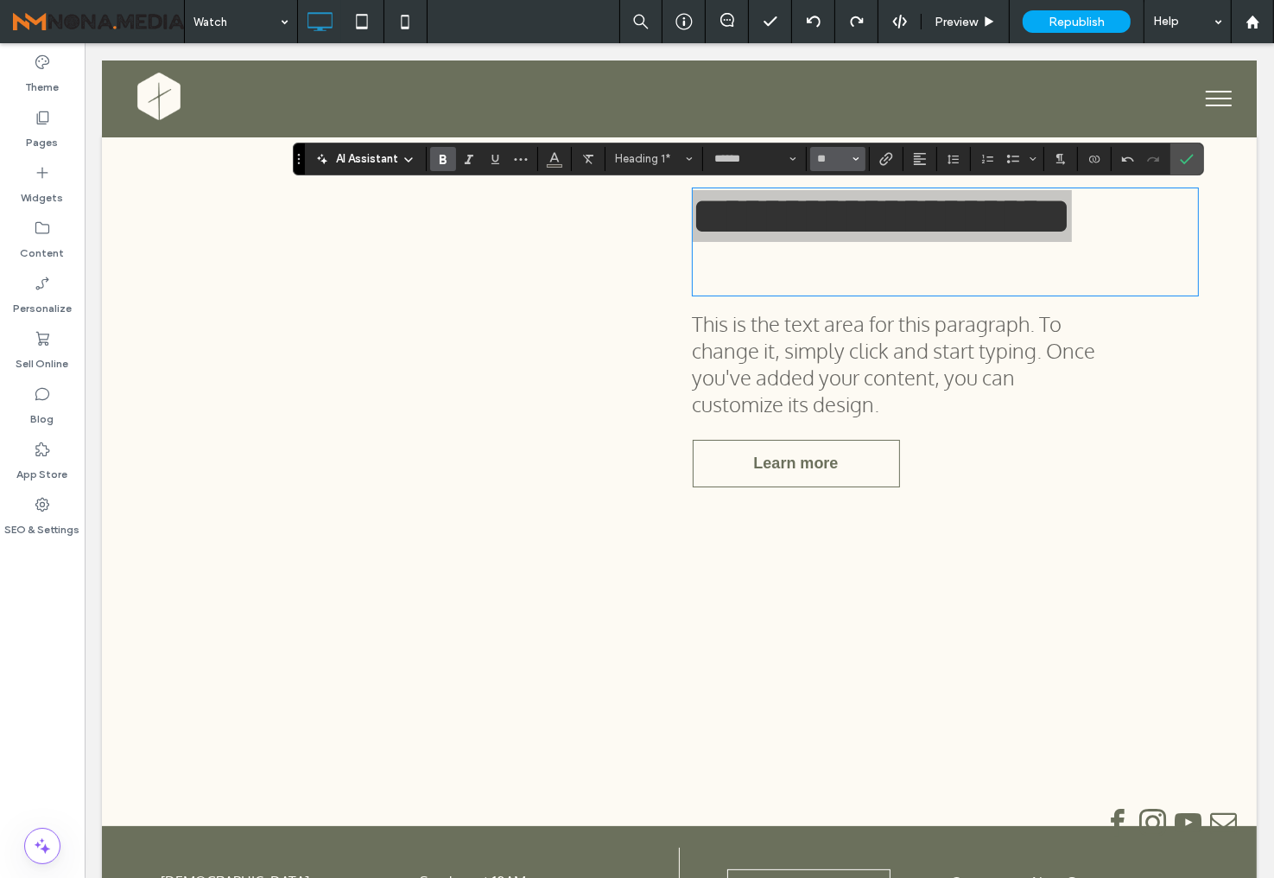
click at [856, 162] on span "Size" at bounding box center [856, 159] width 7 height 22
click at [836, 278] on label "48" at bounding box center [837, 290] width 55 height 24
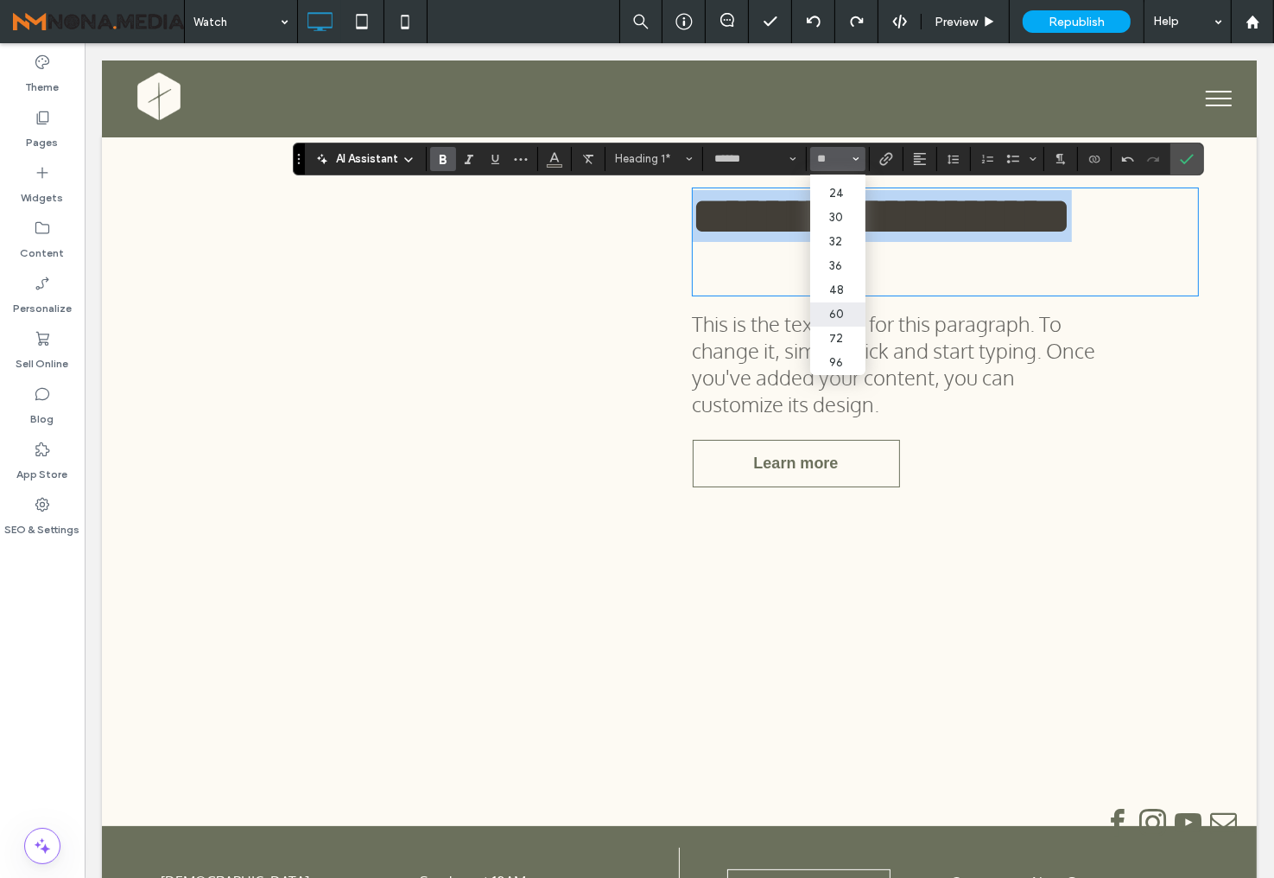
type input "**"
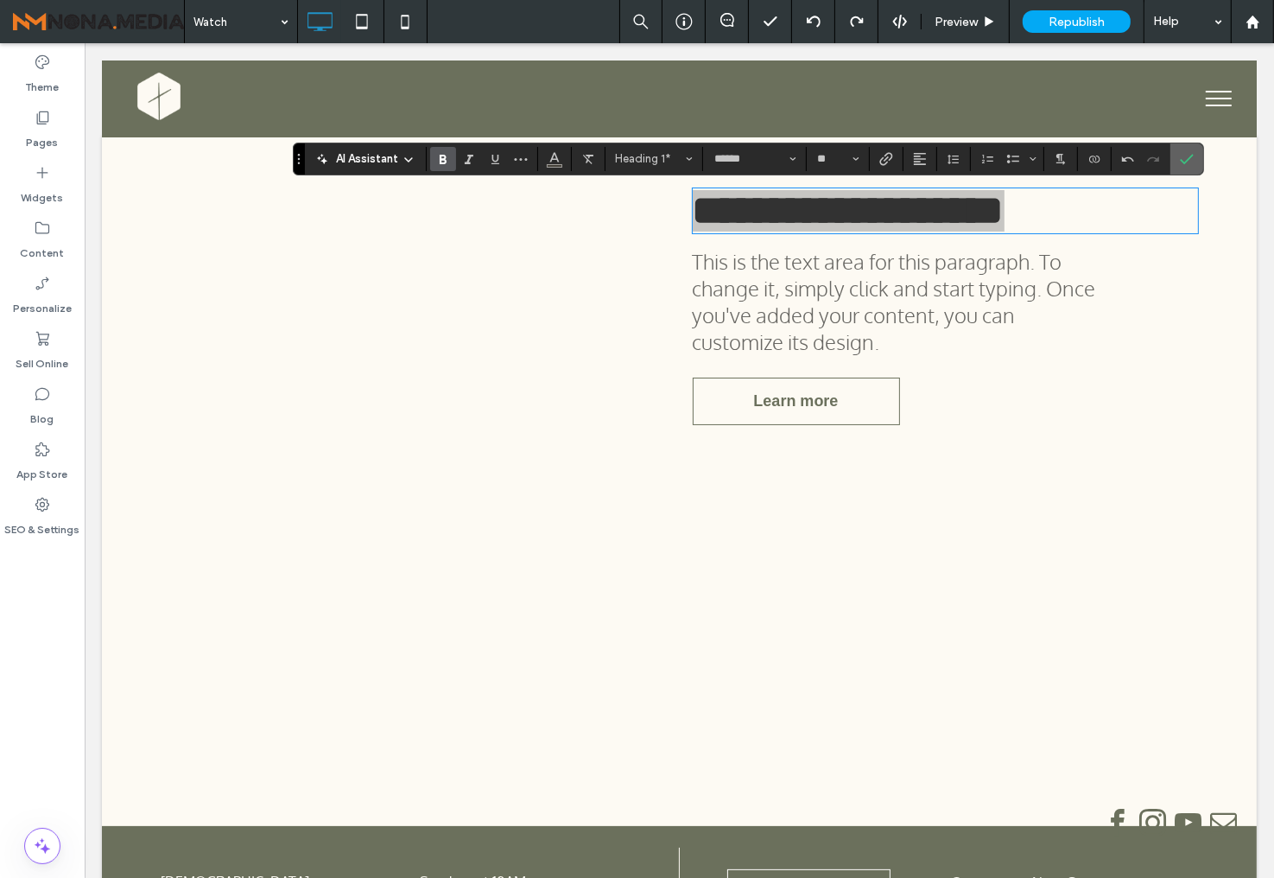
click at [1180, 156] on icon "Confirm" at bounding box center [1187, 159] width 14 height 14
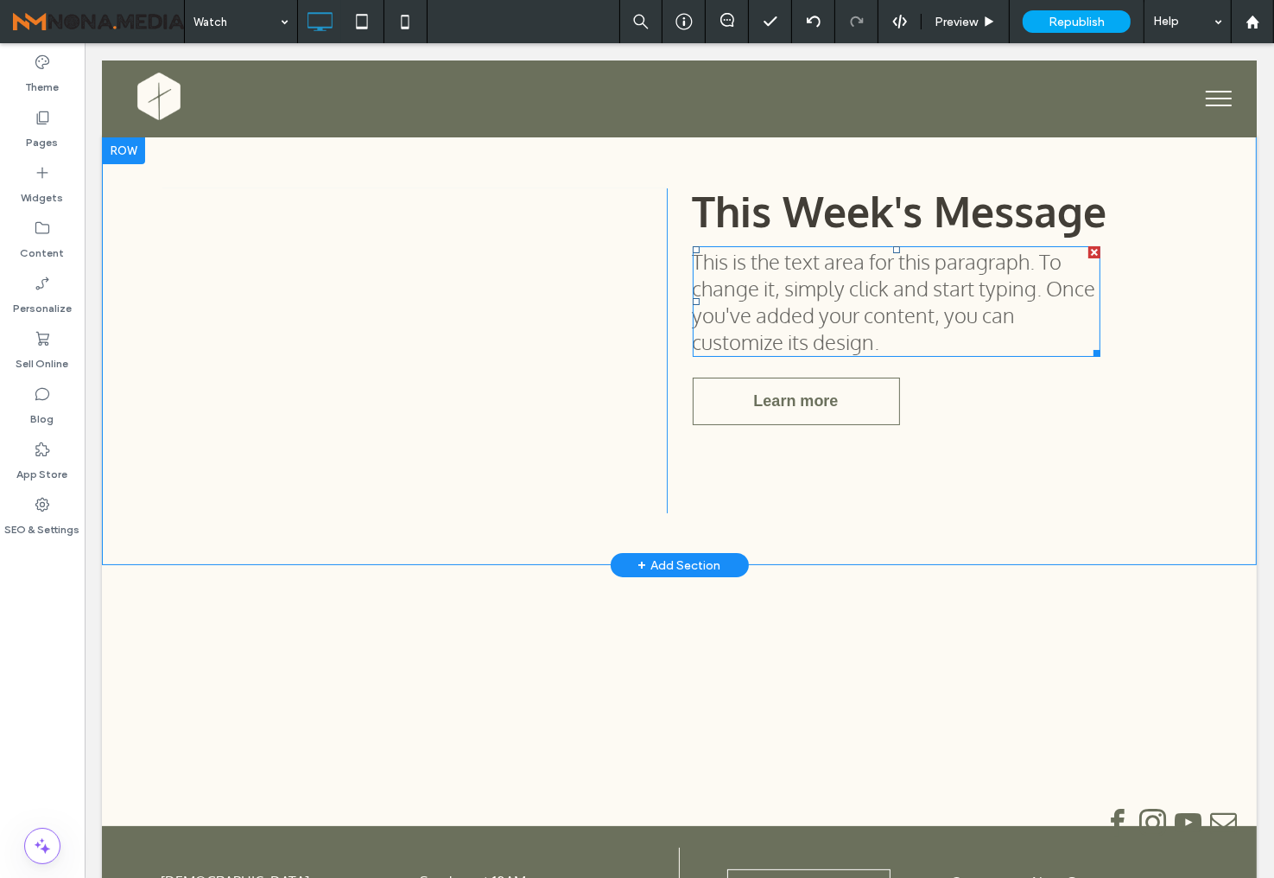
click at [871, 314] on span "This is the text area for this paragraph. To change it, simply click and start …" at bounding box center [893, 301] width 403 height 107
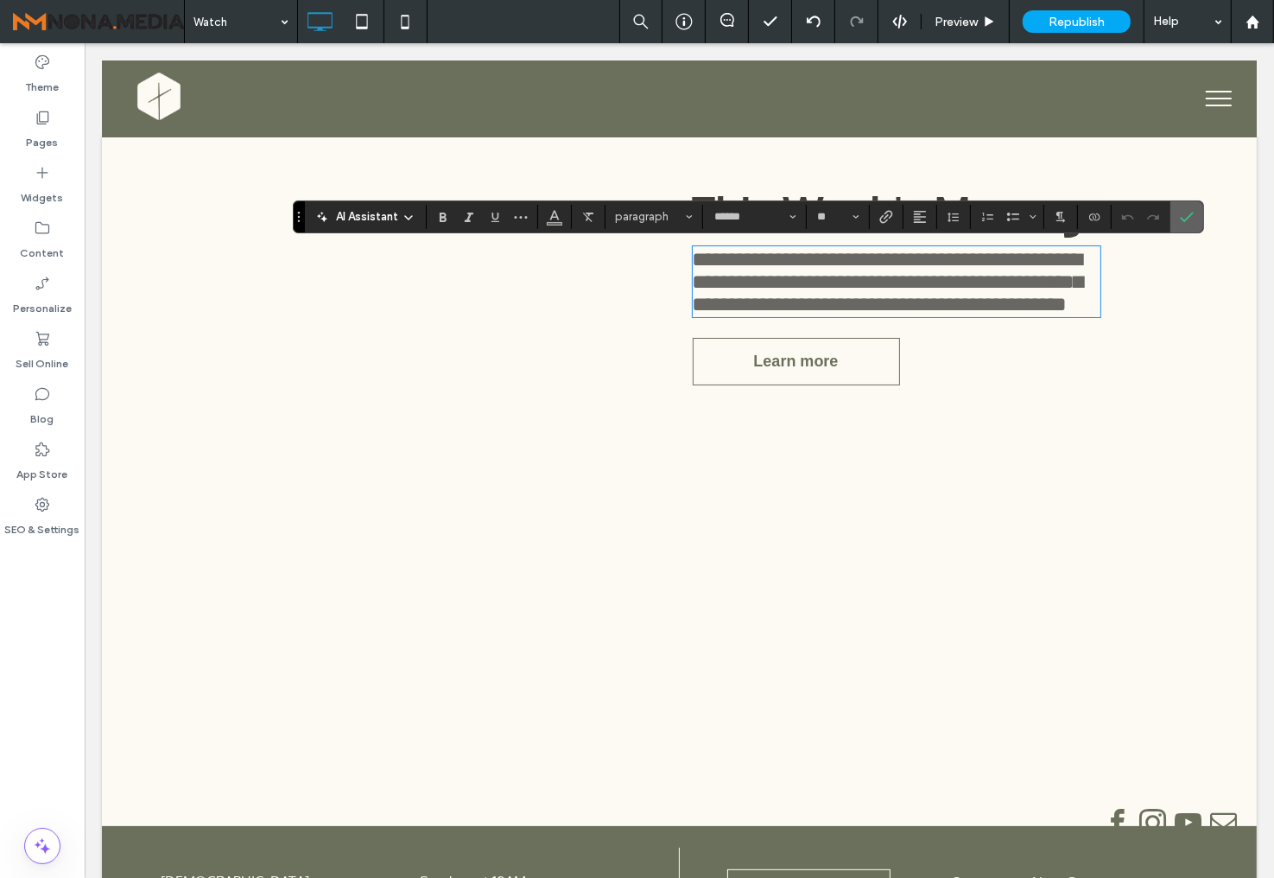
click at [1174, 219] on label "Confirm" at bounding box center [1187, 216] width 26 height 31
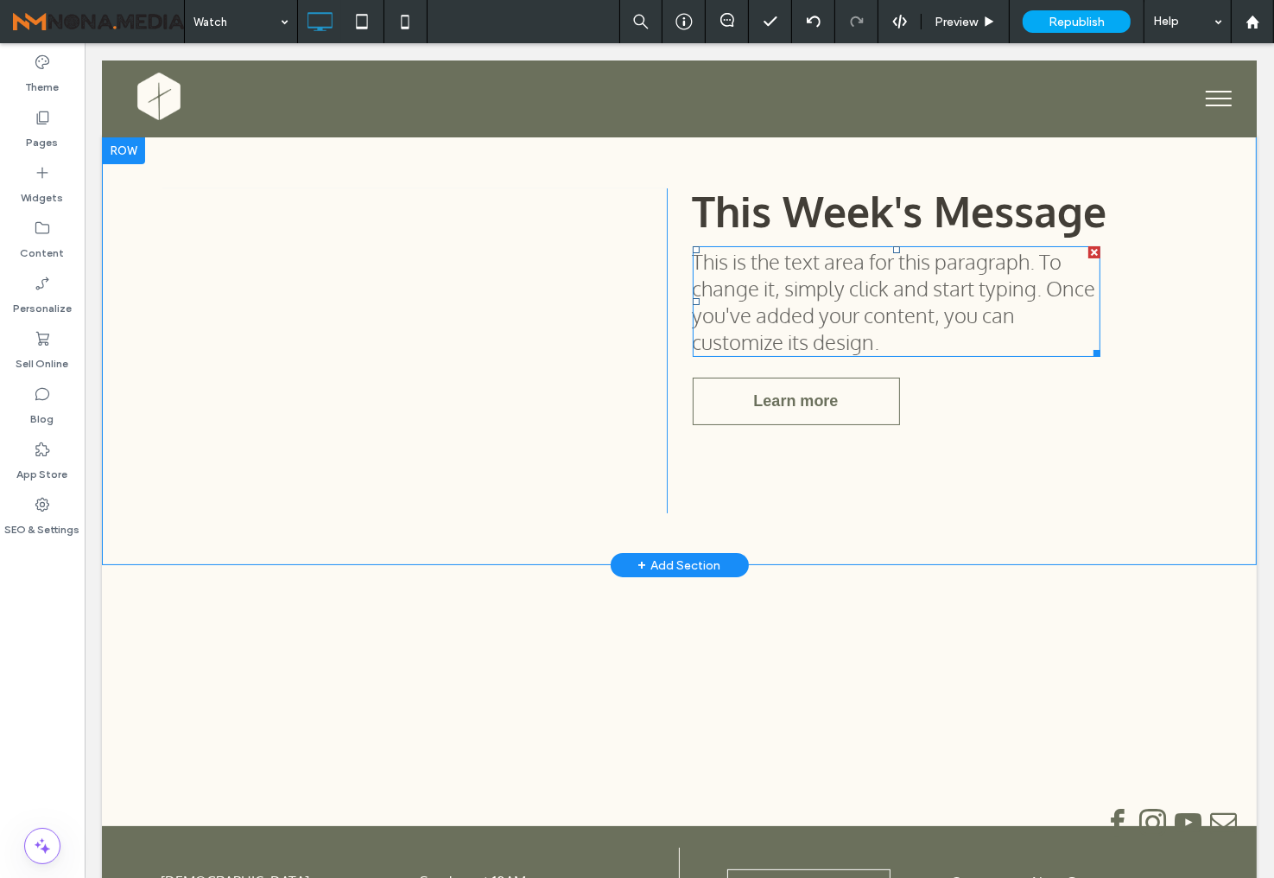
click at [852, 340] on span "This is the text area for this paragraph. To change it, simply click and start …" at bounding box center [893, 301] width 403 height 107
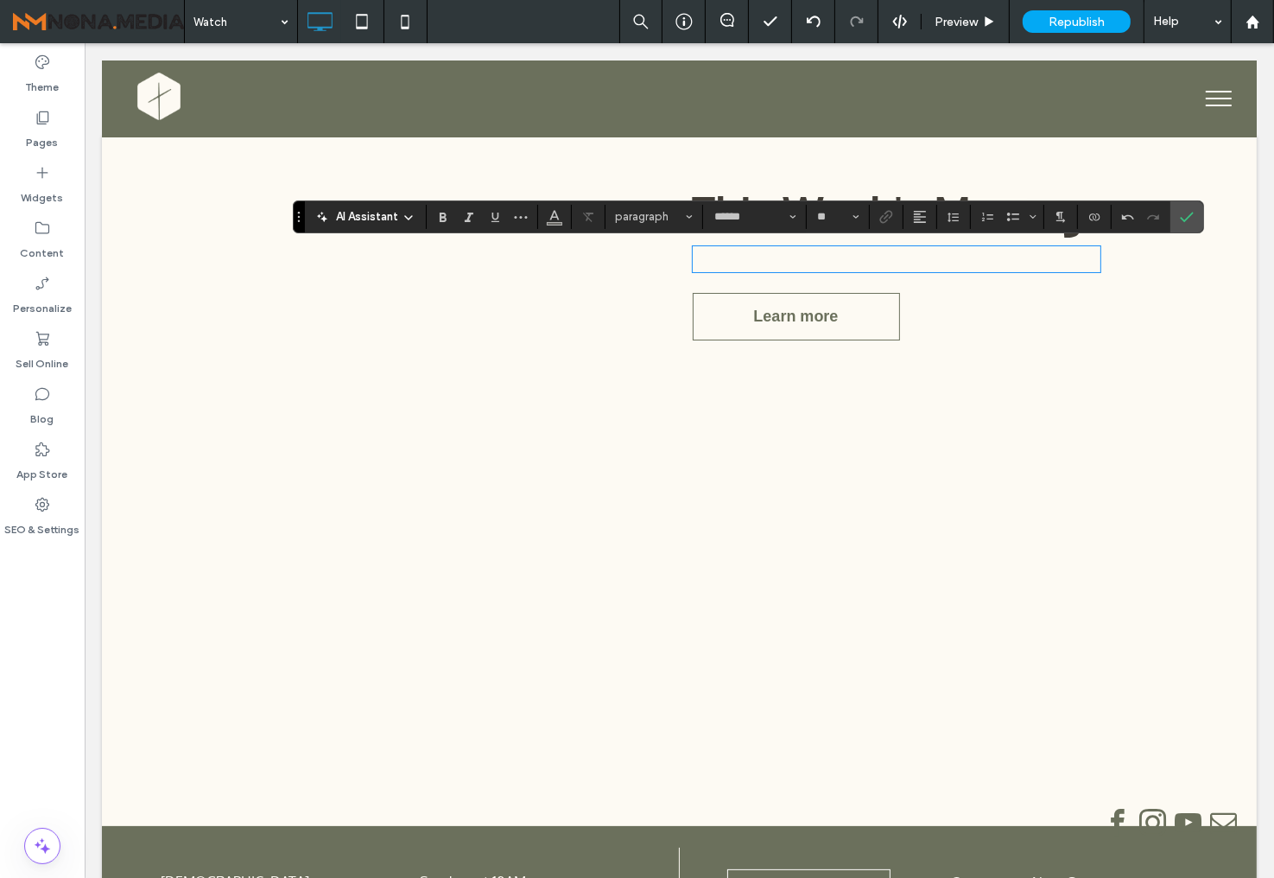
scroll to position [0, 0]
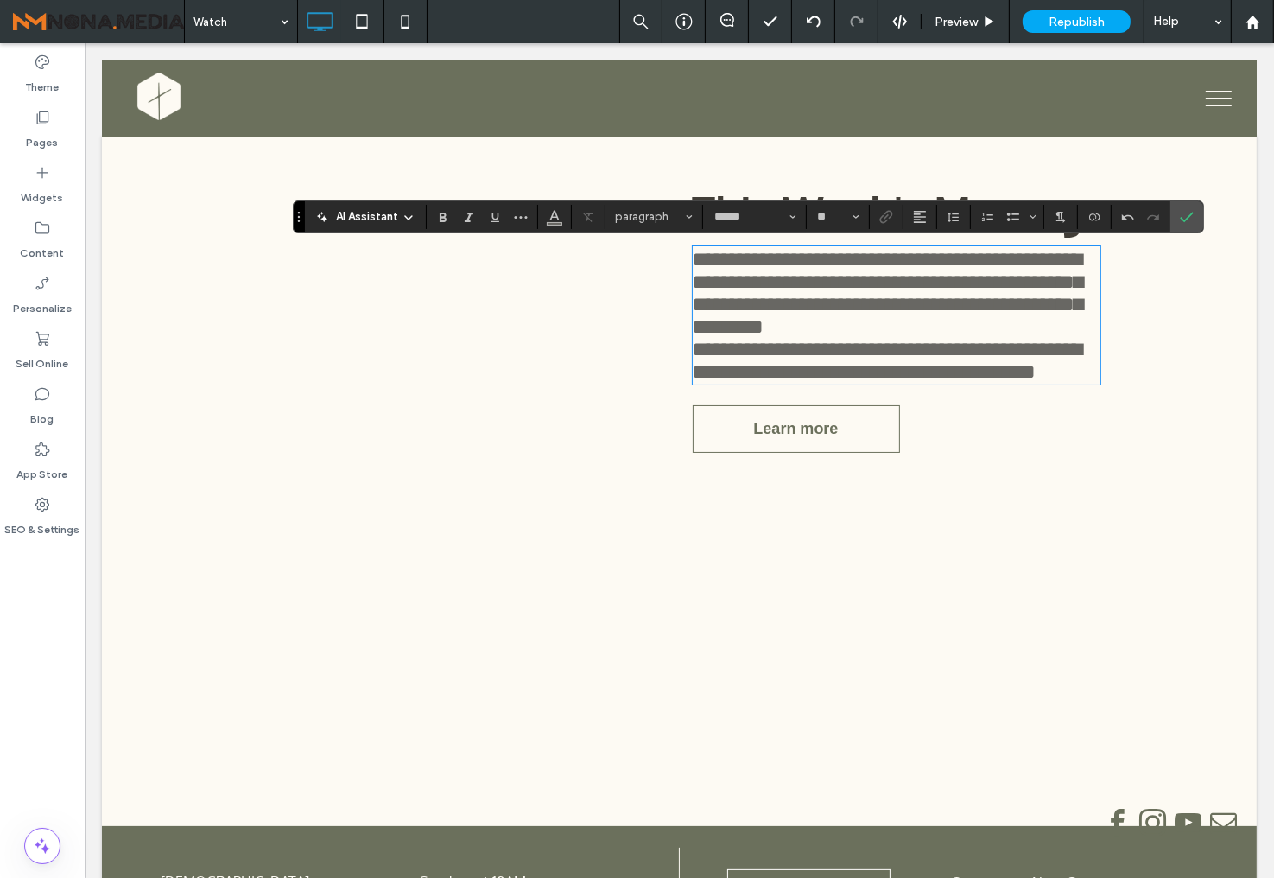
type input "**"
click at [692, 365] on span "**********" at bounding box center [887, 360] width 390 height 43
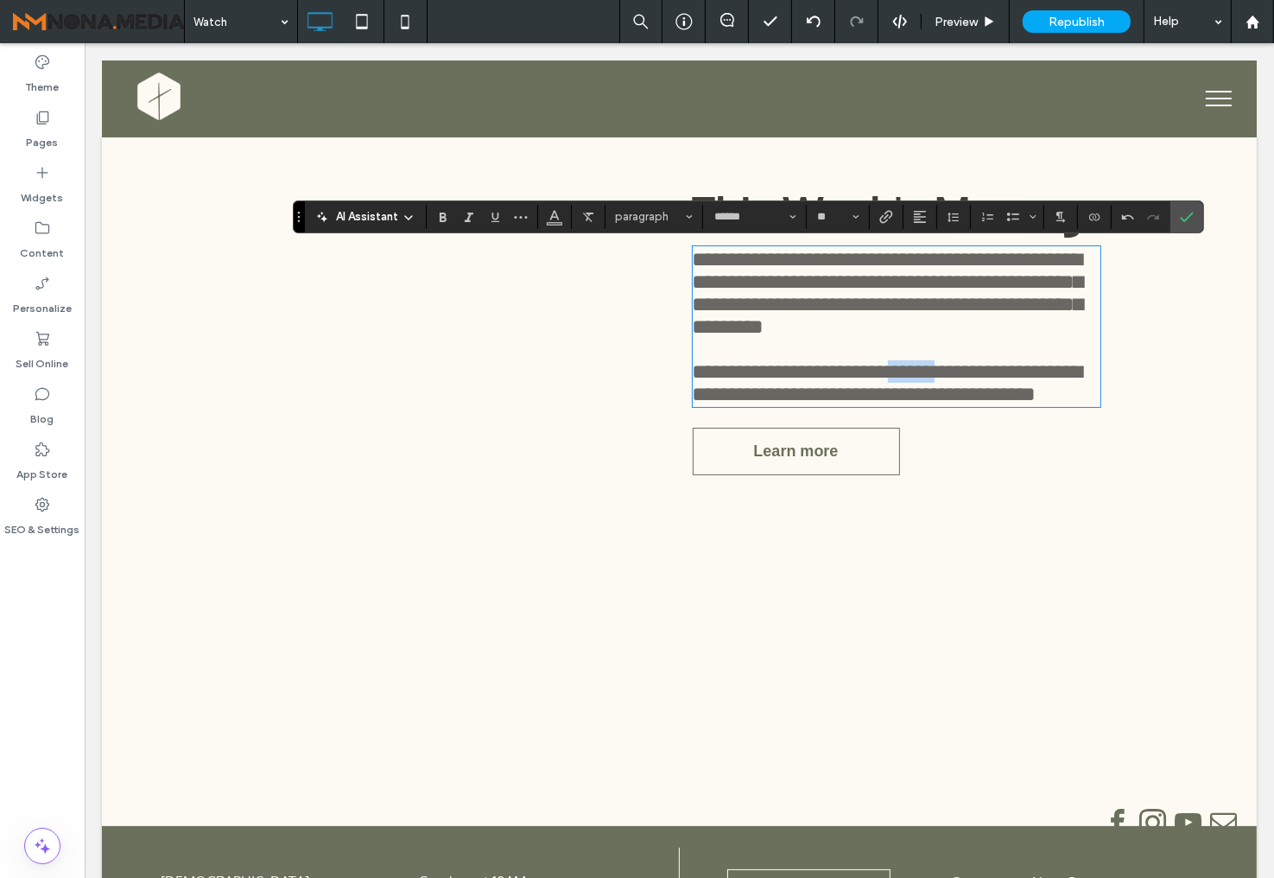
drag, startPoint x: 939, startPoint y: 387, endPoint x: 998, endPoint y: 394, distance: 59.2
click at [998, 394] on span "**********" at bounding box center [887, 382] width 390 height 43
copy span "******"
click at [723, 404] on span "**********" at bounding box center [887, 382] width 390 height 43
drag, startPoint x: 1189, startPoint y: 219, endPoint x: 1105, endPoint y: 176, distance: 94.3
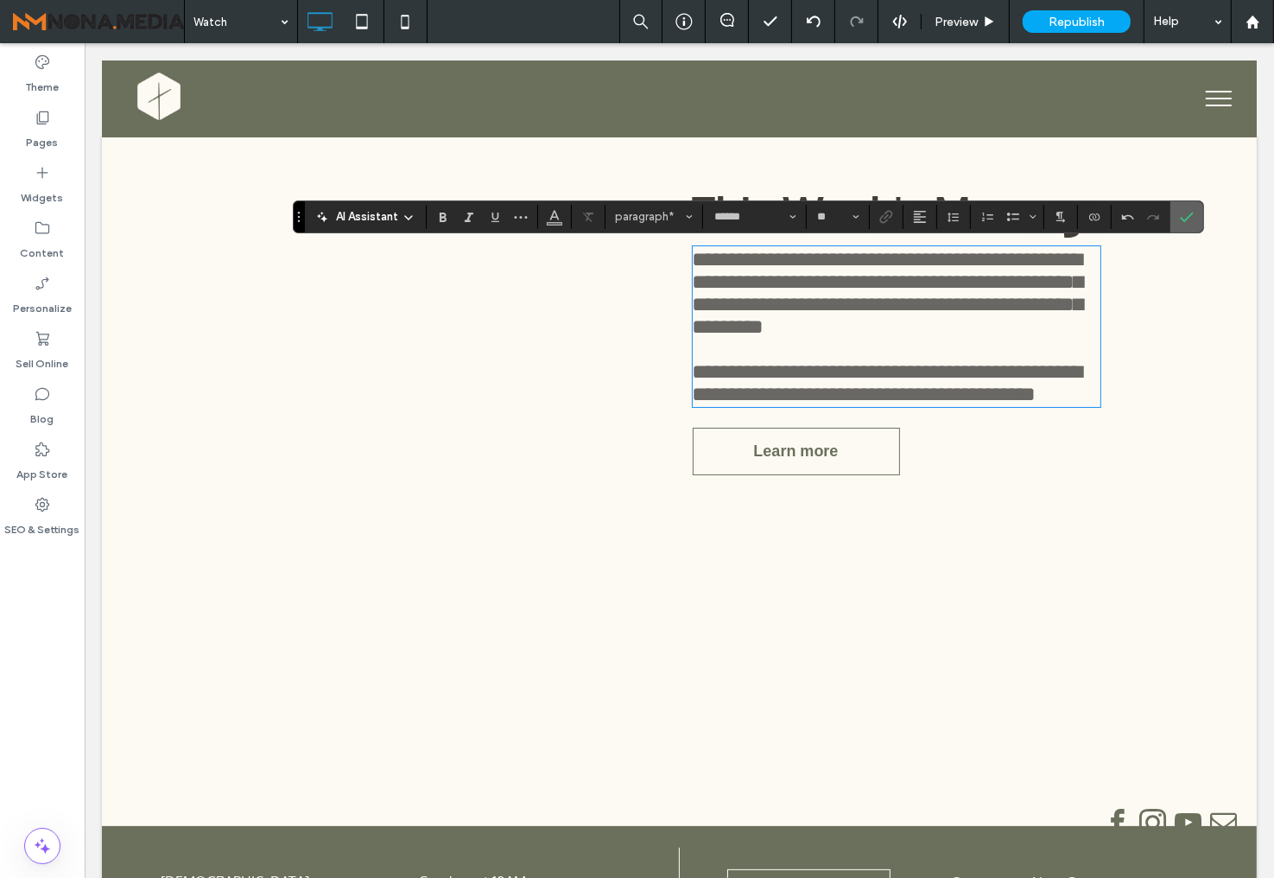
click at [1190, 219] on label "Confirm" at bounding box center [1187, 216] width 26 height 31
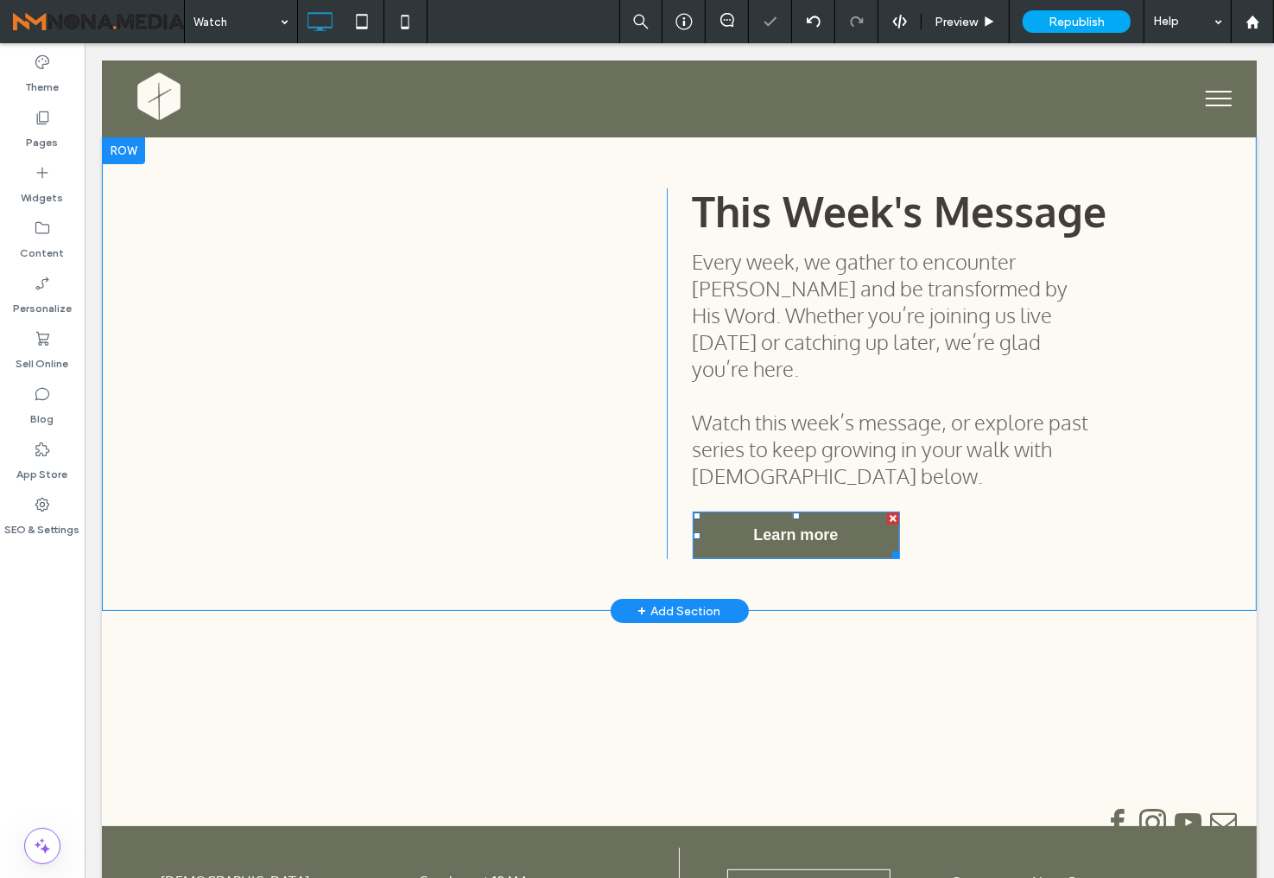
drag, startPoint x: 891, startPoint y: 485, endPoint x: 975, endPoint y: 518, distance: 91.1
click at [891, 512] on div at bounding box center [892, 518] width 12 height 12
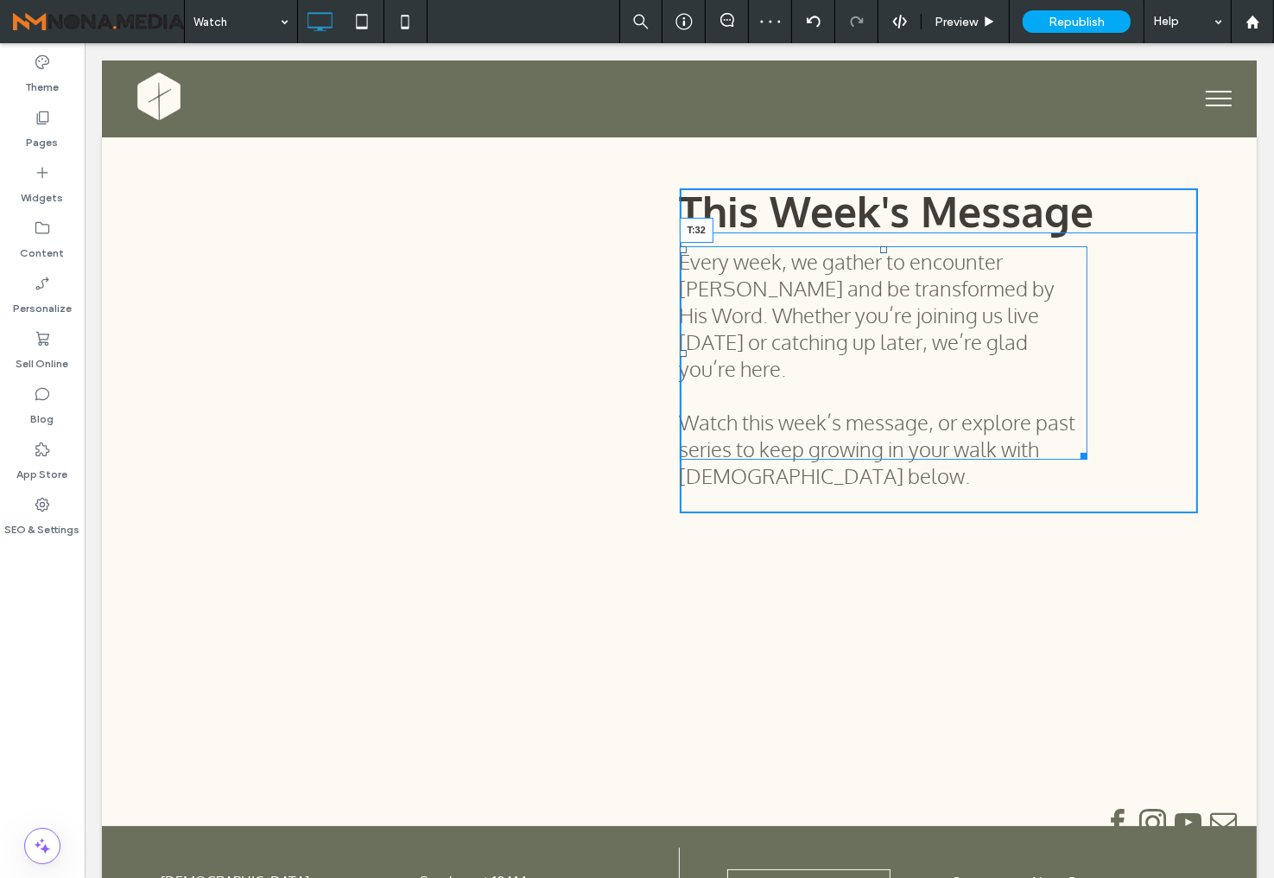
drag, startPoint x: 892, startPoint y: 250, endPoint x: 981, endPoint y: 308, distance: 106.2
click at [896, 264] on div "Every week, we gather to encounter [PERSON_NAME] and be transformed by His Word…" at bounding box center [883, 352] width 408 height 213
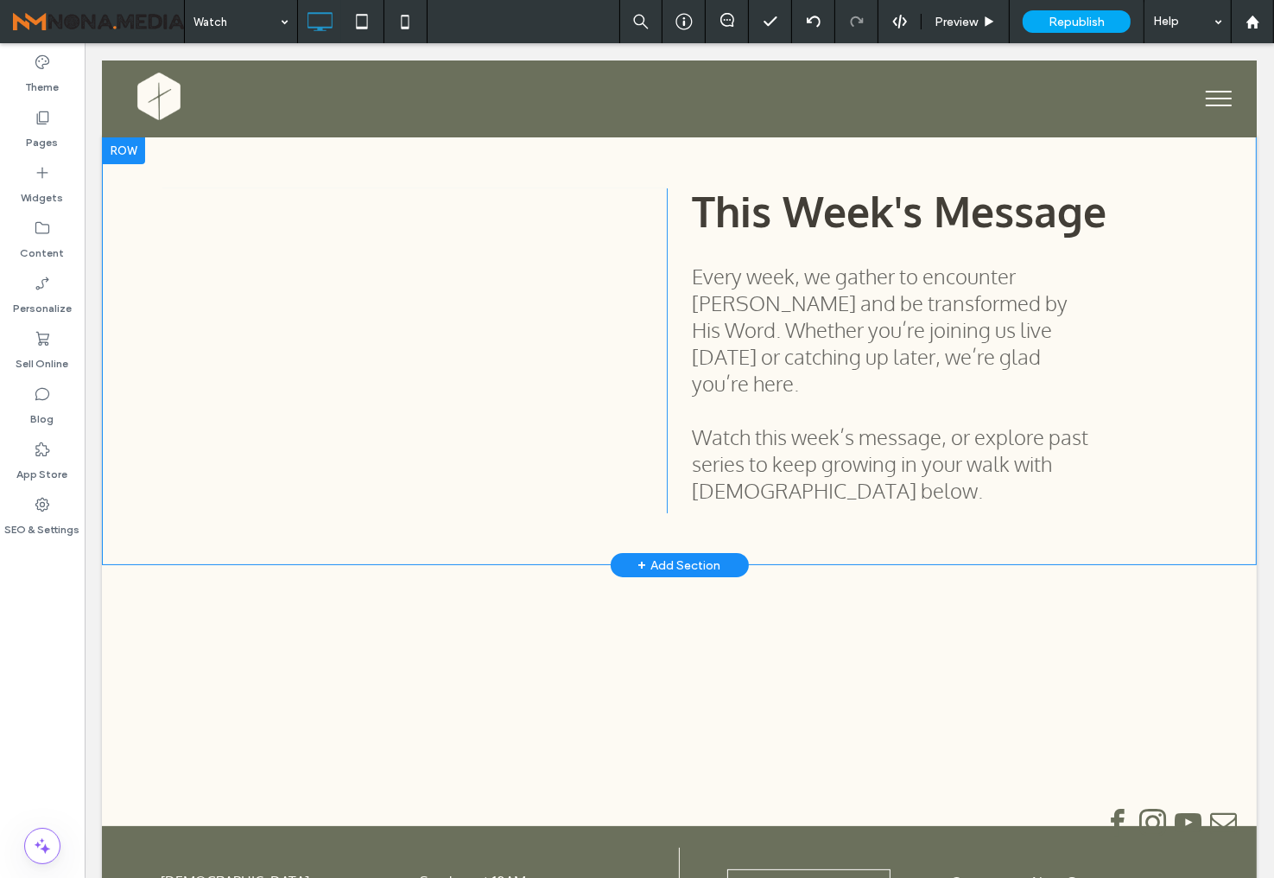
click at [677, 568] on div "+ Add Section" at bounding box center [679, 565] width 83 height 19
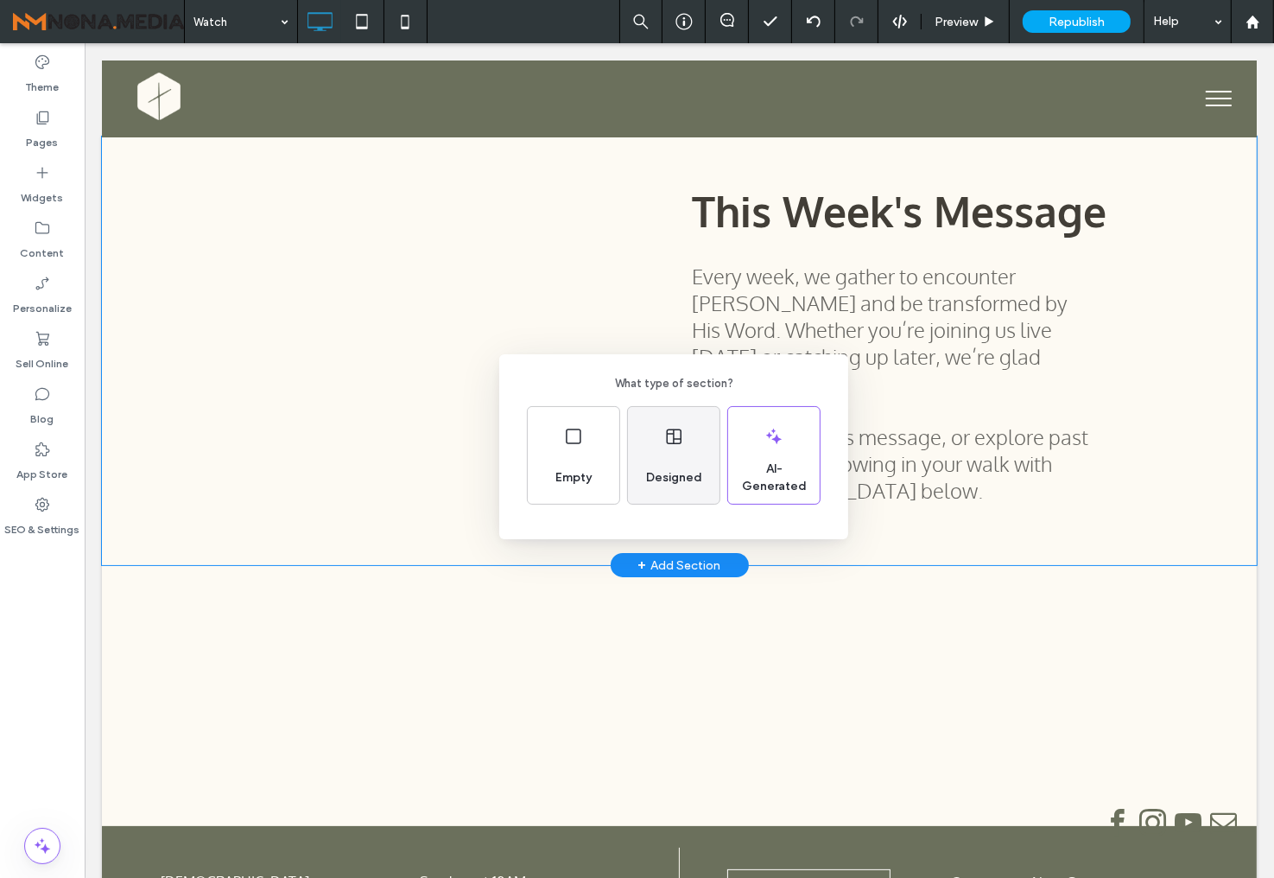
click at [695, 469] on span "Designed" at bounding box center [674, 477] width 70 height 17
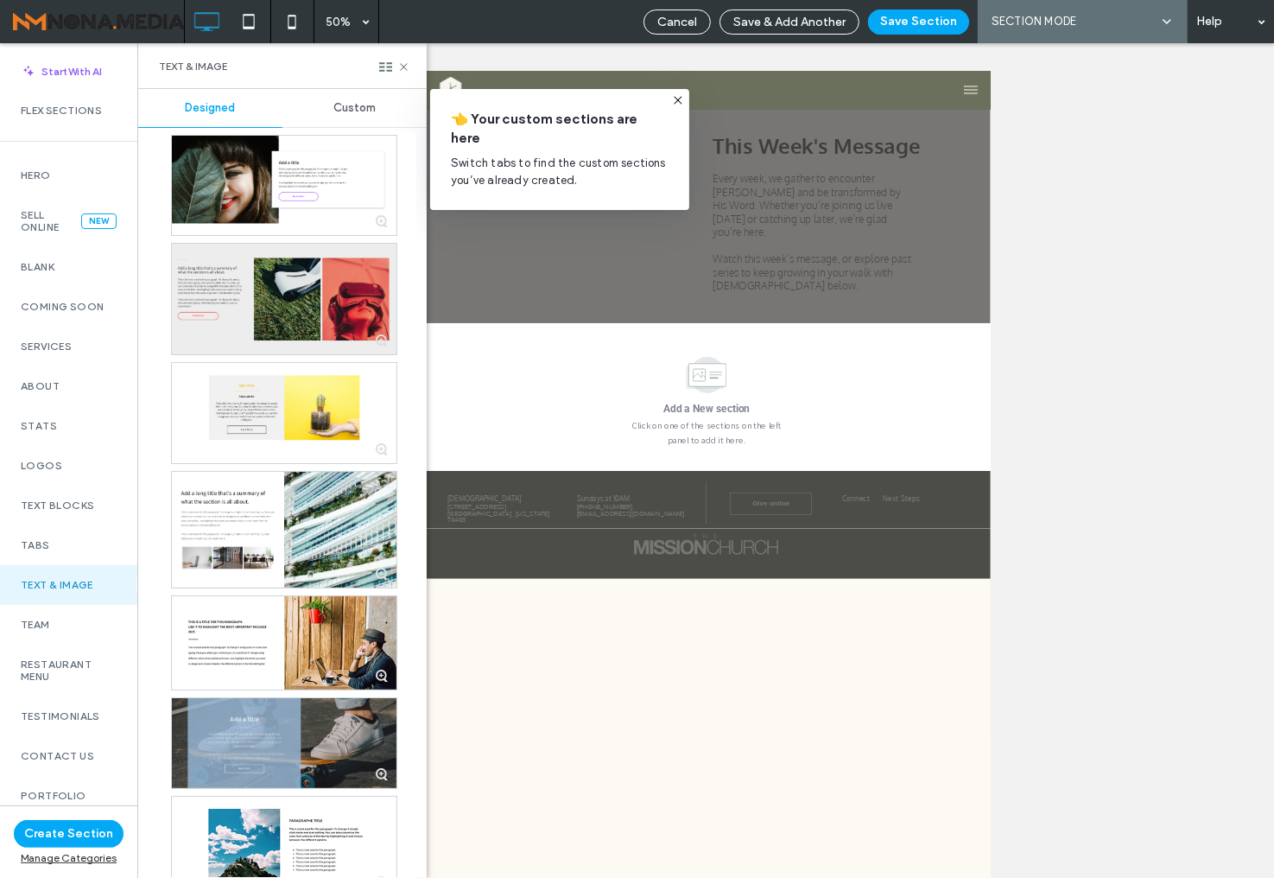
scroll to position [1227, 0]
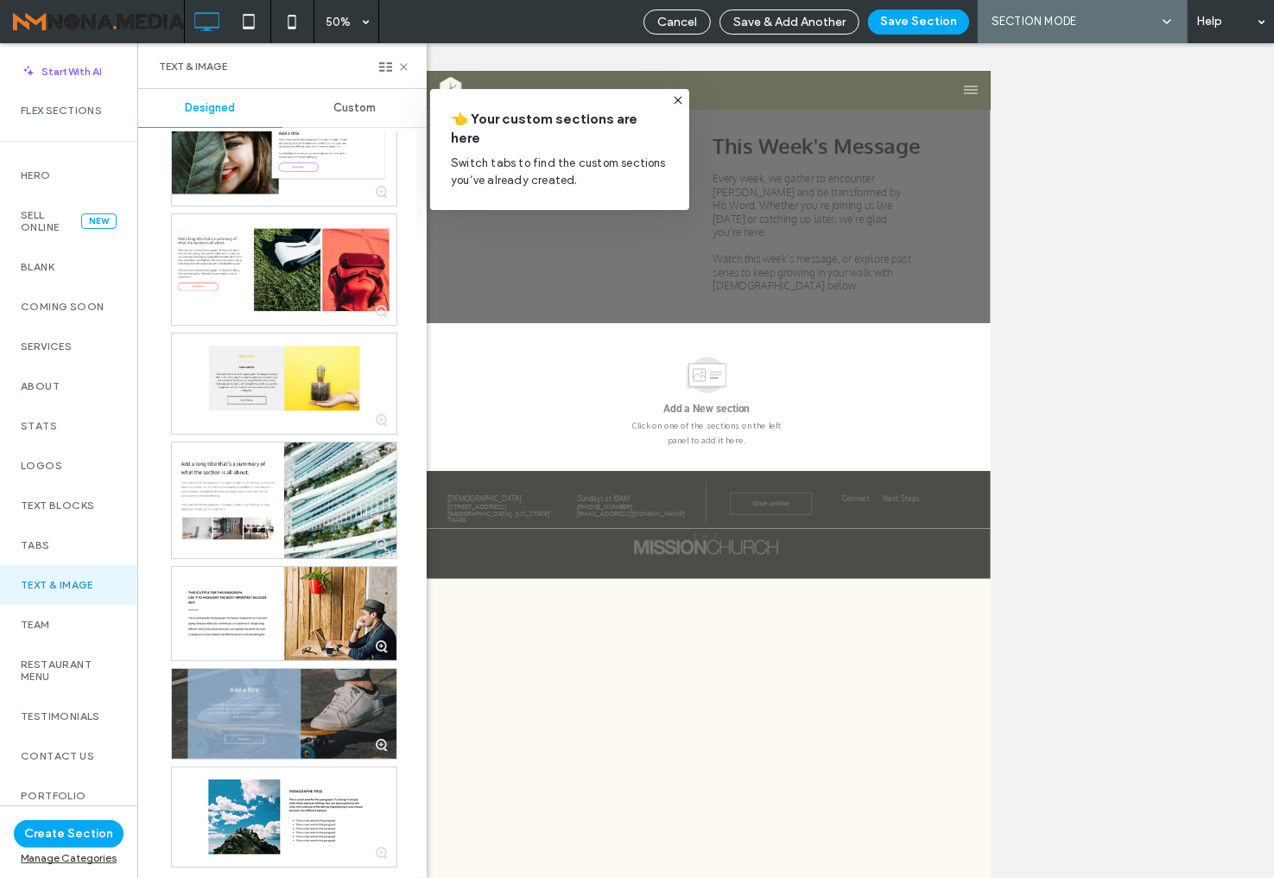
click at [679, 99] on icon at bounding box center [678, 100] width 14 height 14
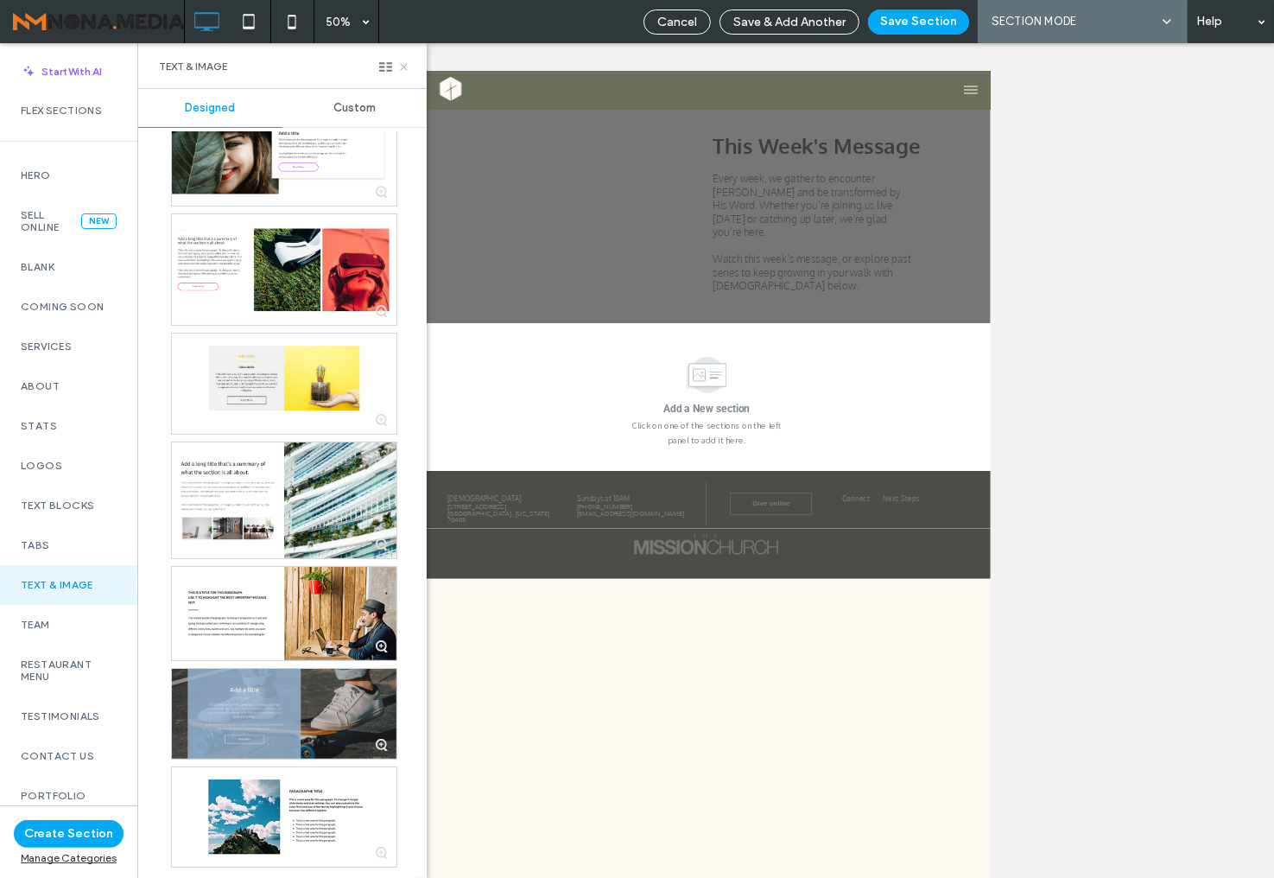
click at [405, 63] on icon at bounding box center [403, 66] width 13 height 13
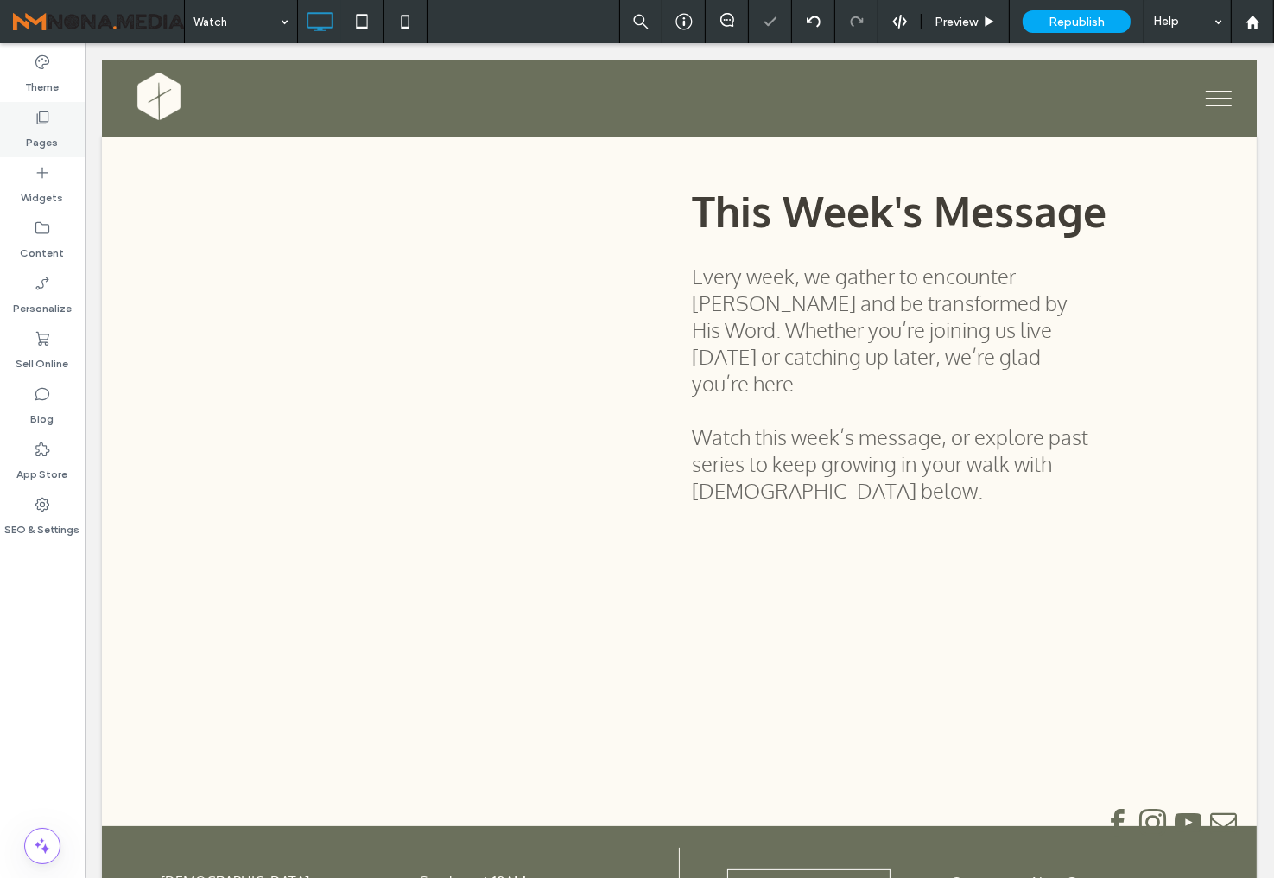
click at [36, 138] on label "Pages" at bounding box center [43, 138] width 32 height 24
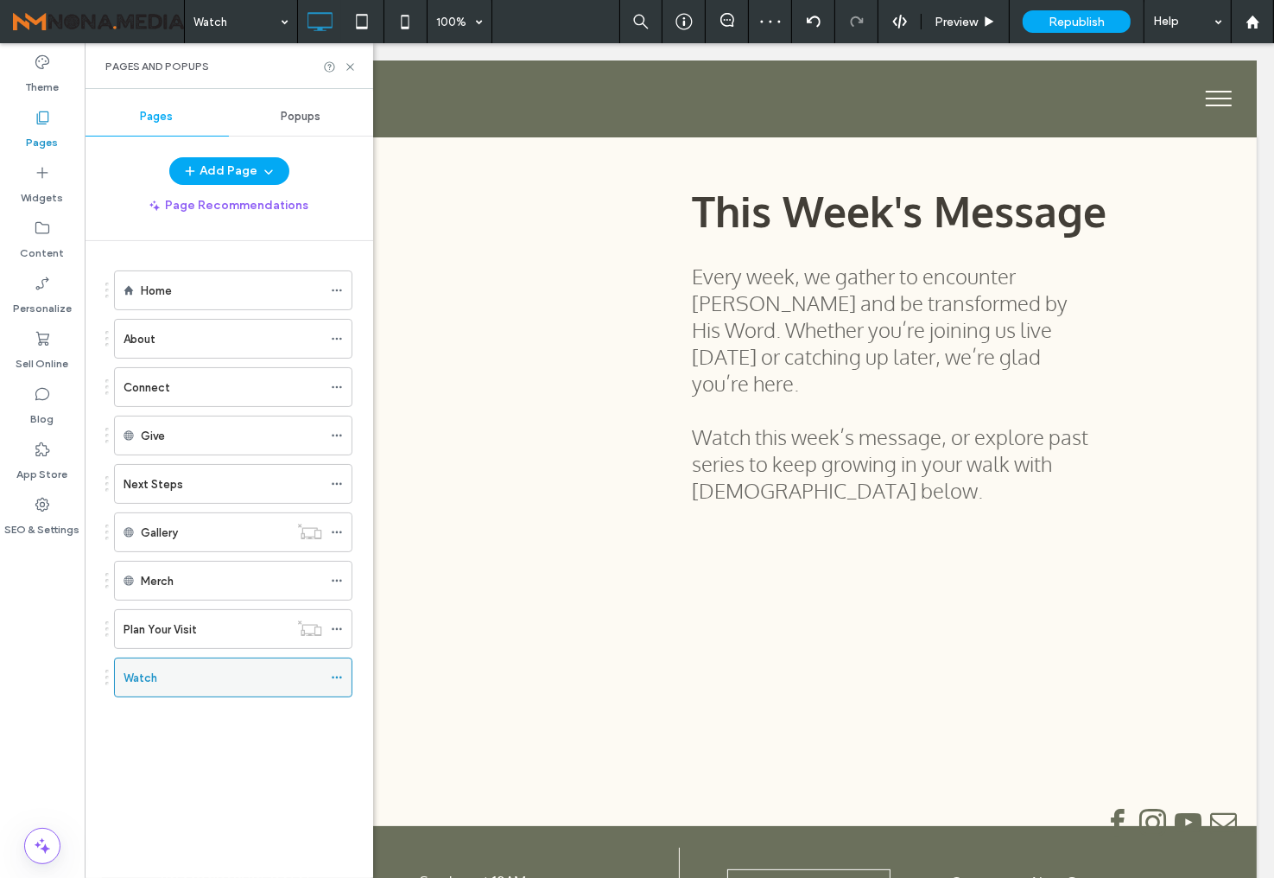
click at [339, 671] on icon at bounding box center [337, 677] width 12 height 12
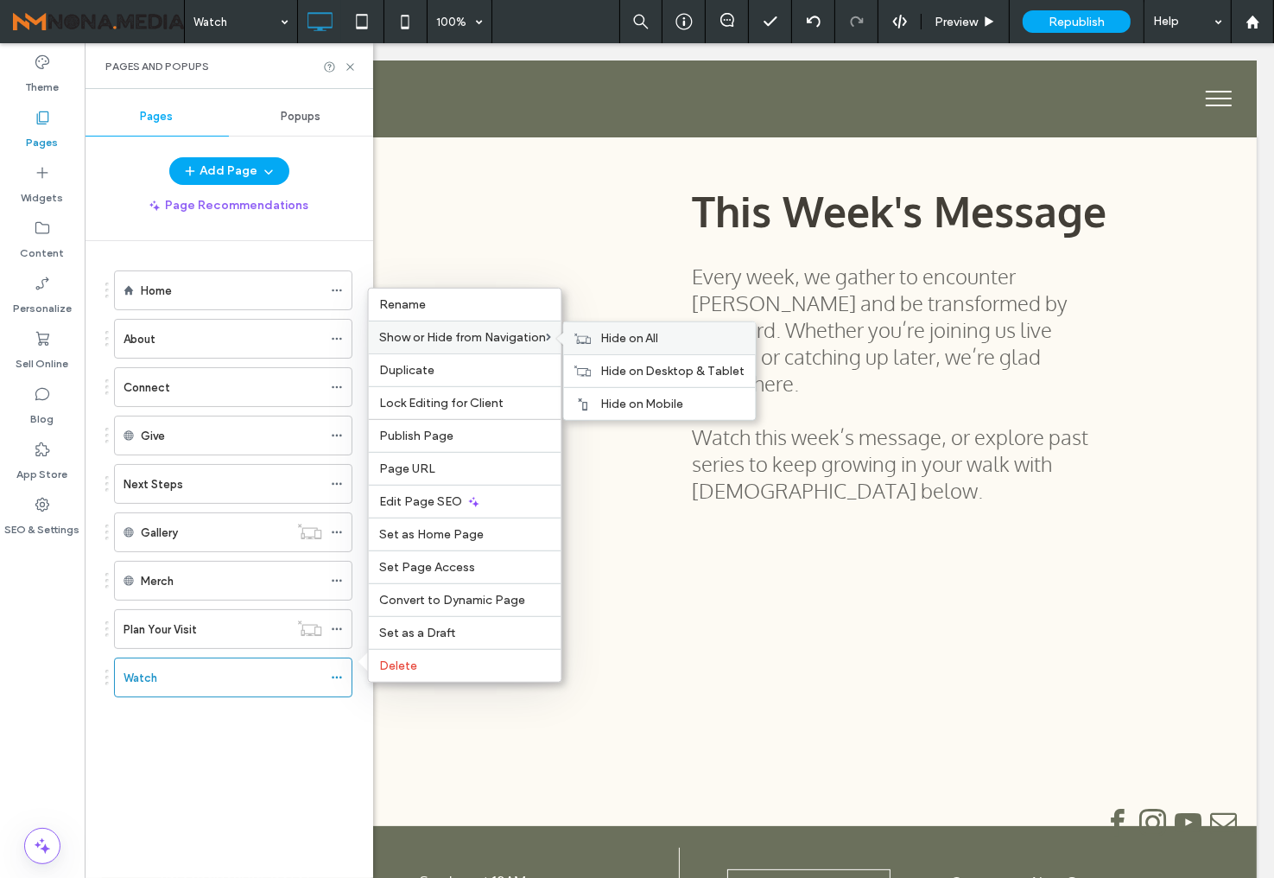
click at [595, 344] on div "Hide on All" at bounding box center [660, 338] width 192 height 32
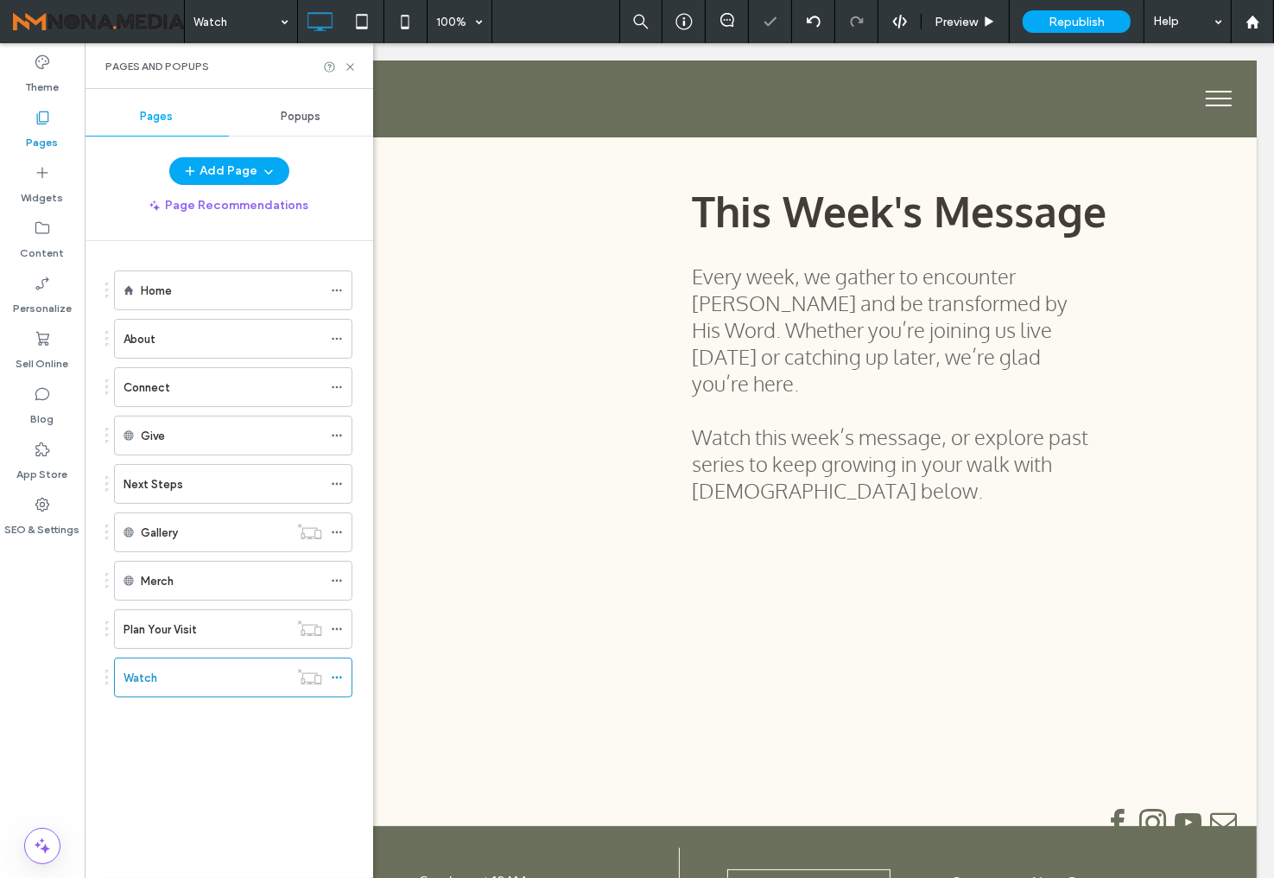
click at [343, 61] on div "Pages and Popups" at bounding box center [228, 67] width 247 height 14
click at [353, 65] on icon at bounding box center [350, 66] width 13 height 13
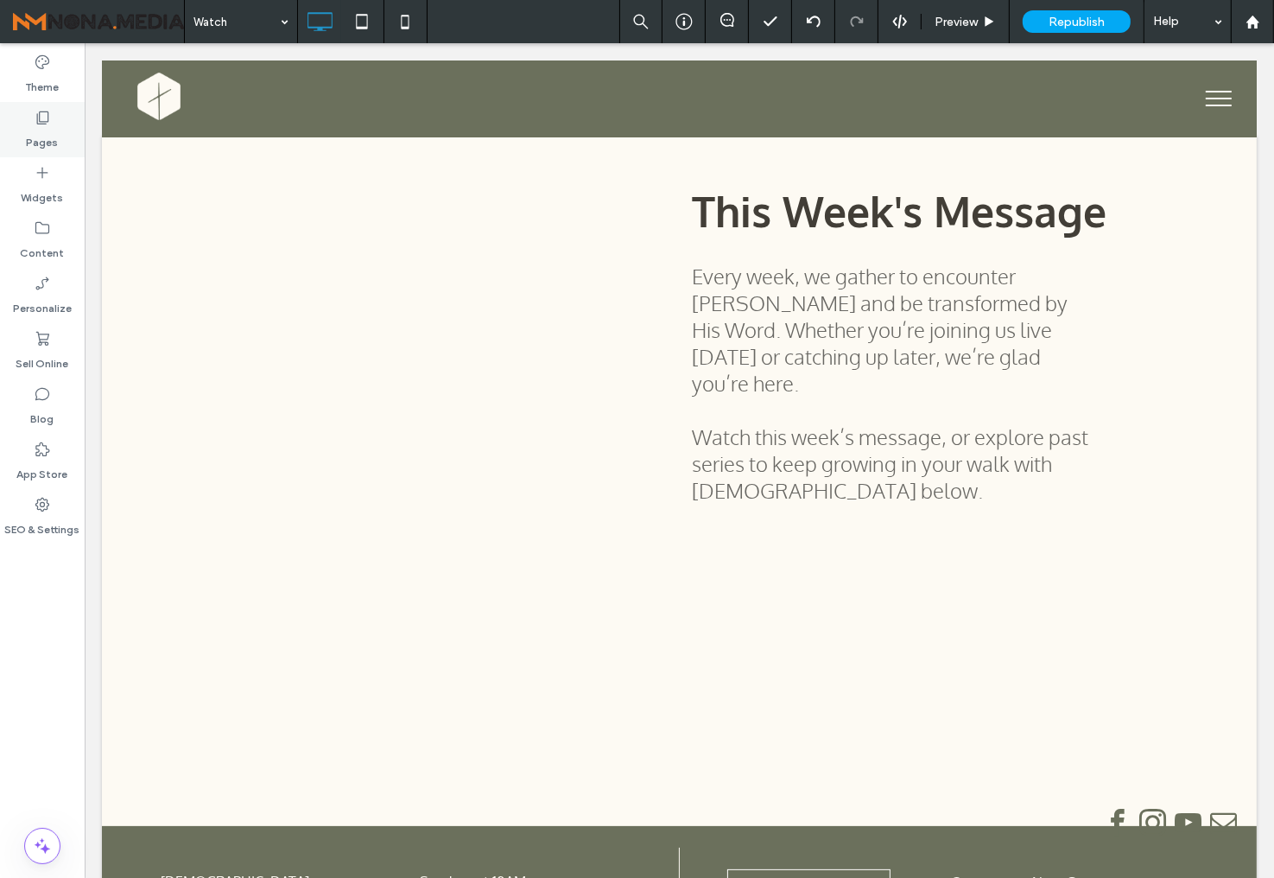
click at [58, 130] on div "Pages" at bounding box center [42, 129] width 85 height 55
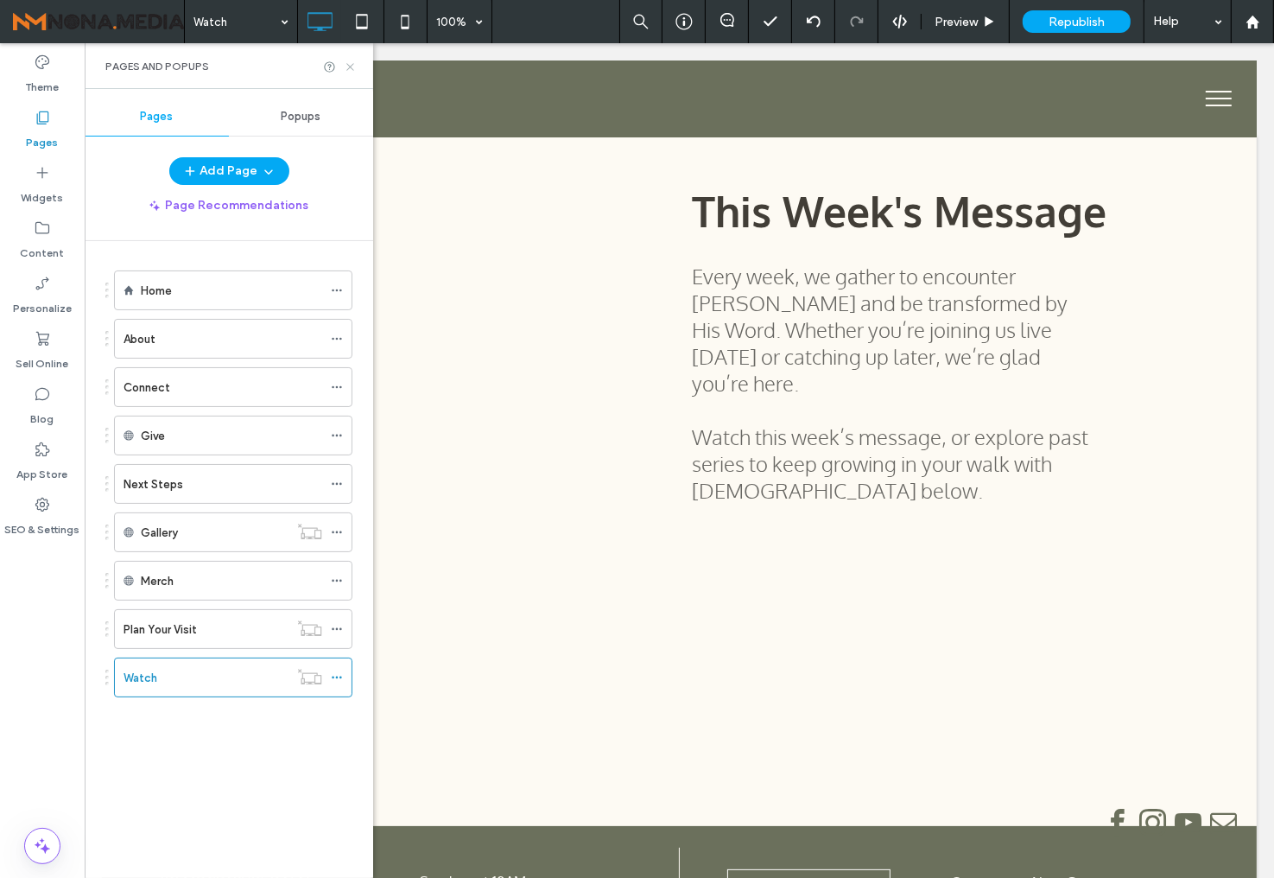
click at [348, 70] on icon at bounding box center [350, 66] width 13 height 13
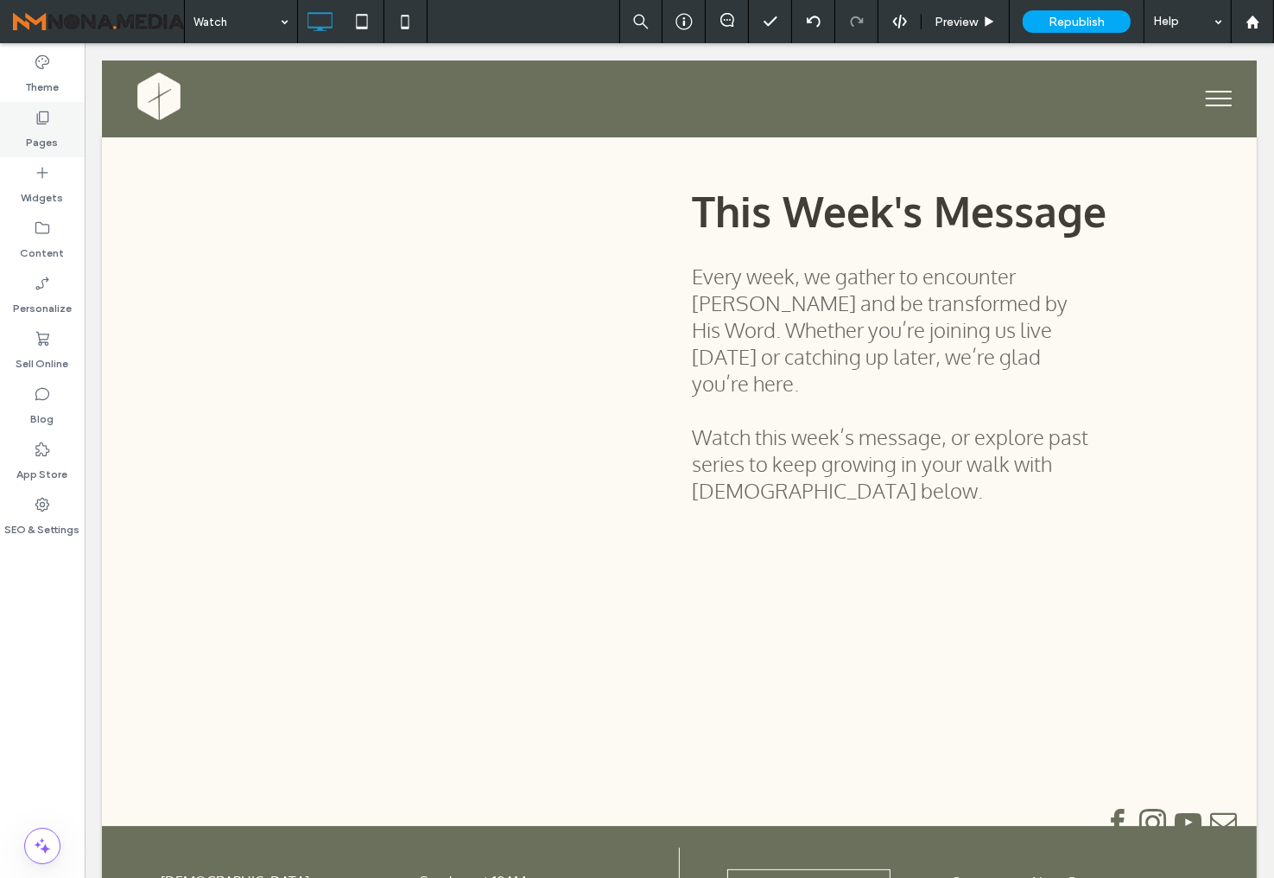
click at [51, 145] on label "Pages" at bounding box center [43, 138] width 32 height 24
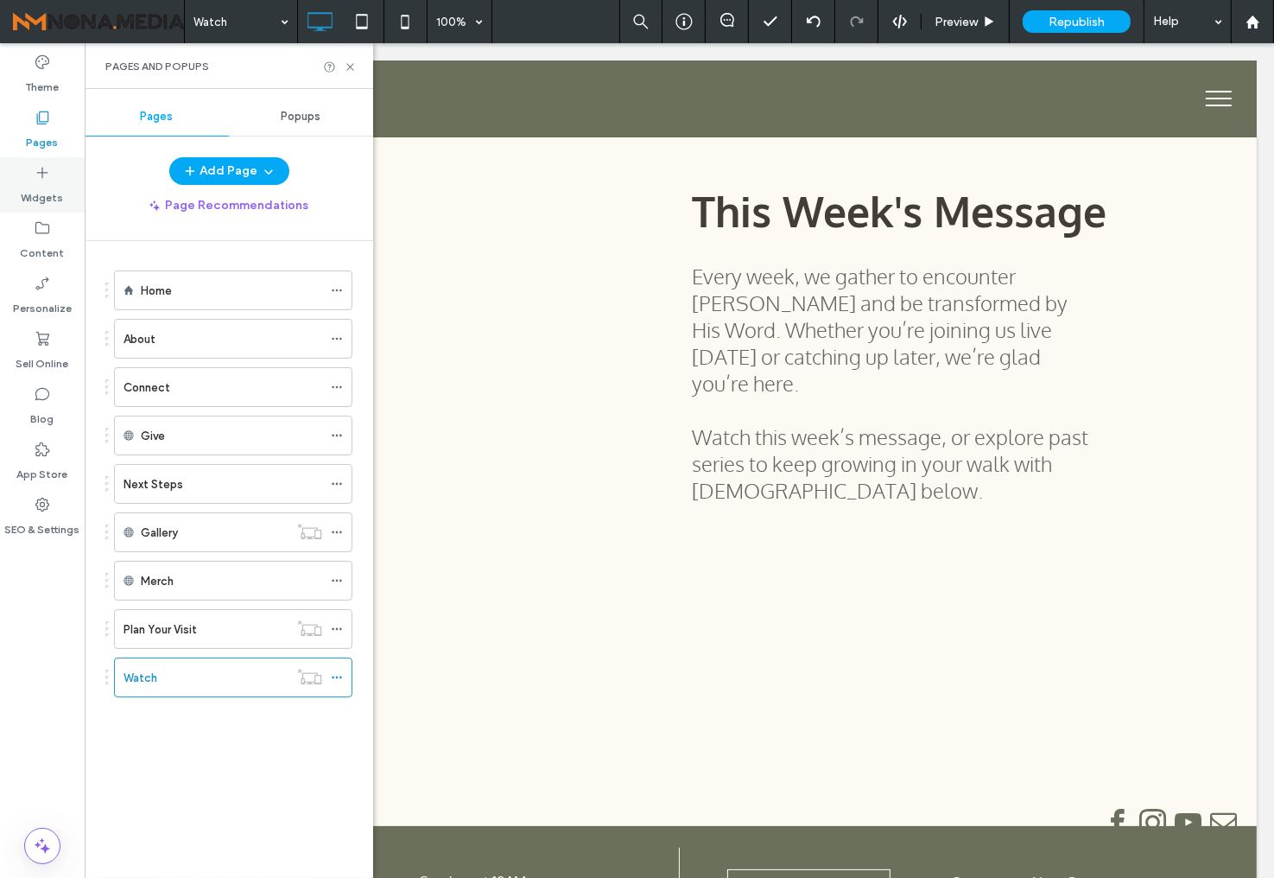
click at [59, 177] on div "Widgets" at bounding box center [42, 184] width 85 height 55
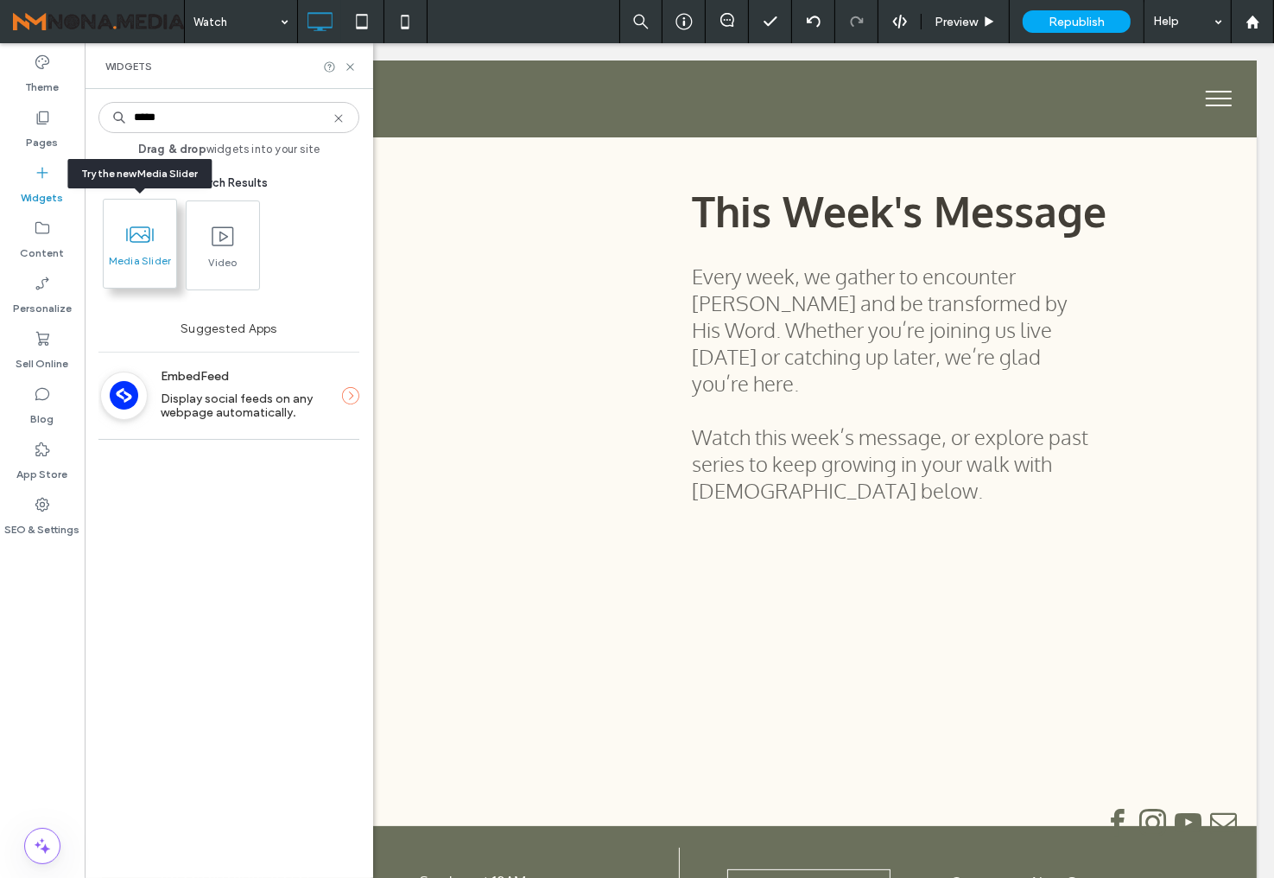
type input "*****"
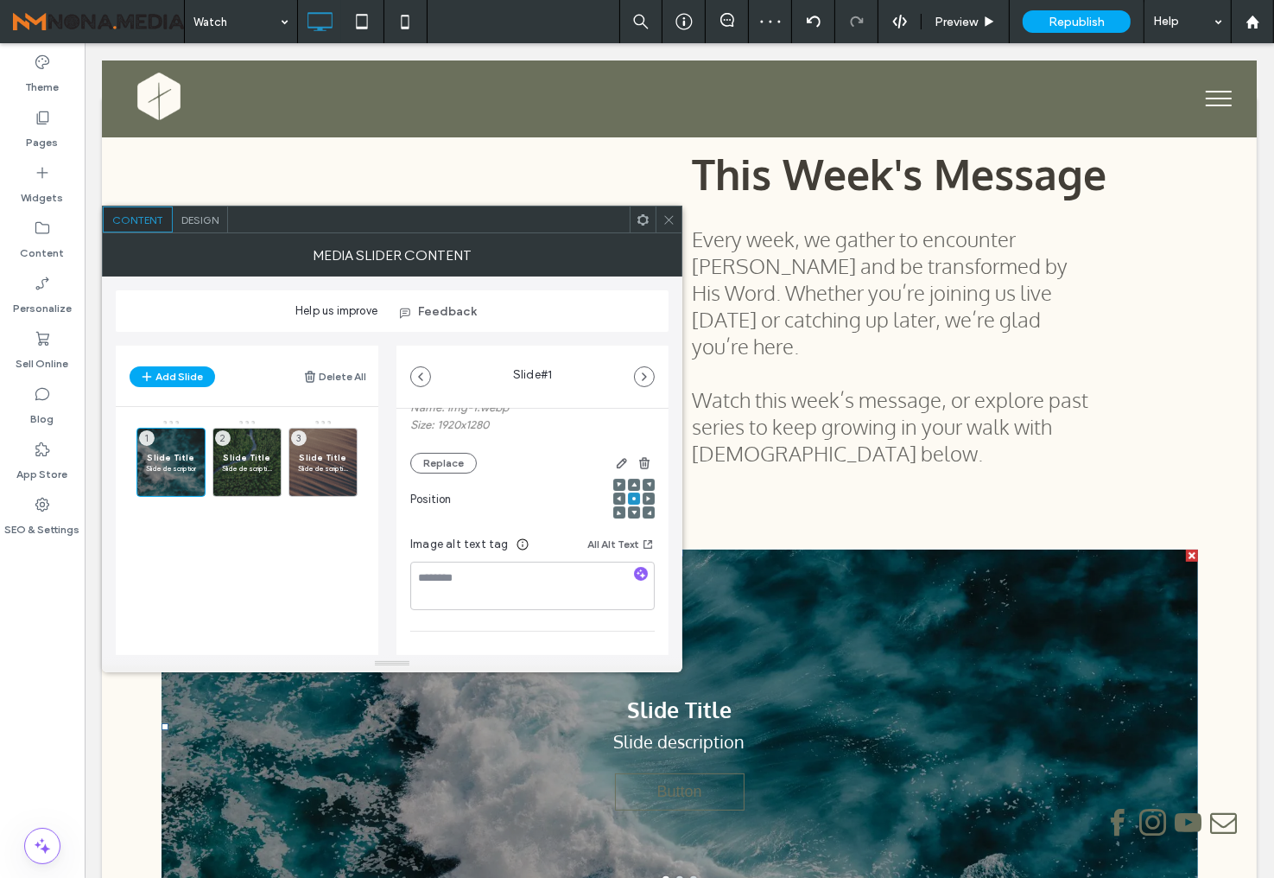
scroll to position [92, 0]
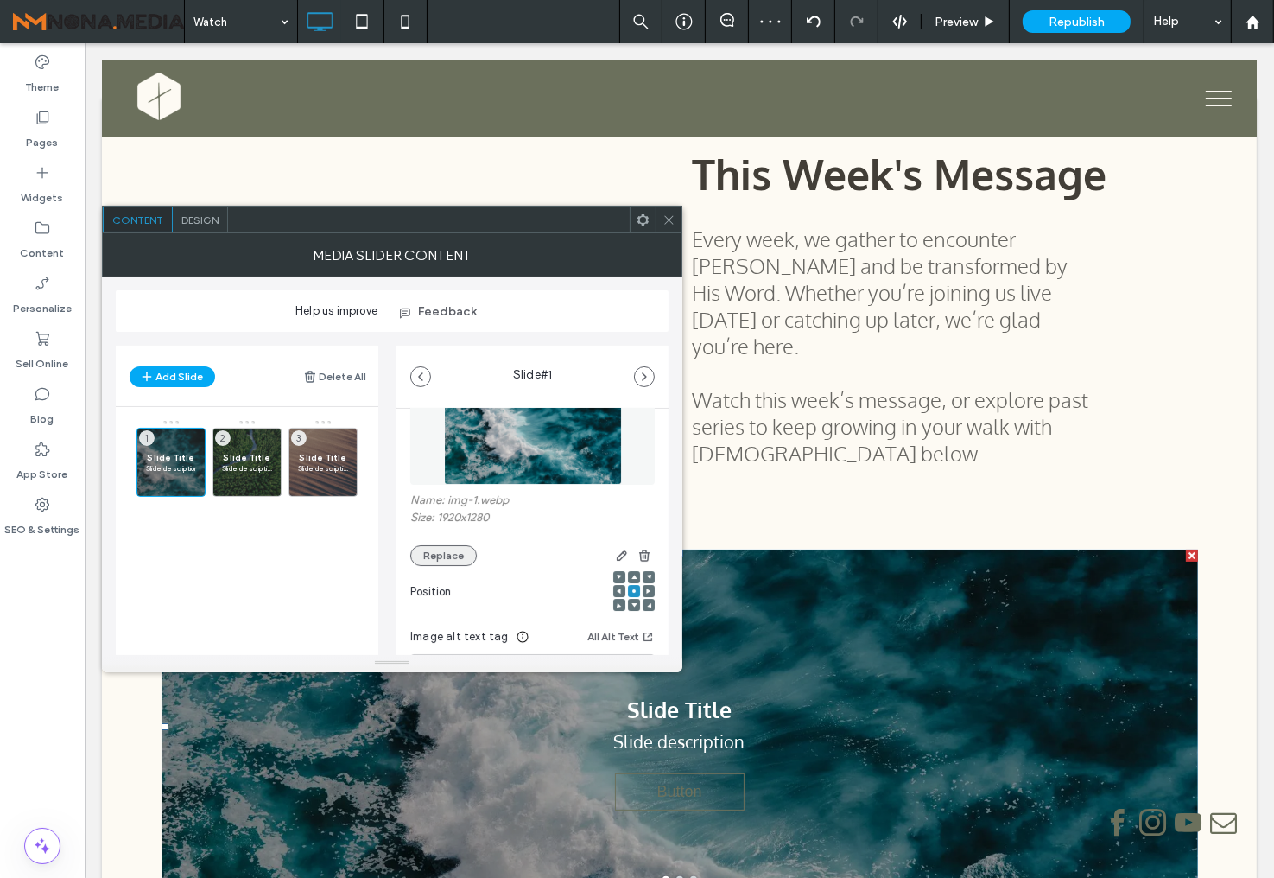
click at [461, 551] on button "Replace" at bounding box center [443, 555] width 67 height 21
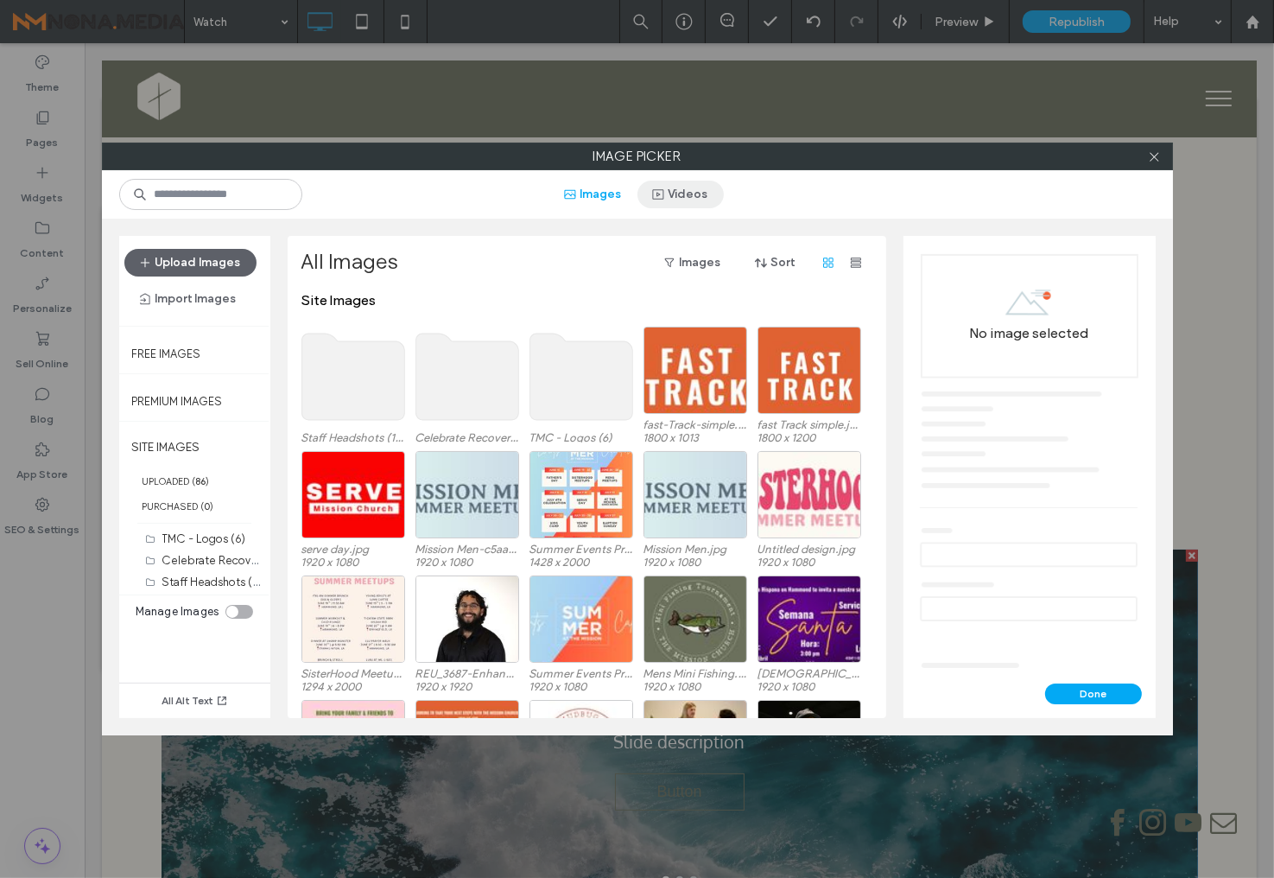
click at [690, 189] on button "Videos" at bounding box center [681, 195] width 86 height 28
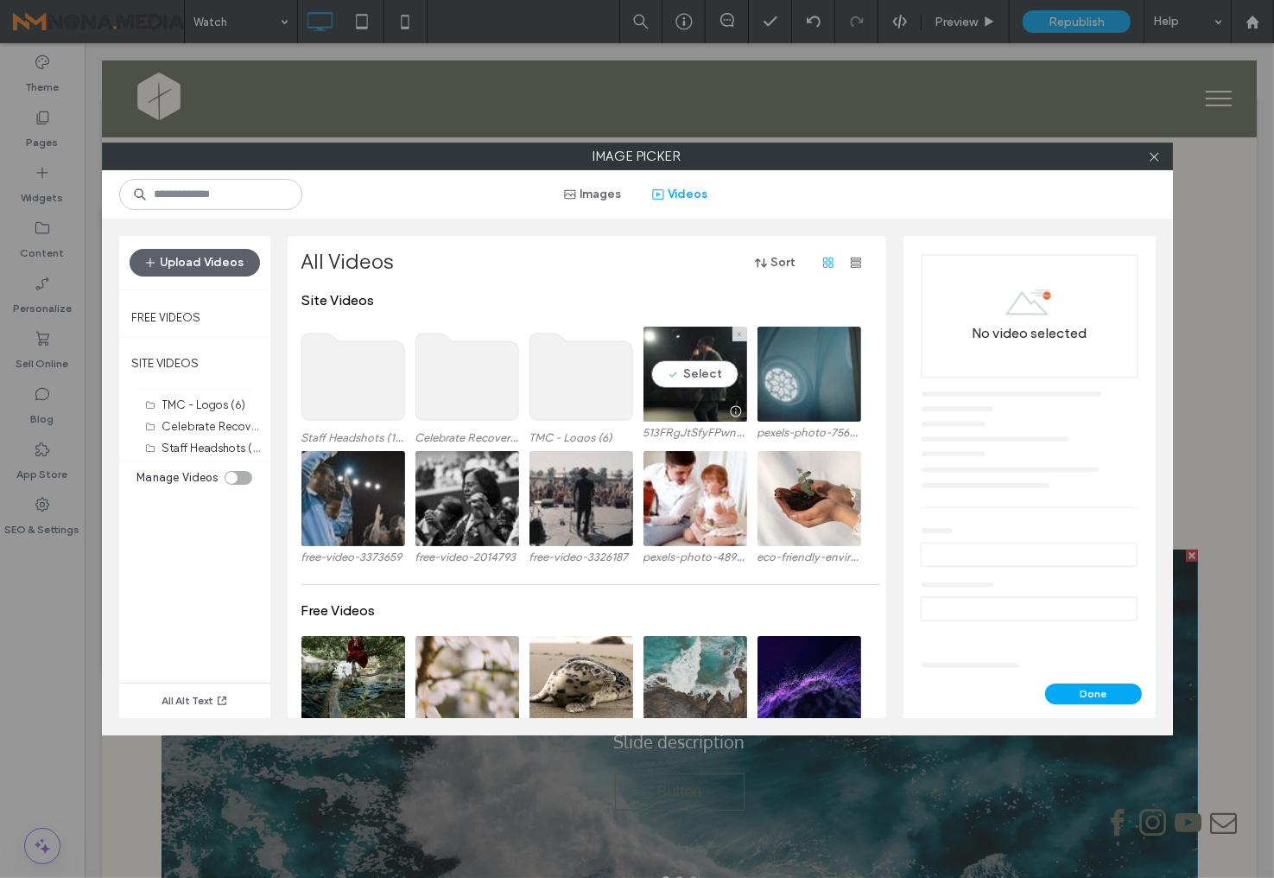
click at [669, 393] on video at bounding box center [696, 374] width 104 height 95
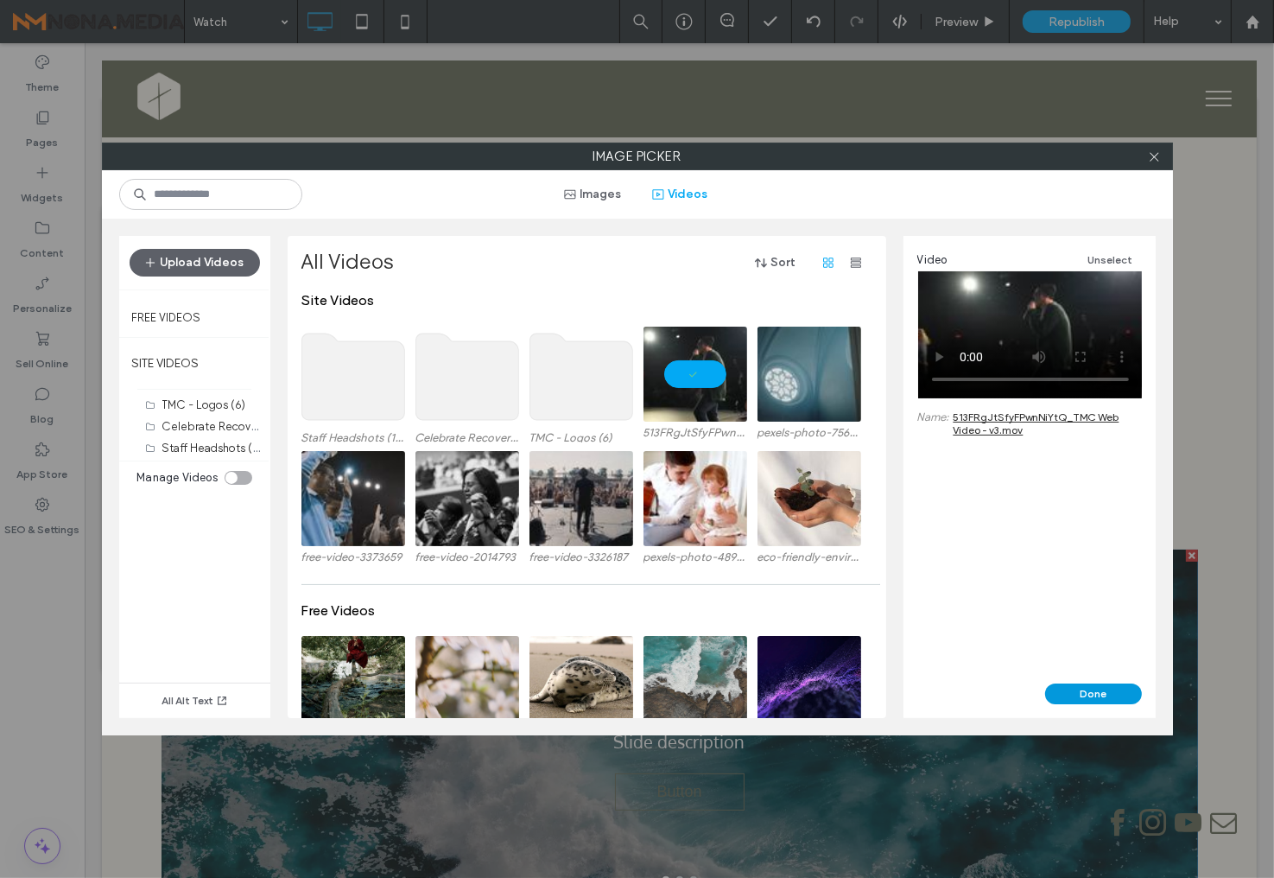
click at [1113, 691] on button "Done" at bounding box center [1093, 693] width 97 height 21
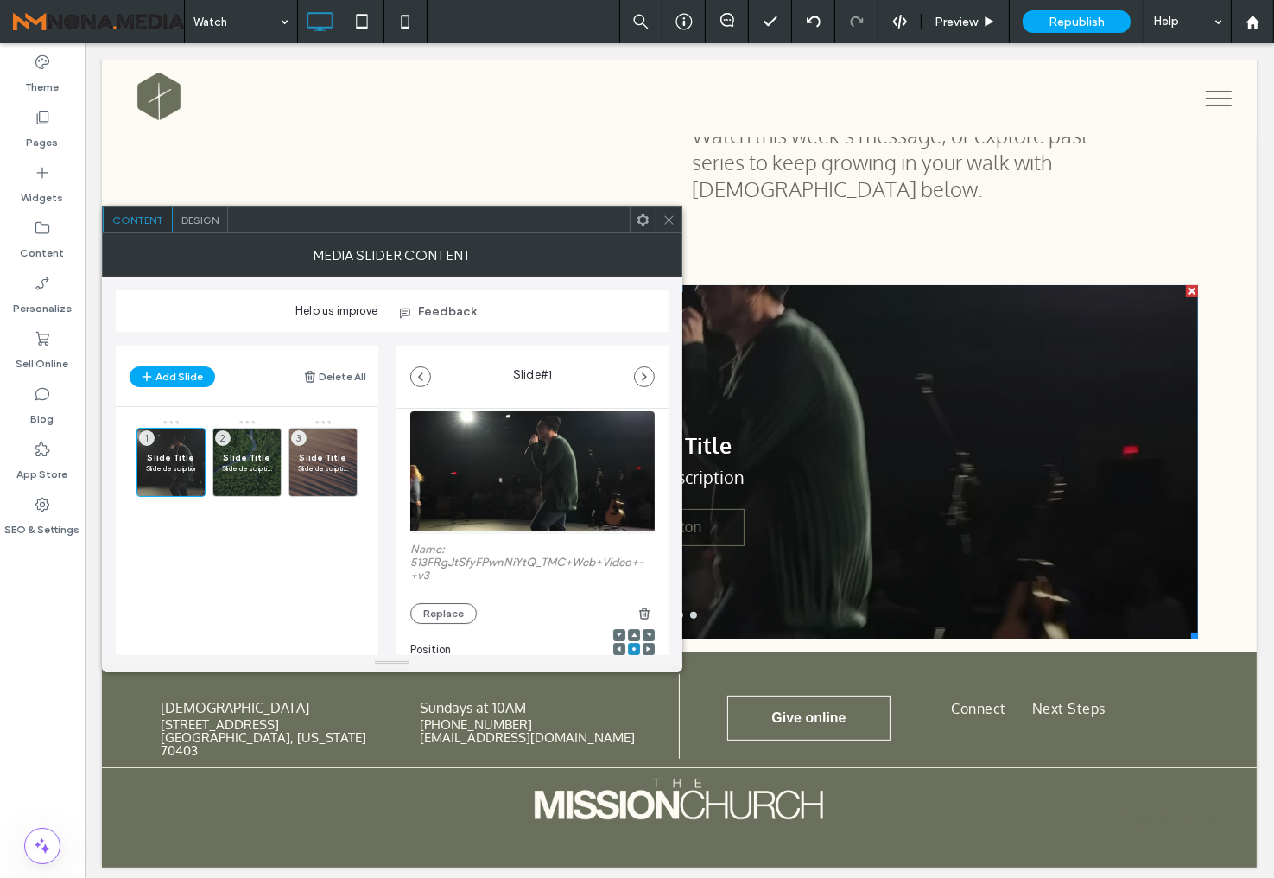
scroll to position [0, 0]
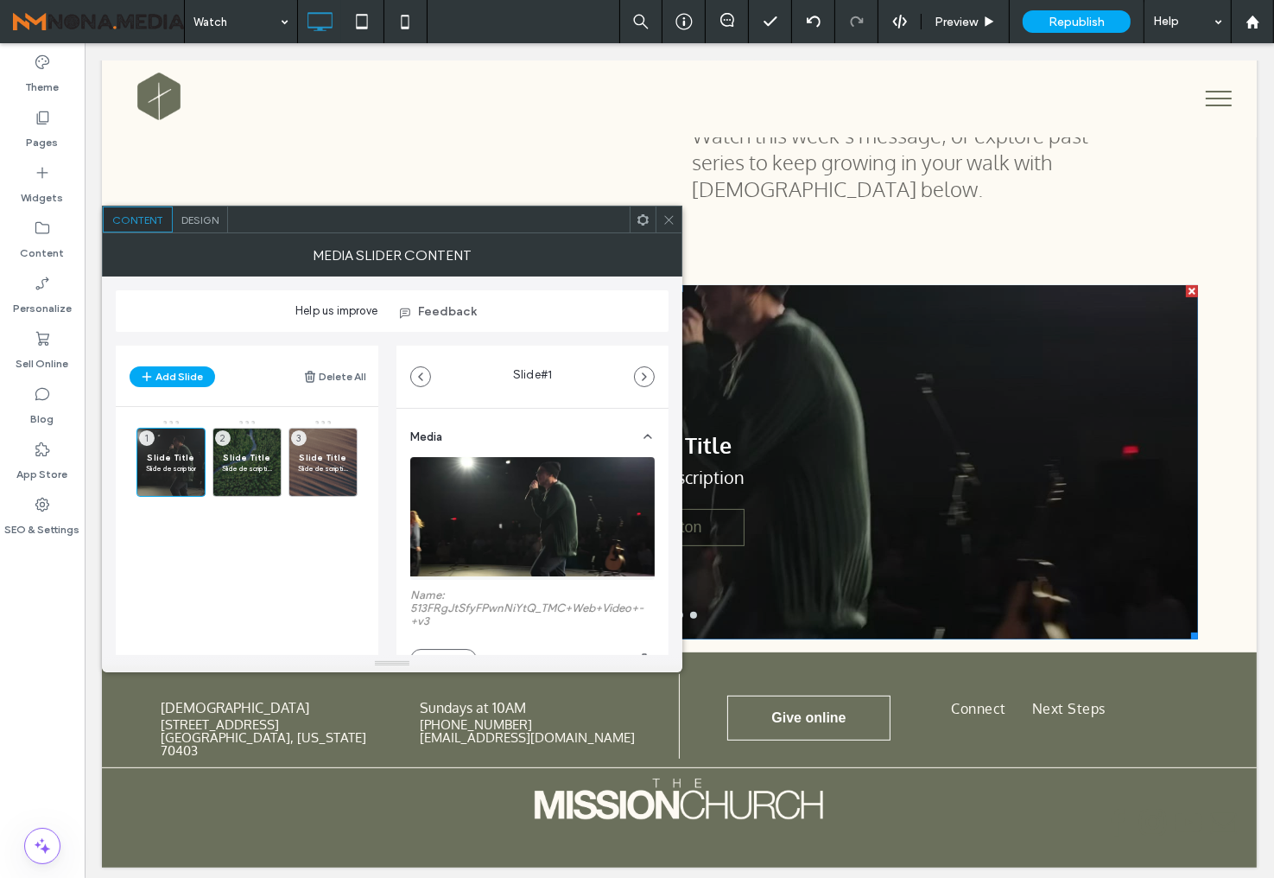
click at [667, 218] on icon at bounding box center [669, 219] width 13 height 13
